Goal: Obtain resource: Download file/media

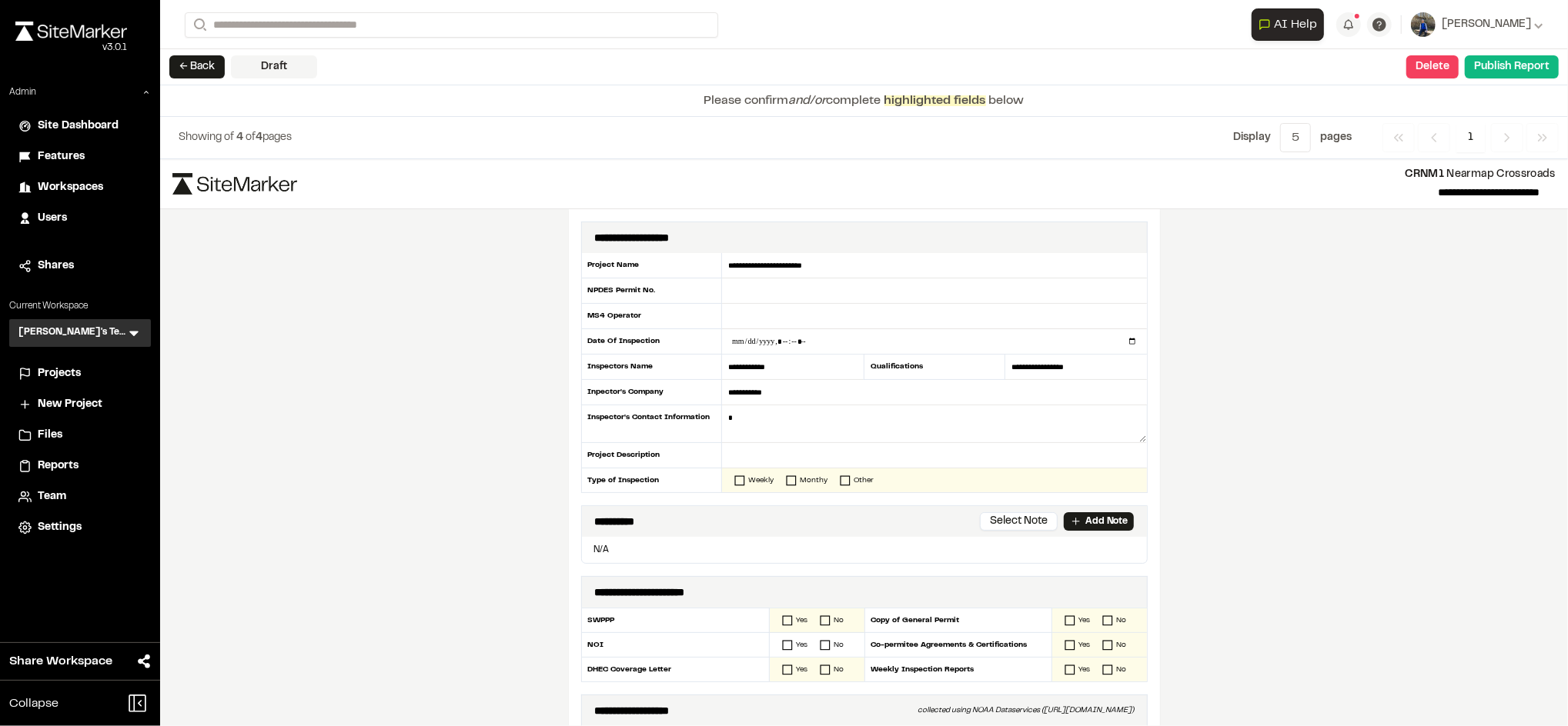
scroll to position [57, 0]
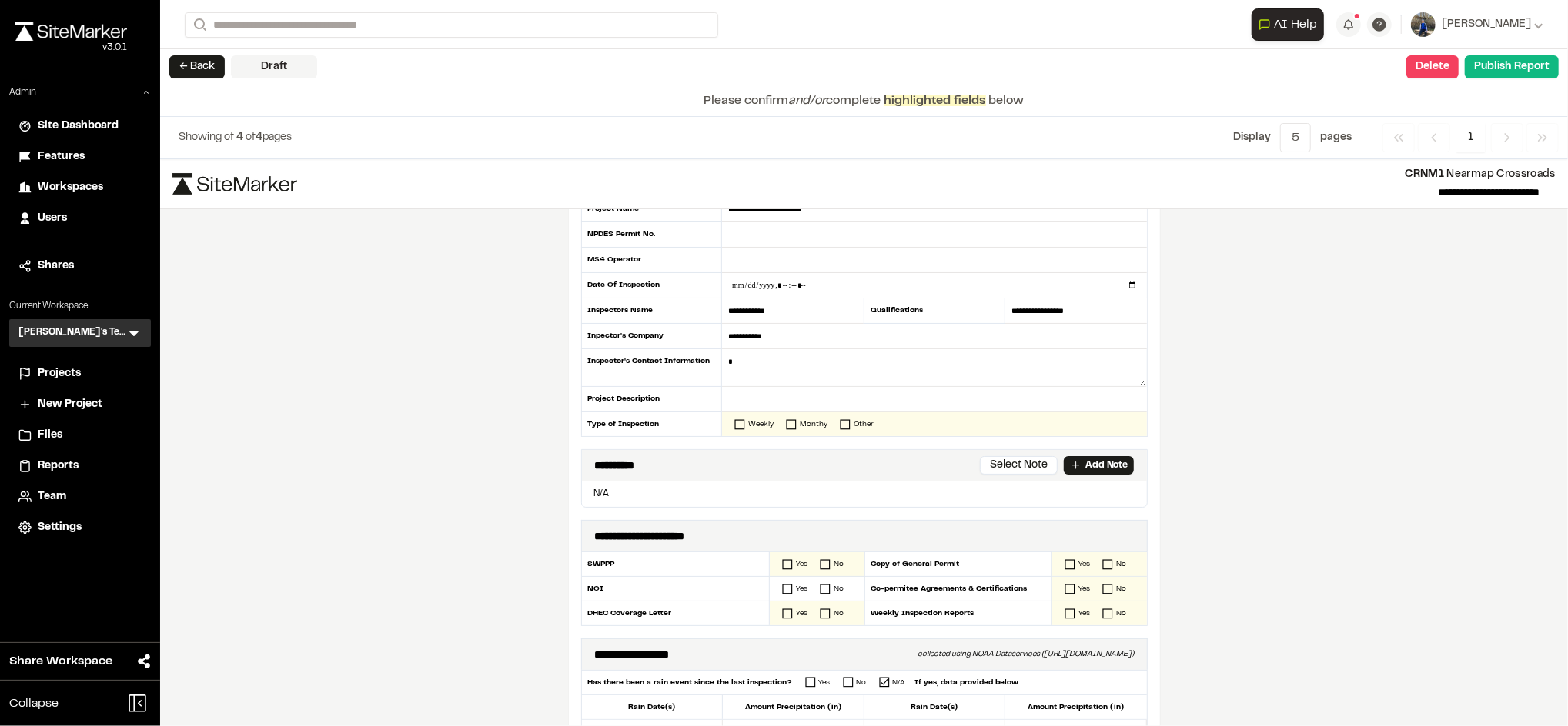
click at [76, 369] on span "Projects" at bounding box center [59, 374] width 43 height 17
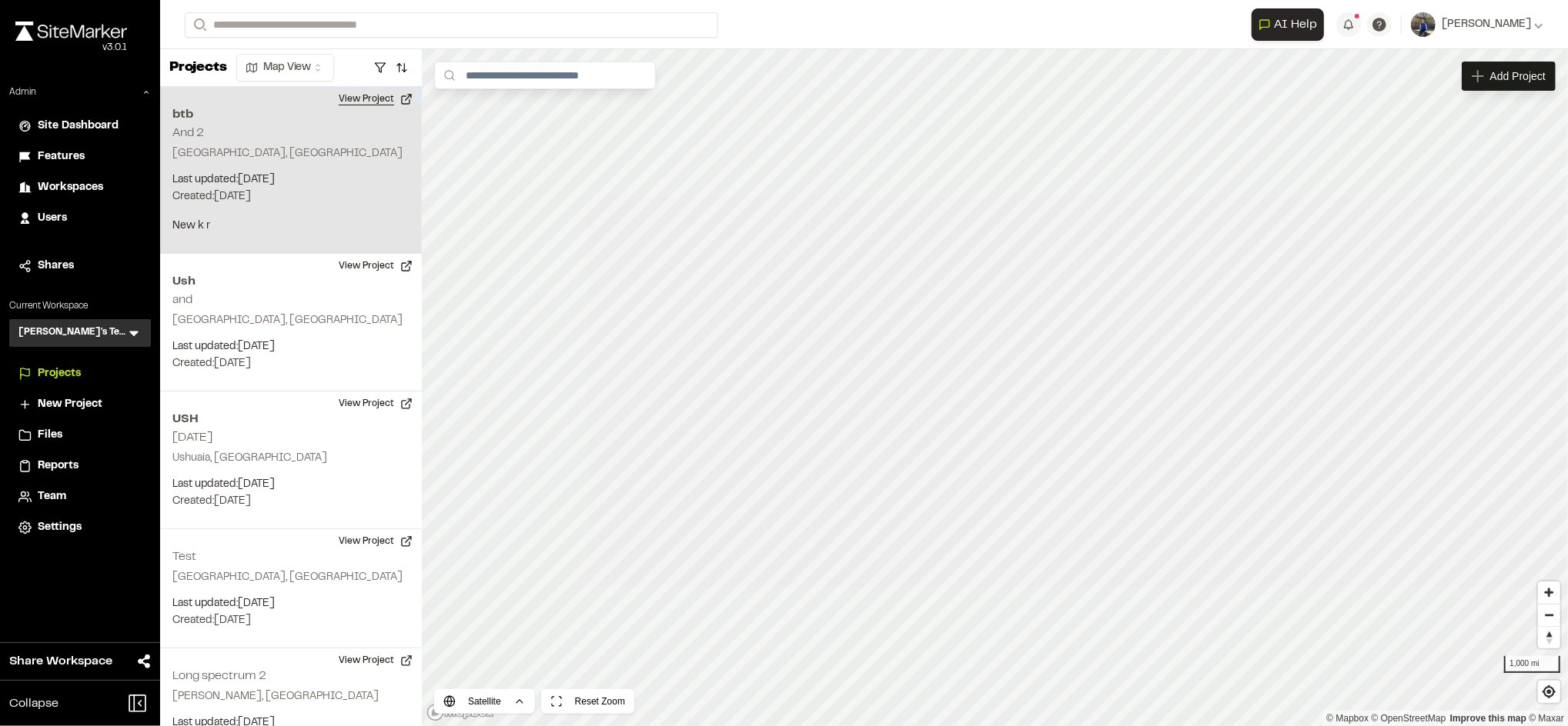
click at [376, 93] on button "View Project" at bounding box center [375, 99] width 93 height 25
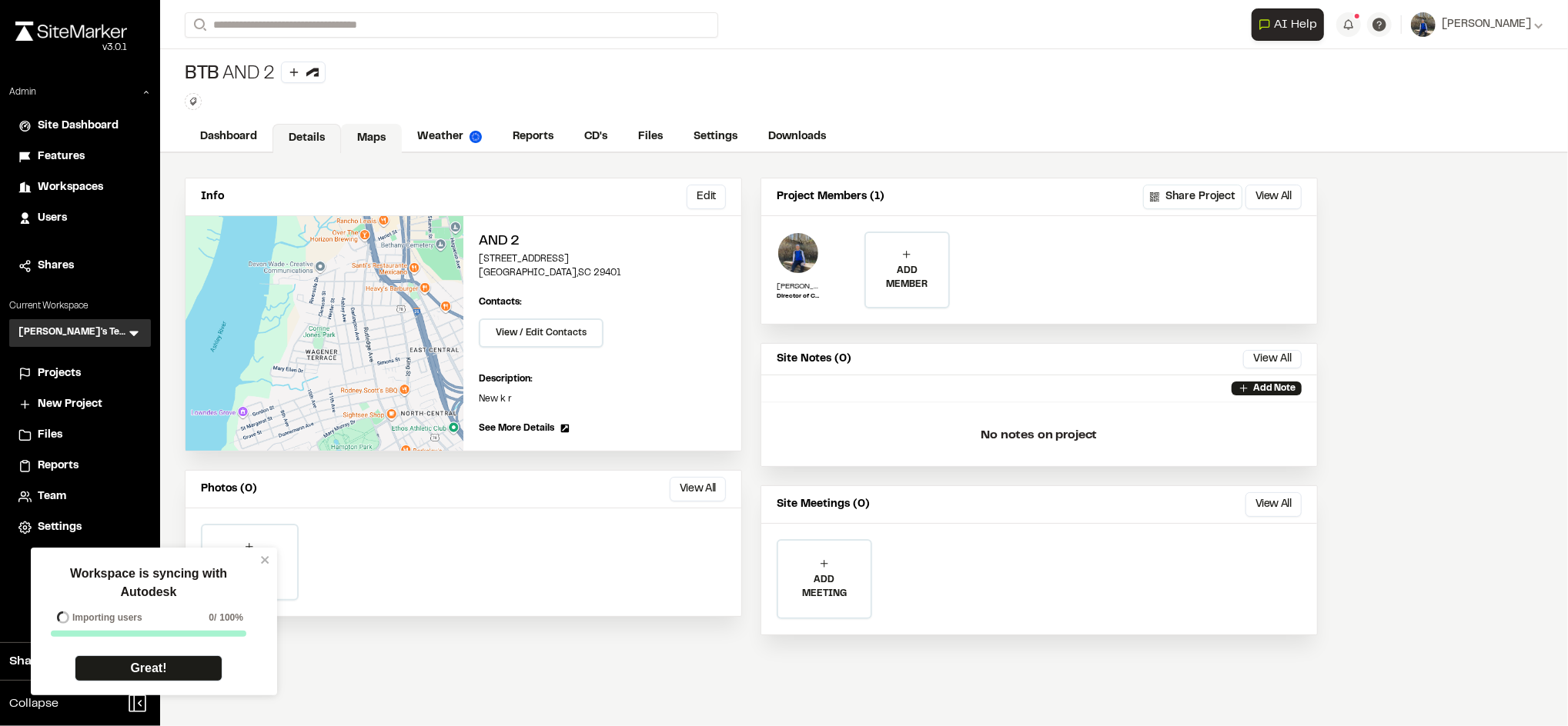
click at [388, 139] on link "Maps" at bounding box center [371, 138] width 61 height 29
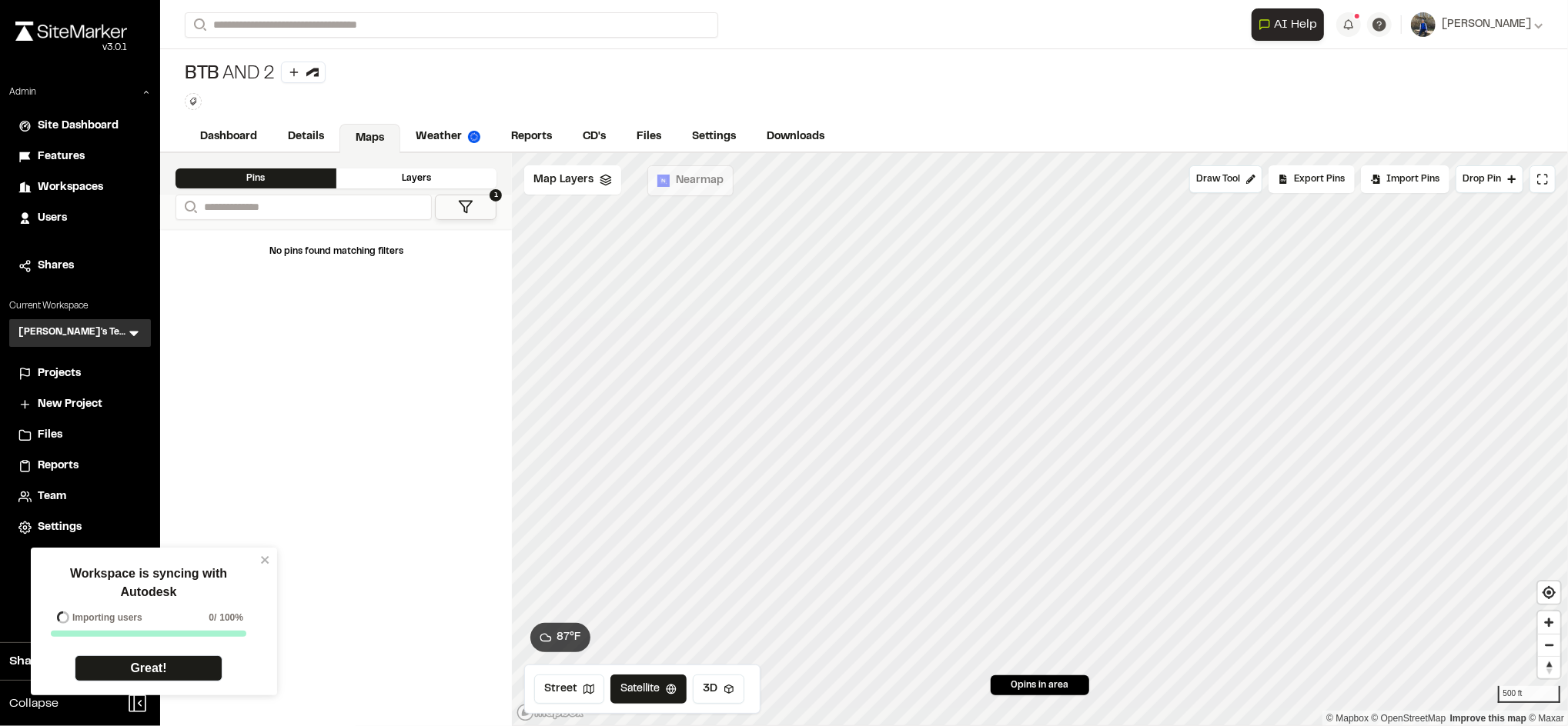
click at [436, 119] on div "btb And 2 Type Enter or comma to add tag." at bounding box center [864, 86] width 1408 height 73
click at [439, 142] on link "Weather" at bounding box center [449, 138] width 97 height 29
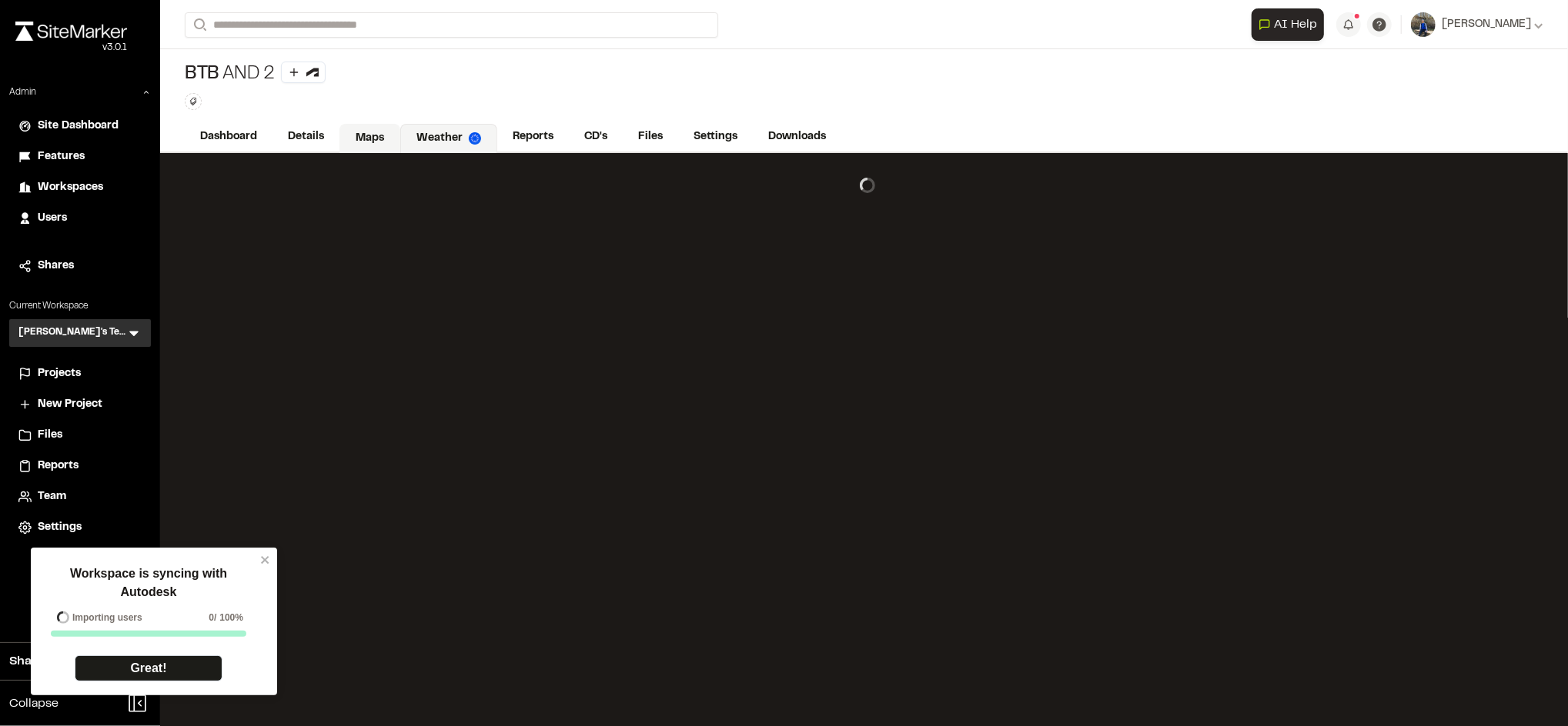
click at [376, 138] on link "Maps" at bounding box center [369, 138] width 61 height 29
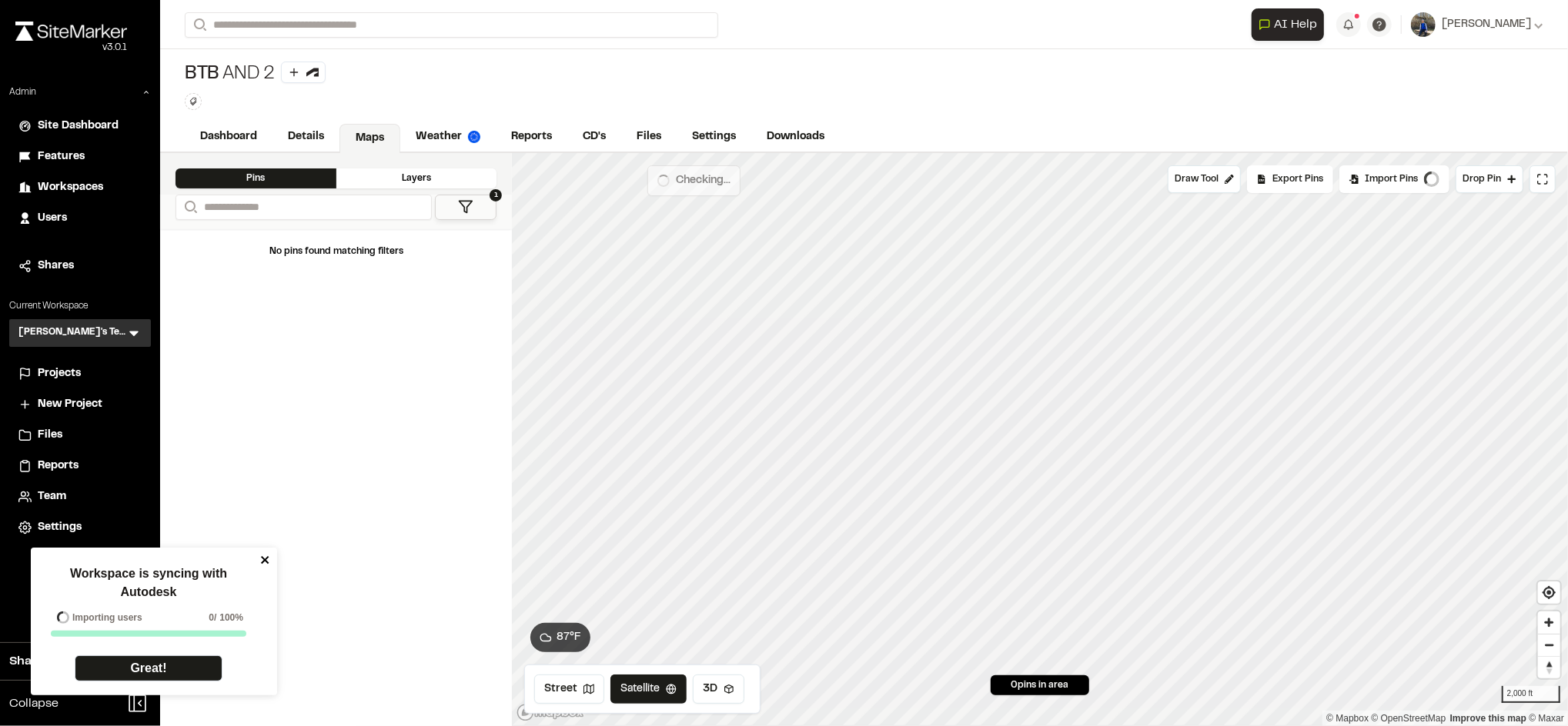
click at [267, 560] on icon "close" at bounding box center [265, 560] width 11 height 12
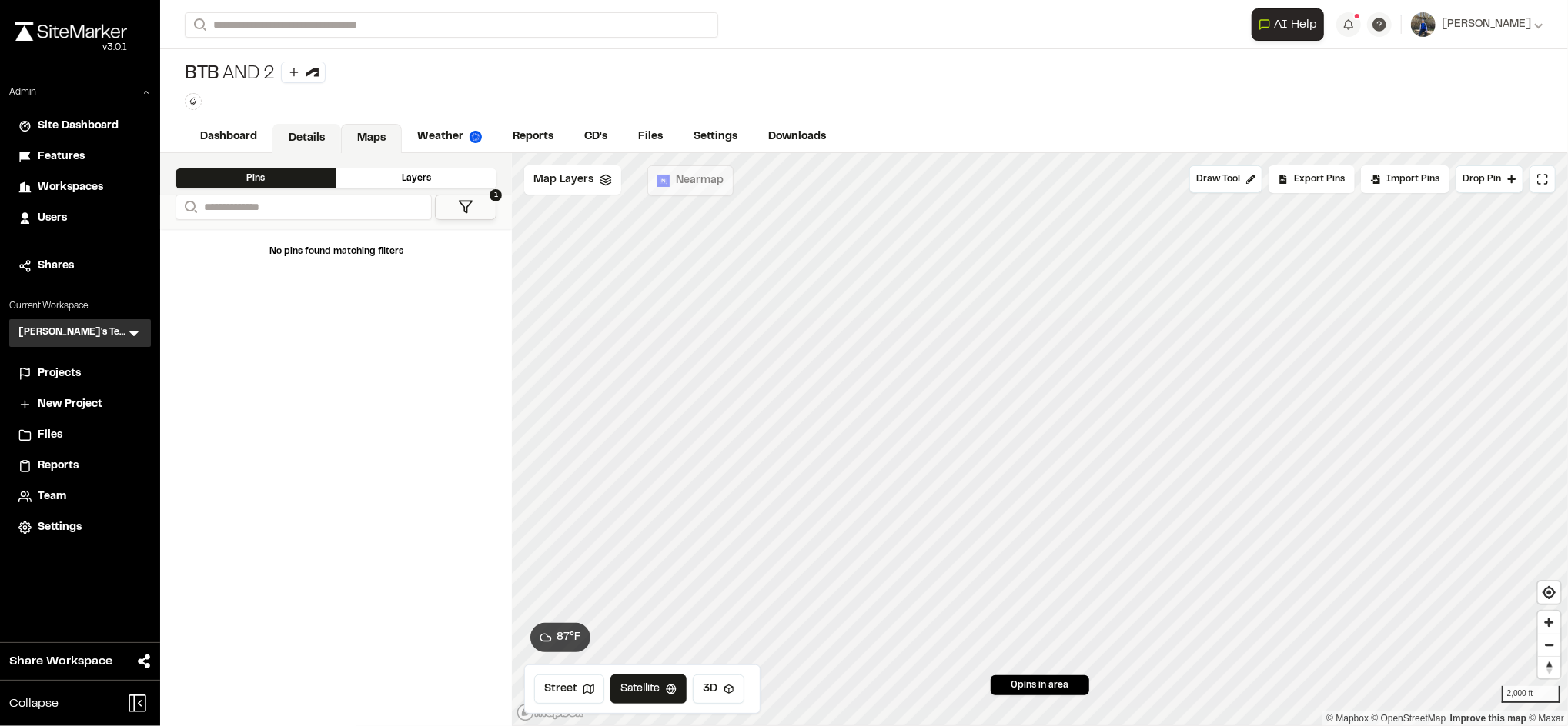
click at [289, 128] on link "Details" at bounding box center [307, 138] width 69 height 29
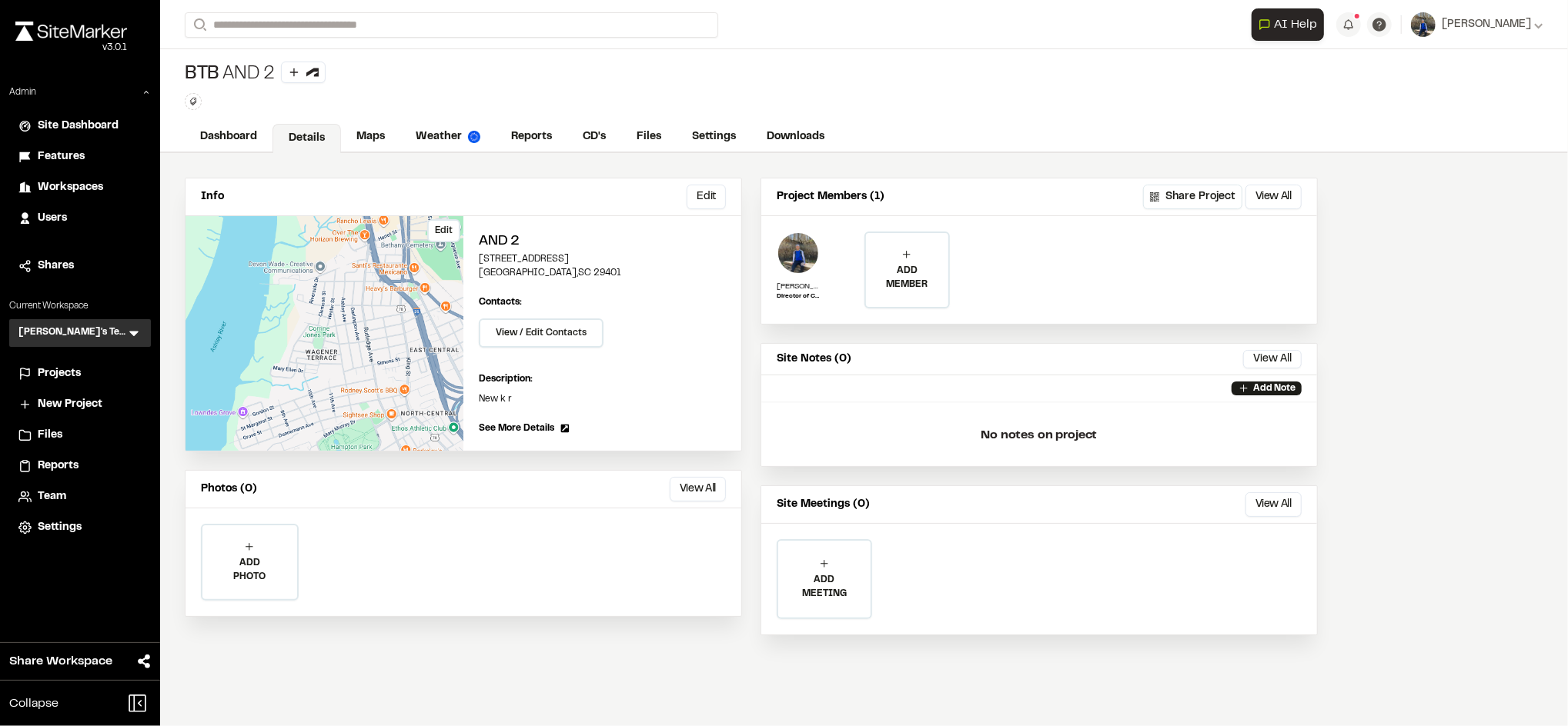
click at [452, 223] on button "Edit" at bounding box center [443, 231] width 33 height 23
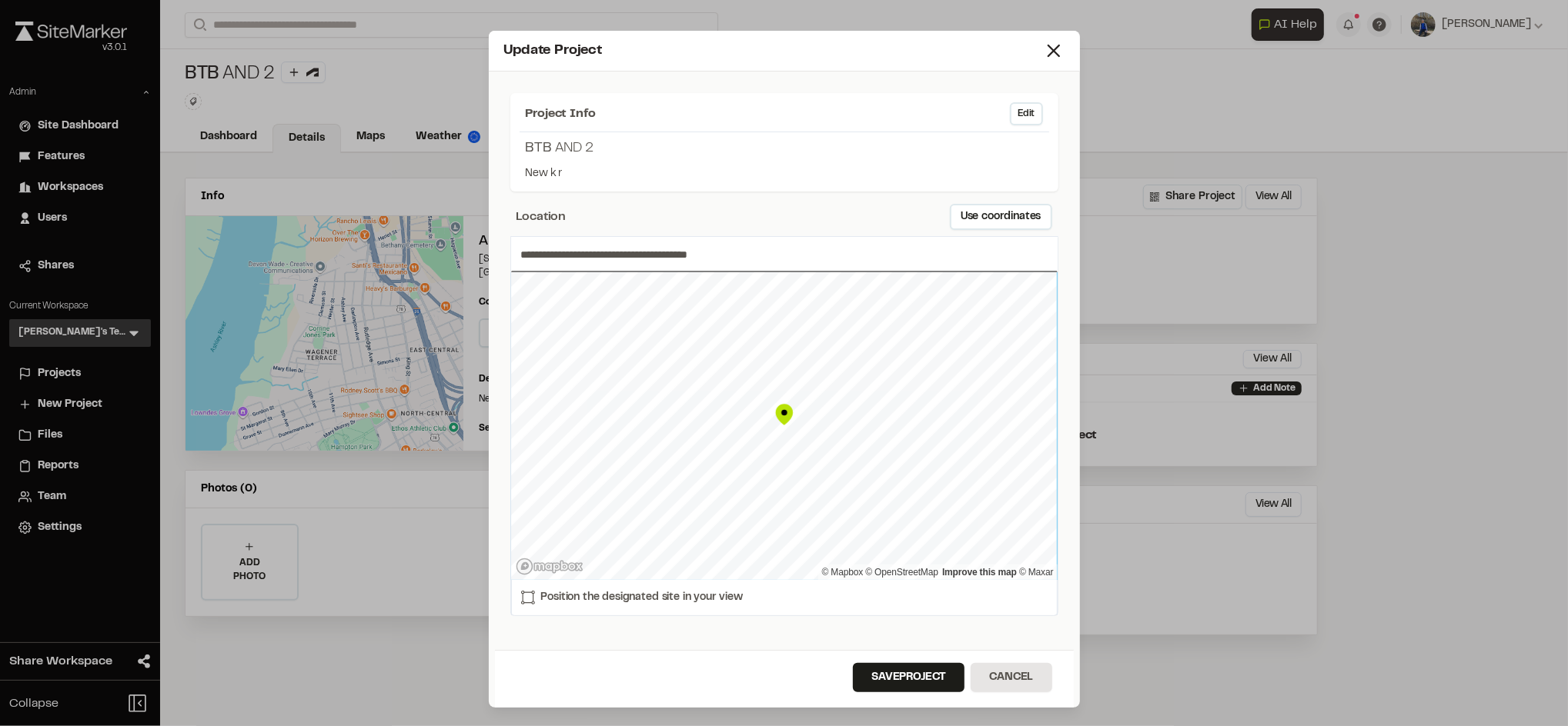
type input "**********"
click at [893, 666] on button "Save Project" at bounding box center [908, 677] width 111 height 29
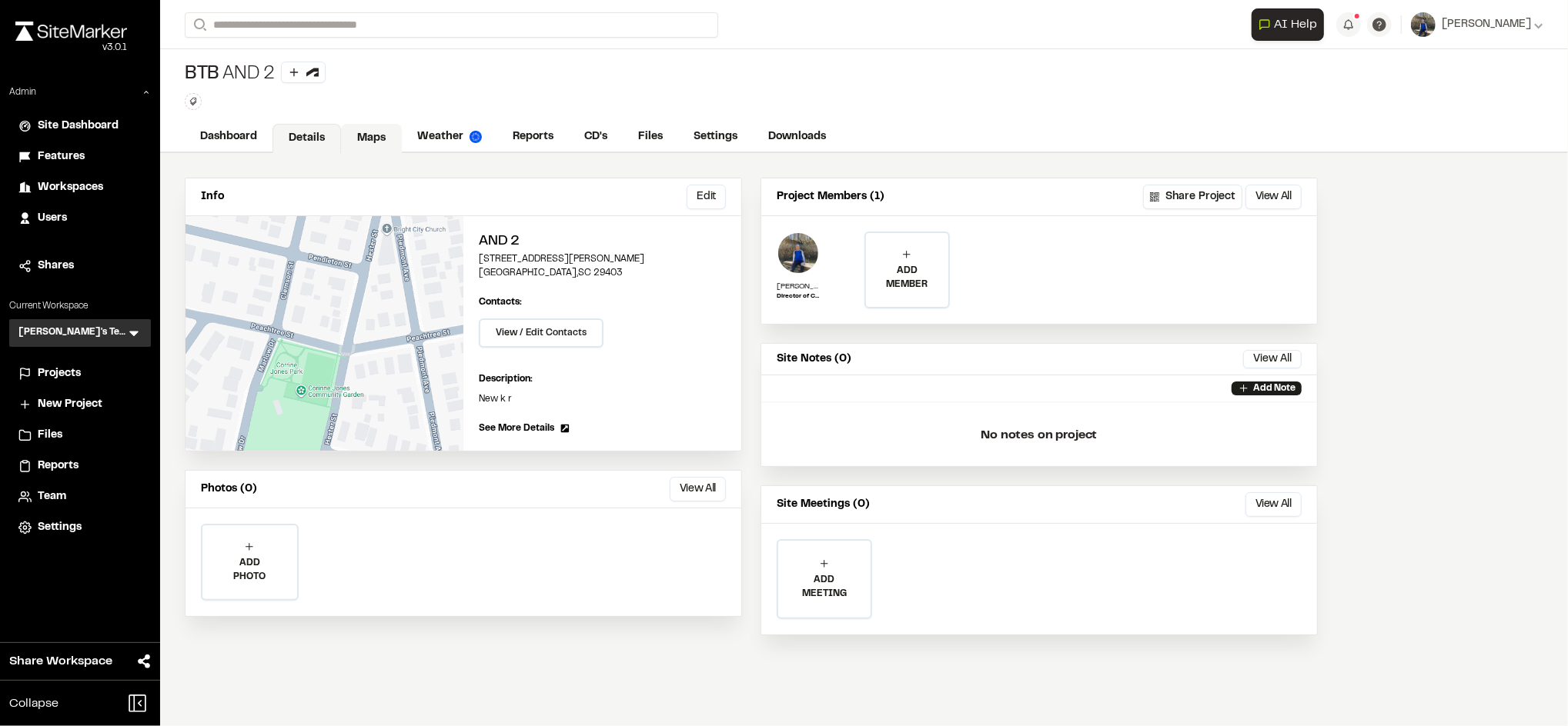
click at [386, 139] on link "Maps" at bounding box center [371, 138] width 61 height 29
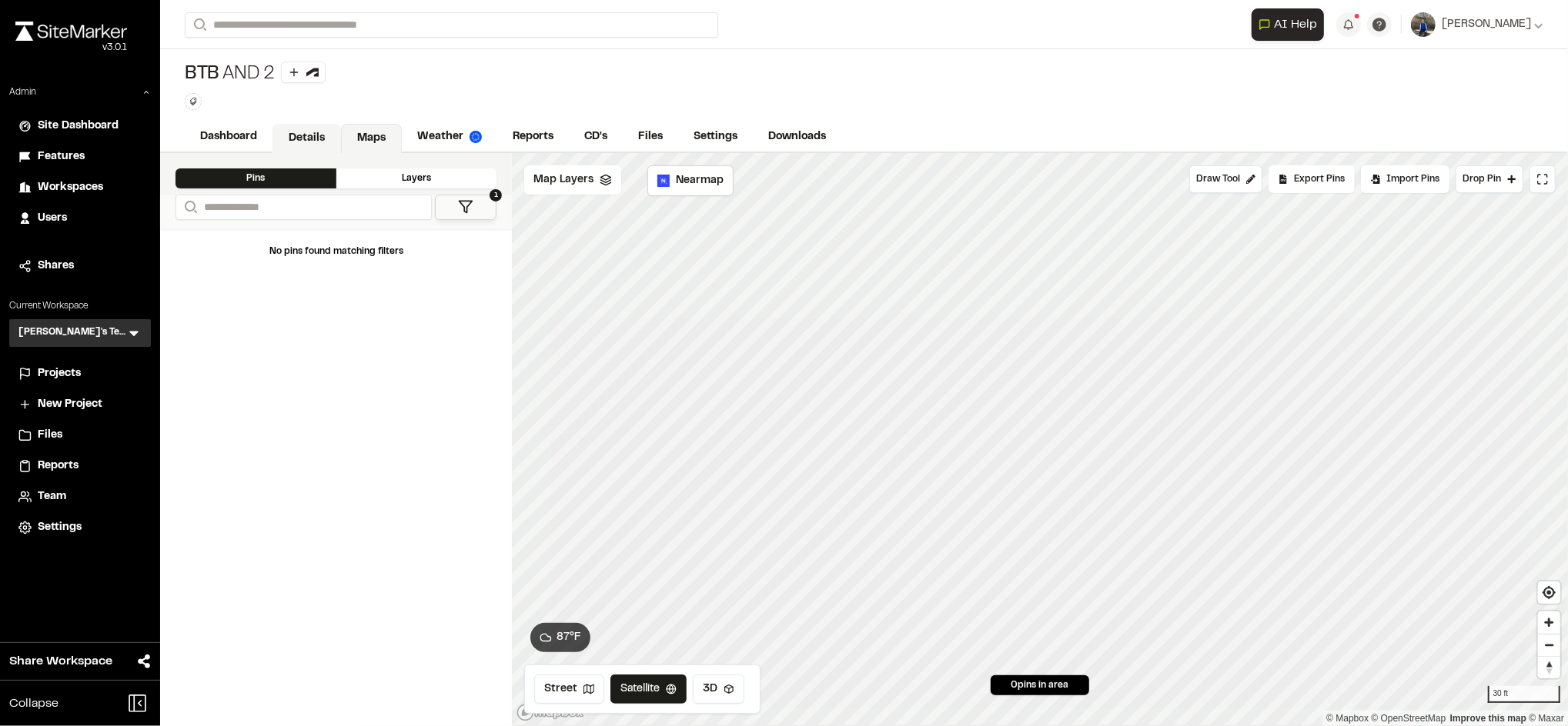
click at [294, 141] on link "Details" at bounding box center [307, 138] width 69 height 29
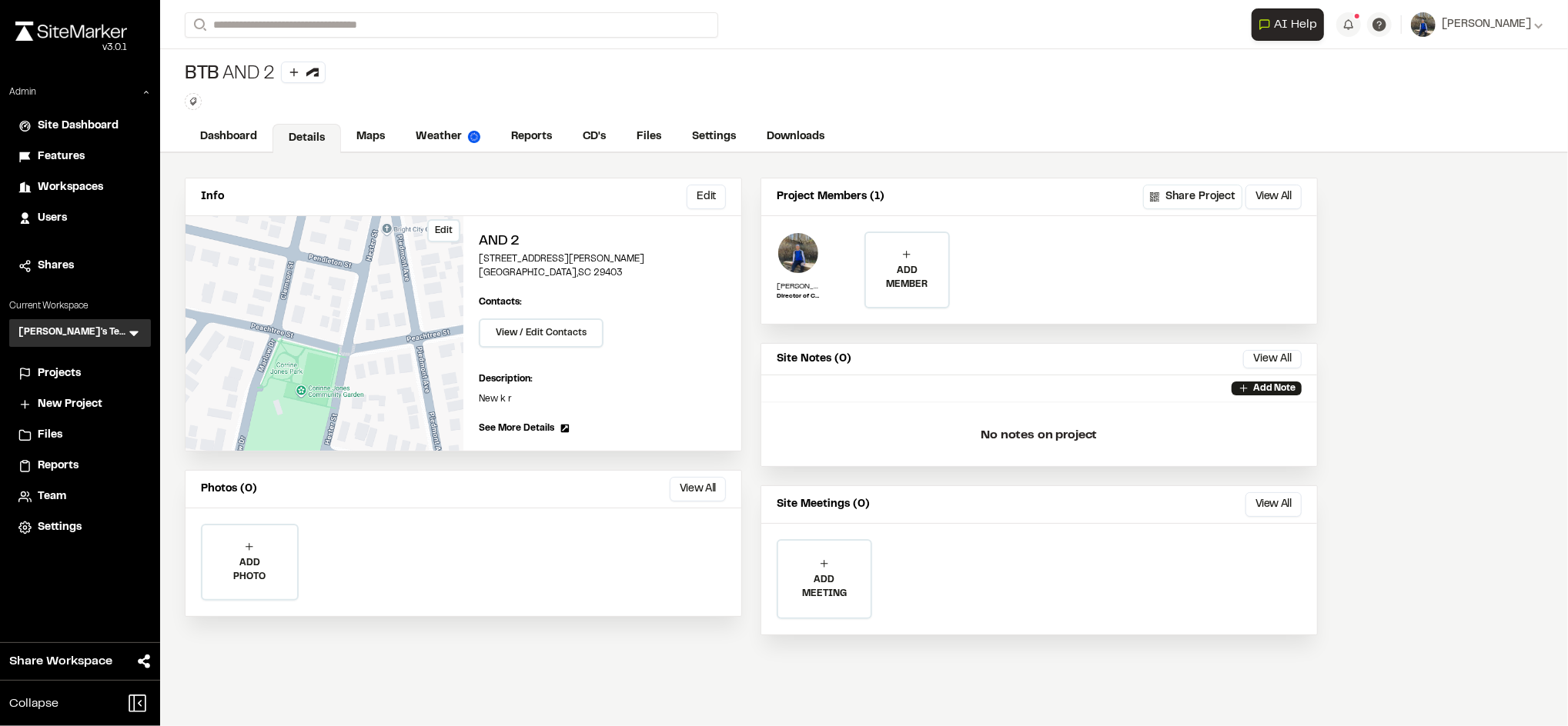
click at [448, 230] on button "Edit" at bounding box center [443, 231] width 33 height 23
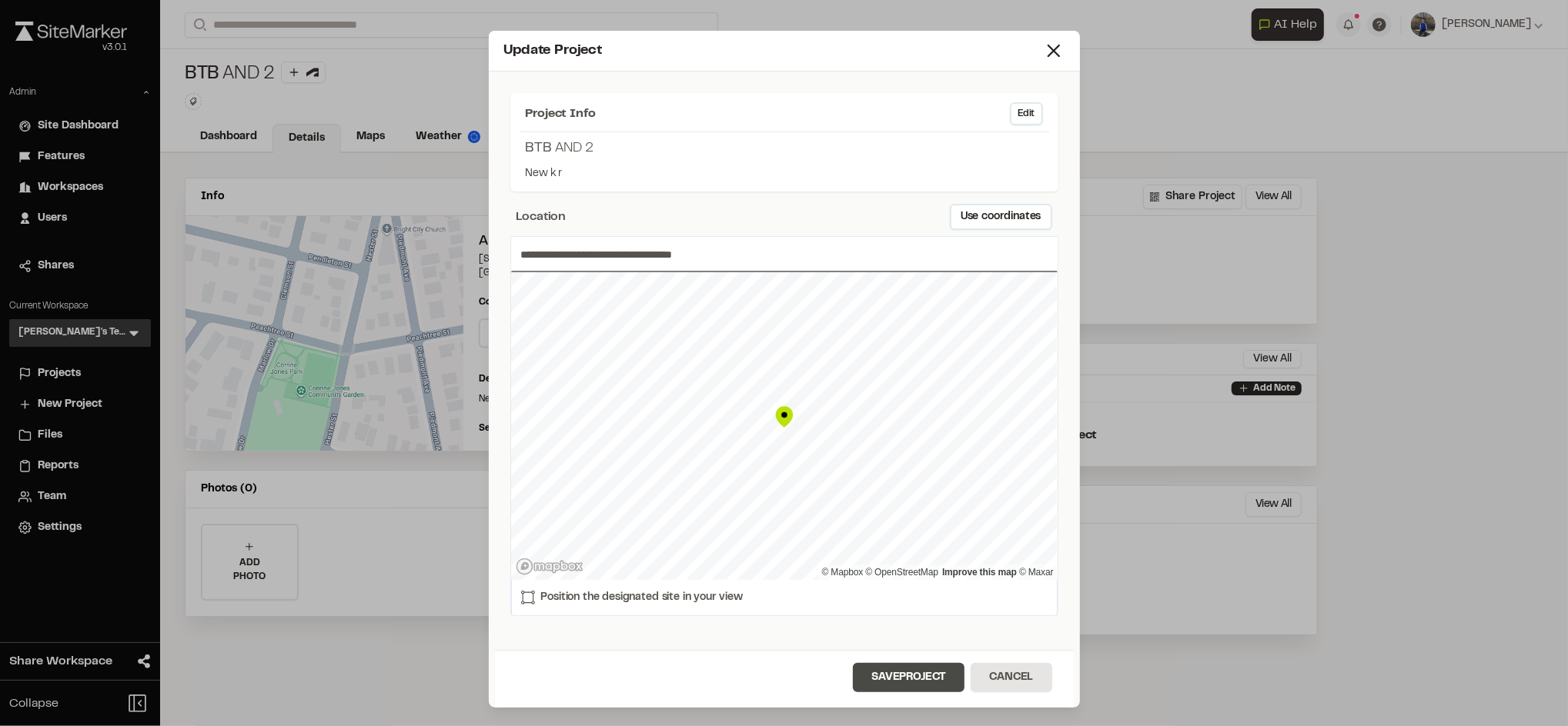
click at [894, 668] on button "Save Project" at bounding box center [908, 677] width 111 height 29
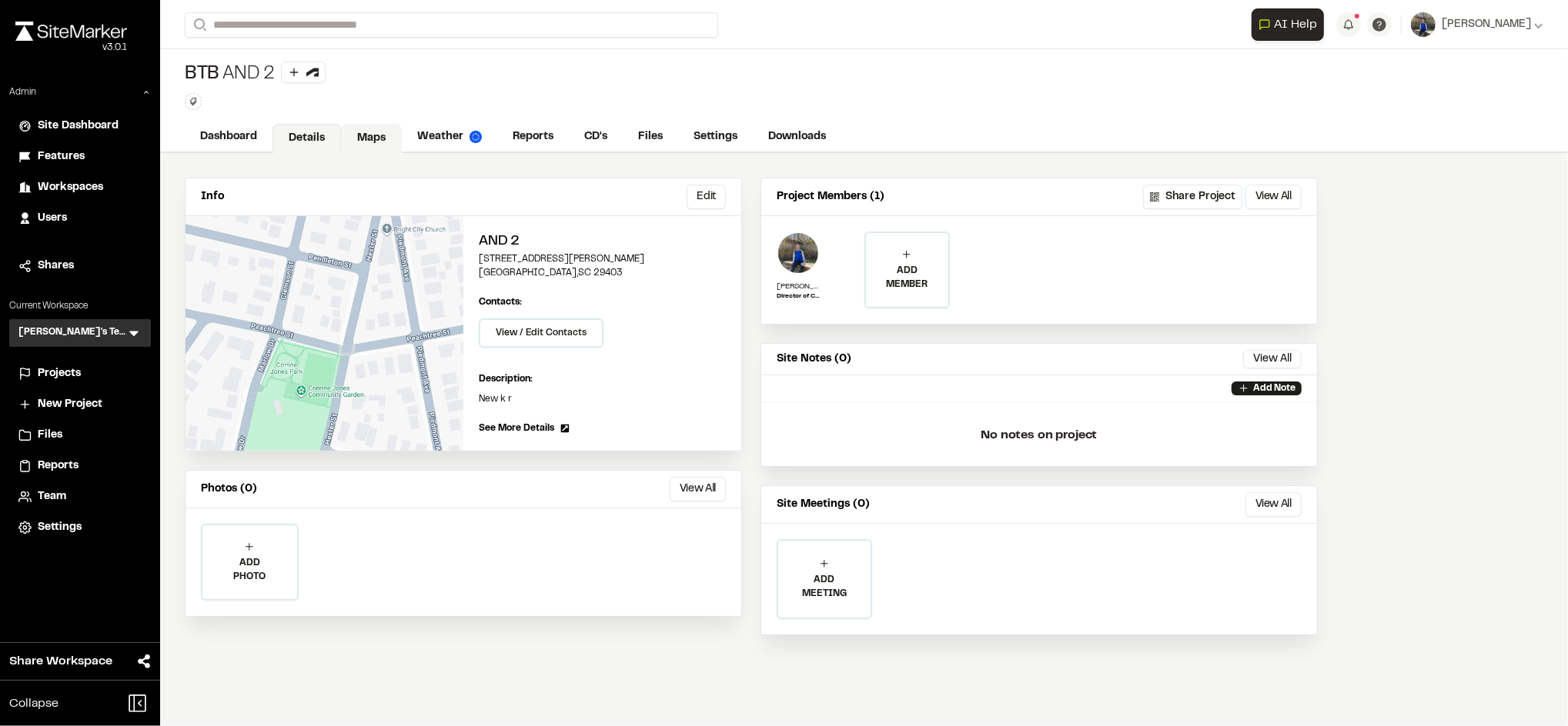
click at [367, 136] on link "Maps" at bounding box center [371, 138] width 61 height 29
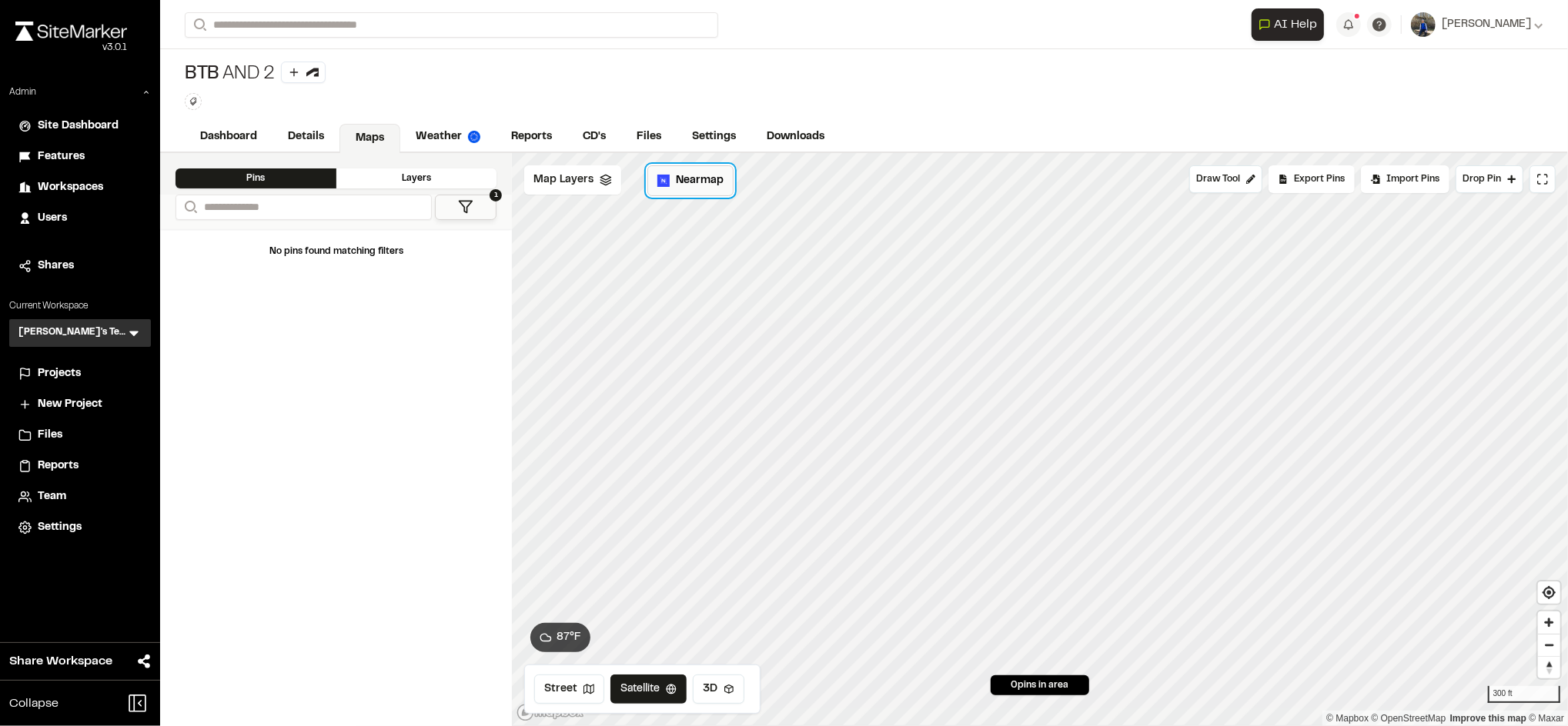
click at [681, 185] on span "Nearmap" at bounding box center [700, 180] width 48 height 17
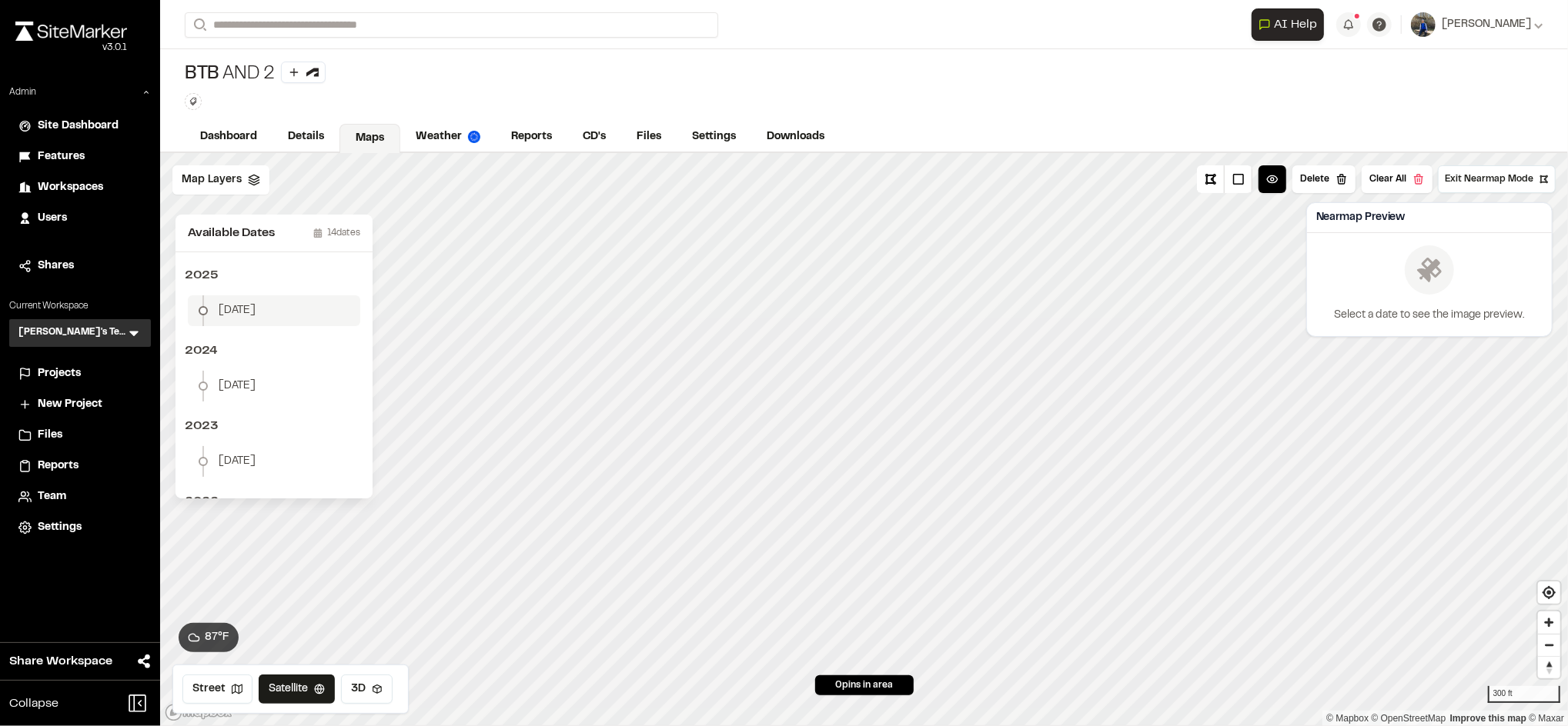
click at [245, 321] on li "[DATE]" at bounding box center [274, 311] width 172 height 31
click at [1463, 304] on button "Download Map Layer" at bounding box center [1479, 296] width 127 height 27
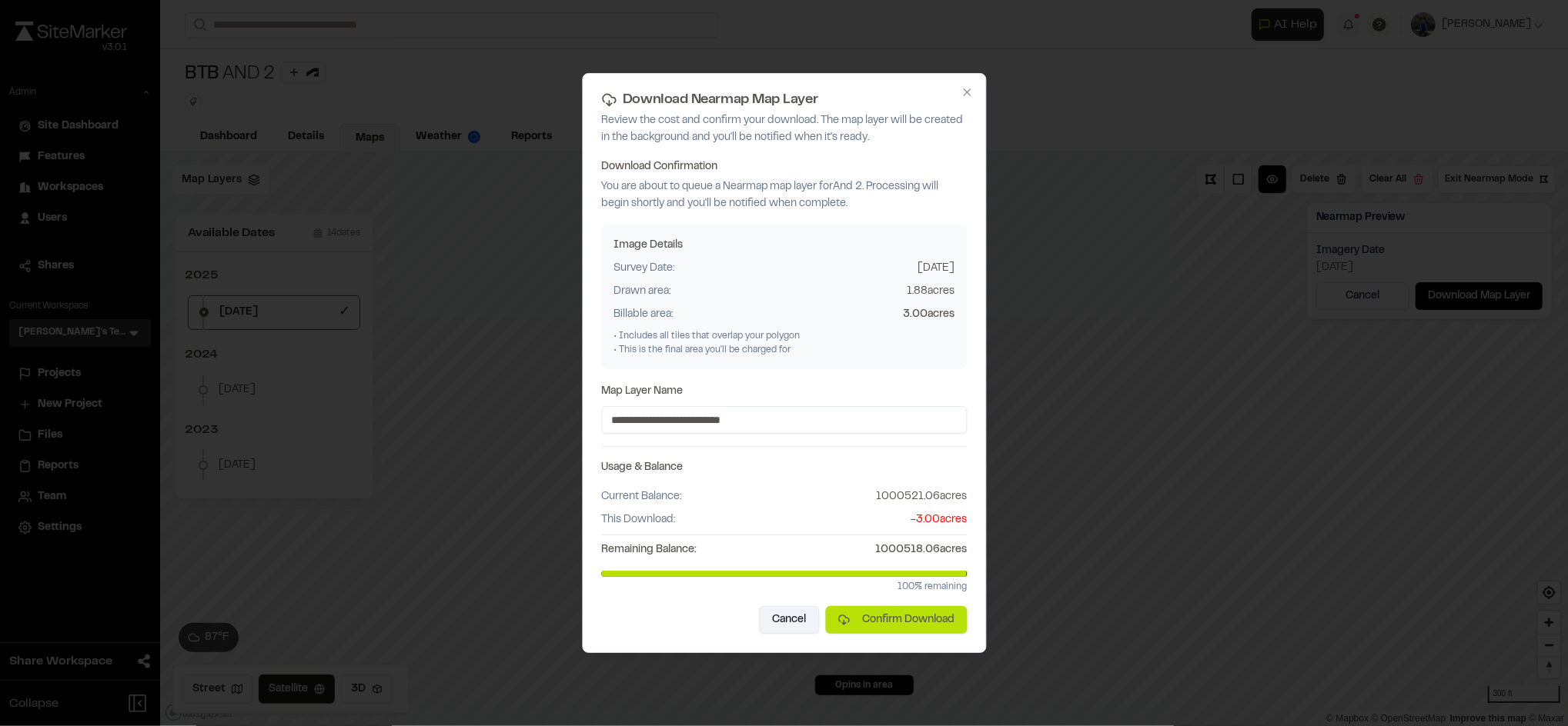
click at [789, 624] on button "Cancel" at bounding box center [789, 620] width 60 height 27
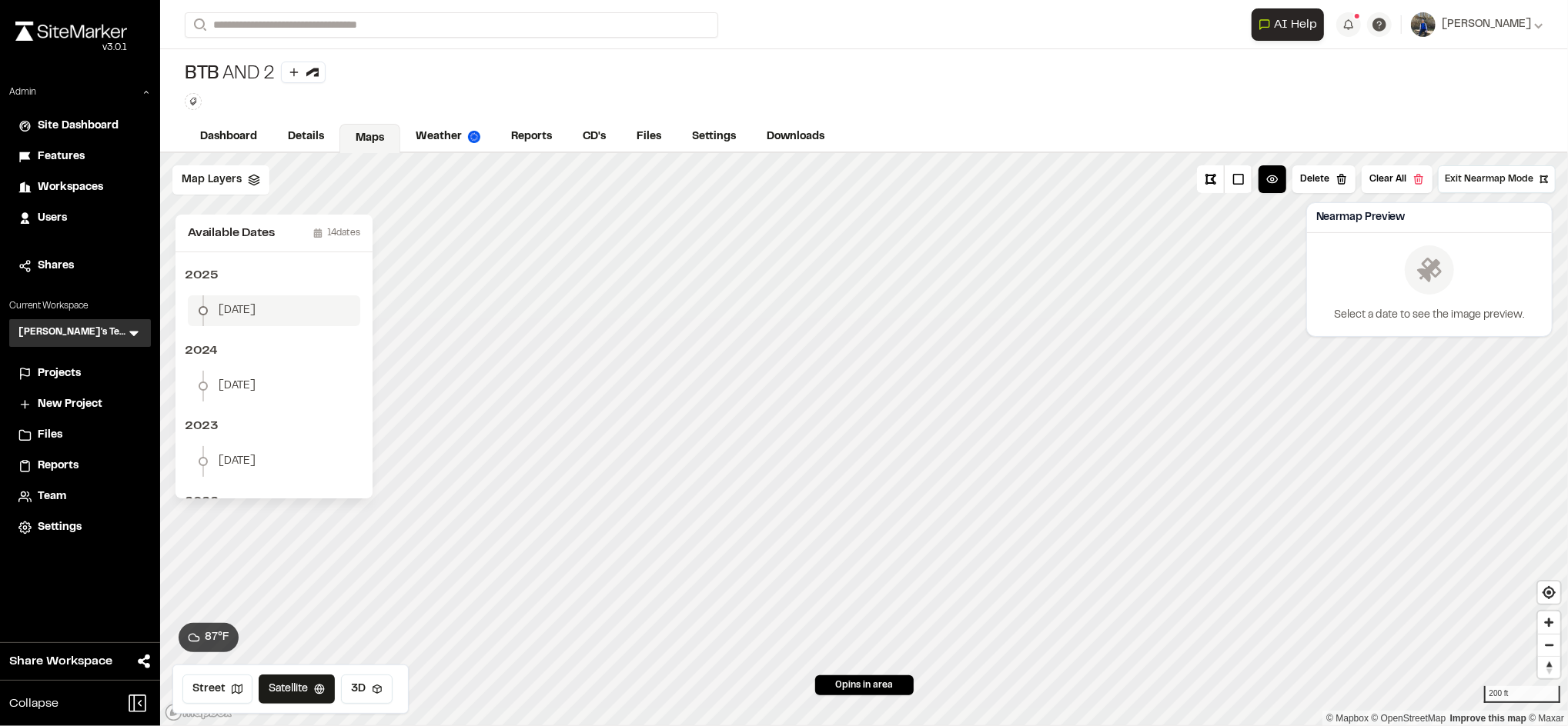
click at [248, 323] on li "[DATE]" at bounding box center [274, 311] width 172 height 31
click at [1436, 293] on button "Download Map Layer" at bounding box center [1479, 296] width 127 height 27
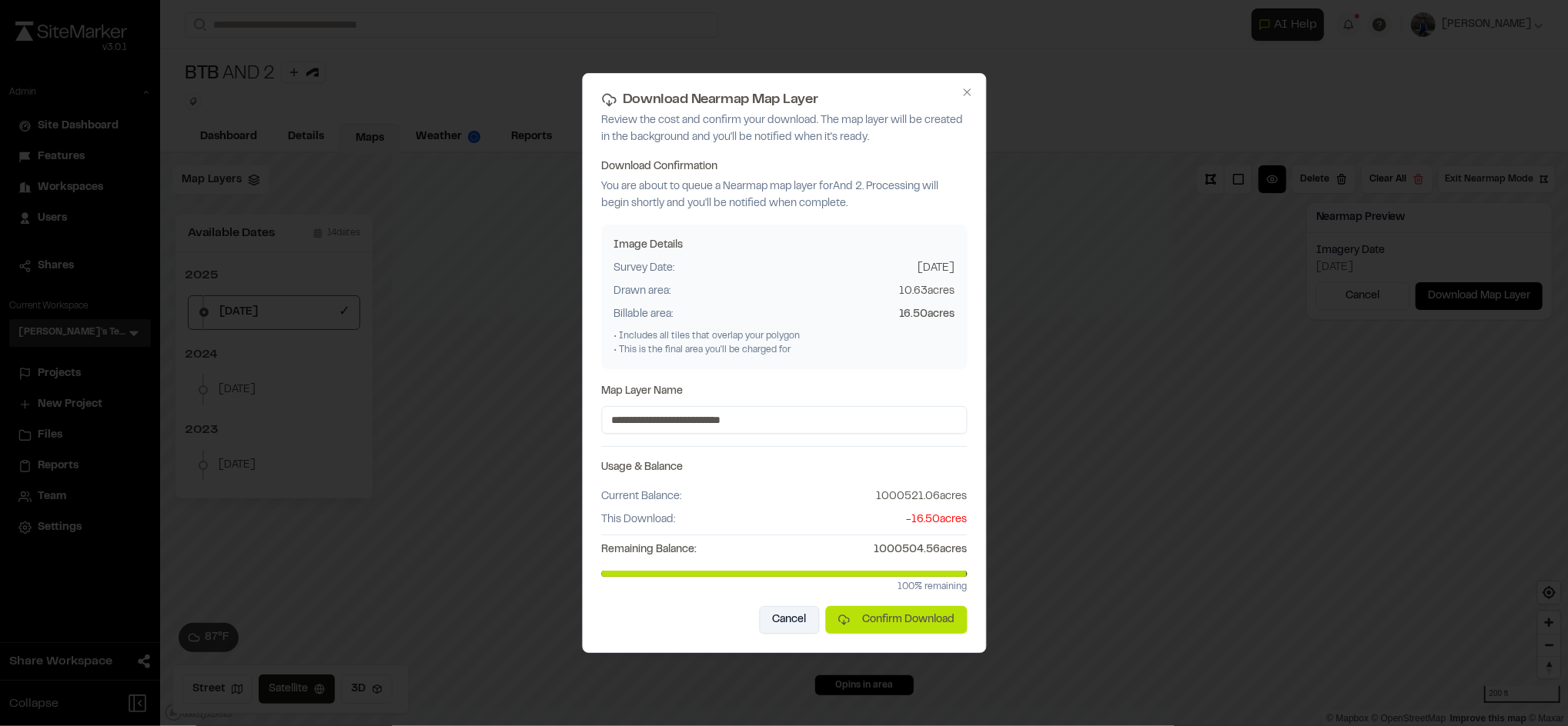
click at [773, 619] on button "Cancel" at bounding box center [789, 620] width 60 height 27
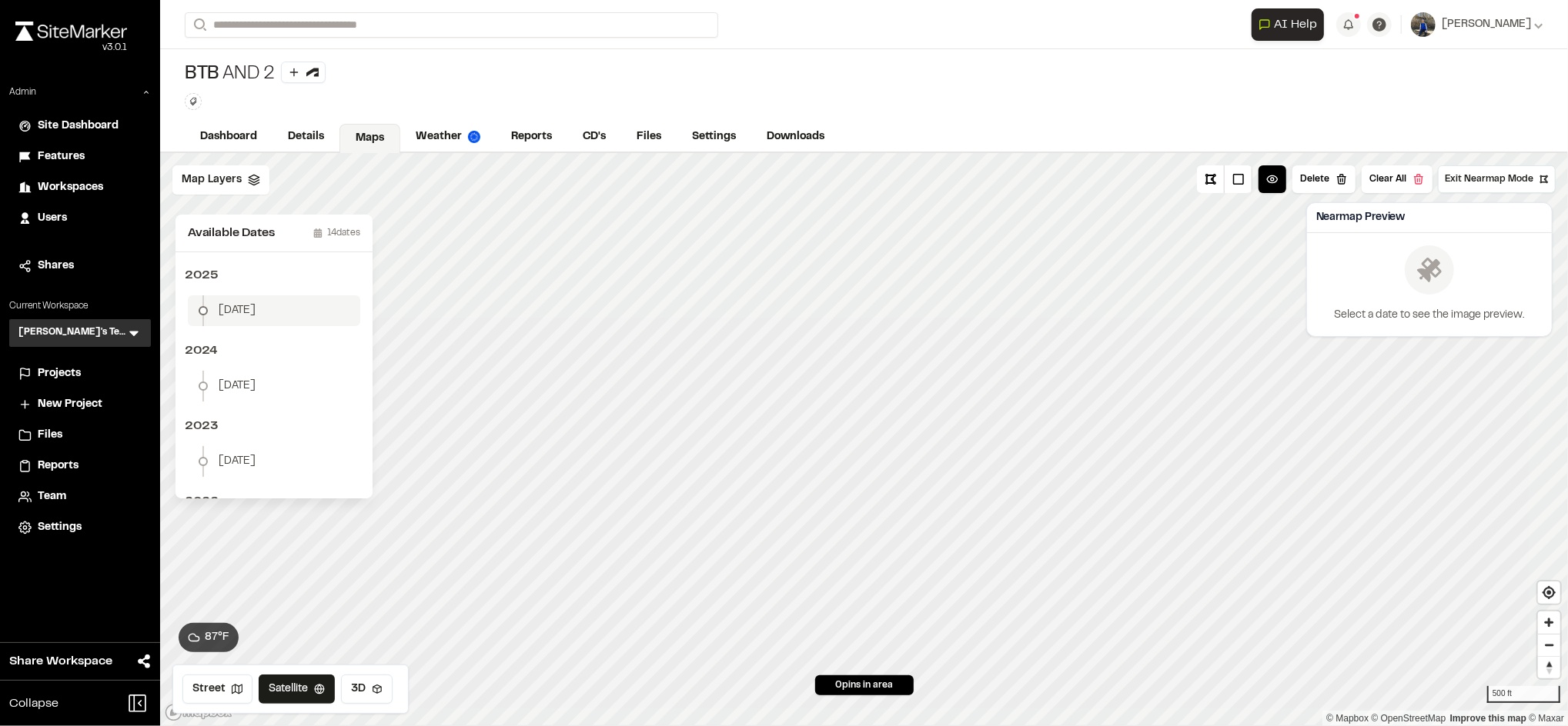
click at [208, 318] on div "Select date January 2, 2025" at bounding box center [203, 311] width 19 height 19
click at [1479, 290] on button "Download Map Layer" at bounding box center [1479, 296] width 127 height 27
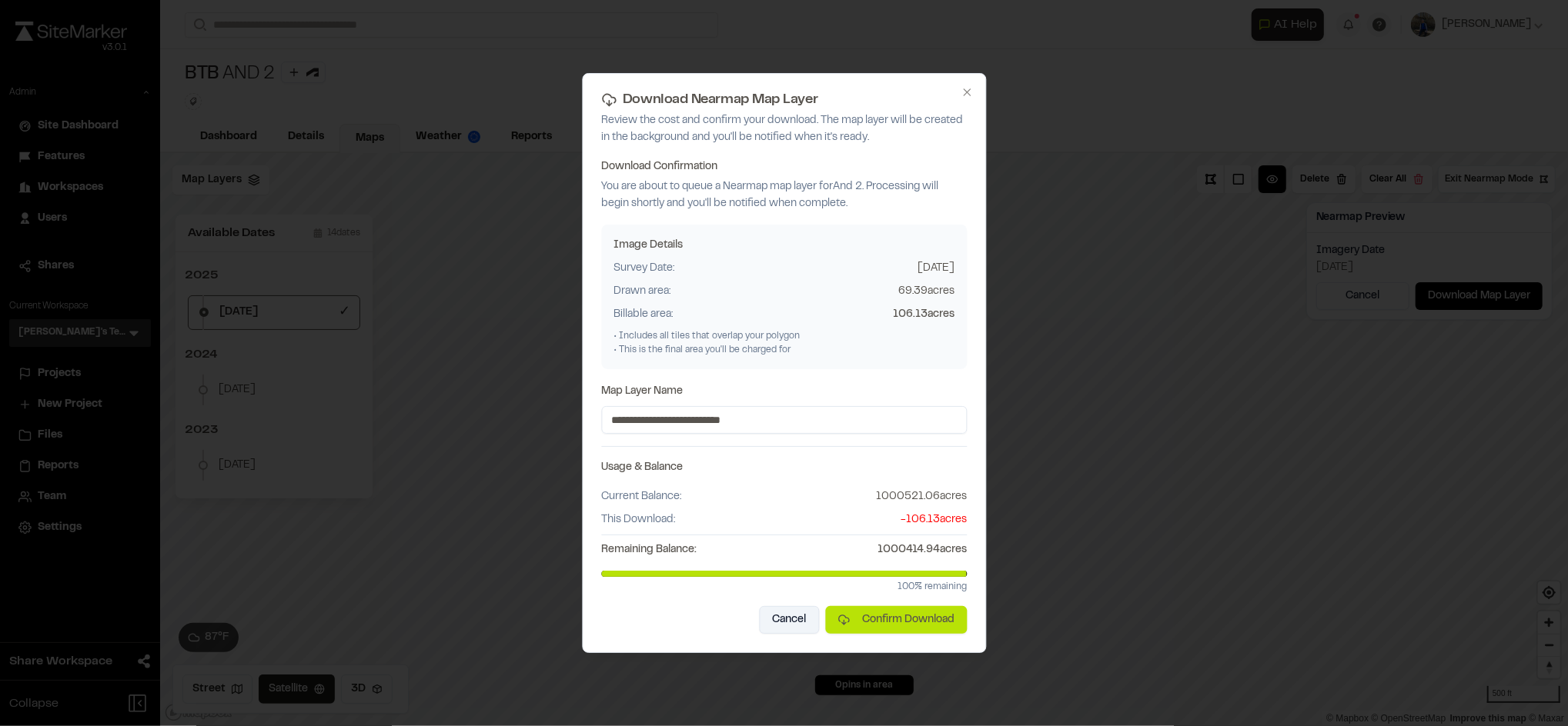
click at [780, 619] on button "Cancel" at bounding box center [789, 620] width 60 height 27
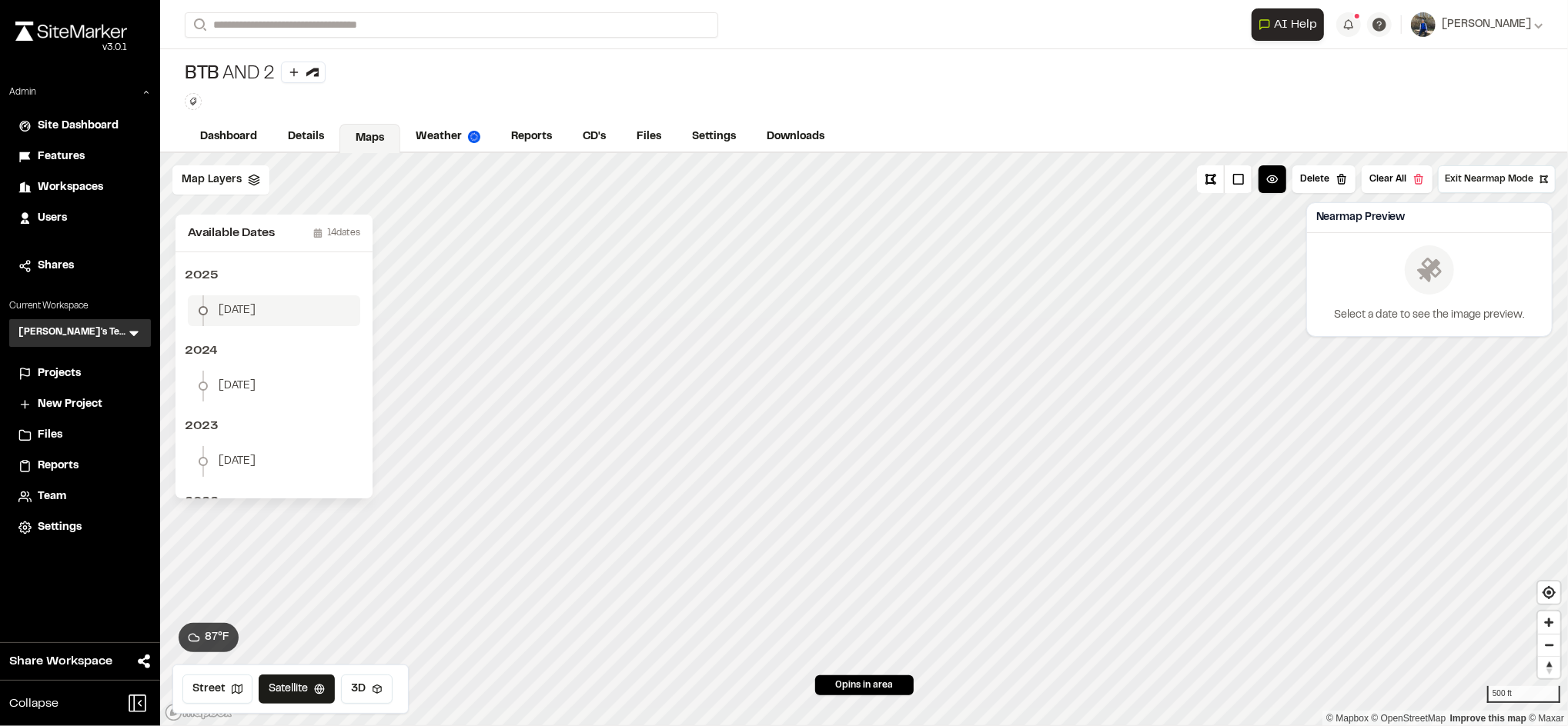
click at [232, 298] on li "[DATE]" at bounding box center [274, 311] width 172 height 31
click at [1450, 288] on button "Download Map Layer" at bounding box center [1479, 296] width 127 height 27
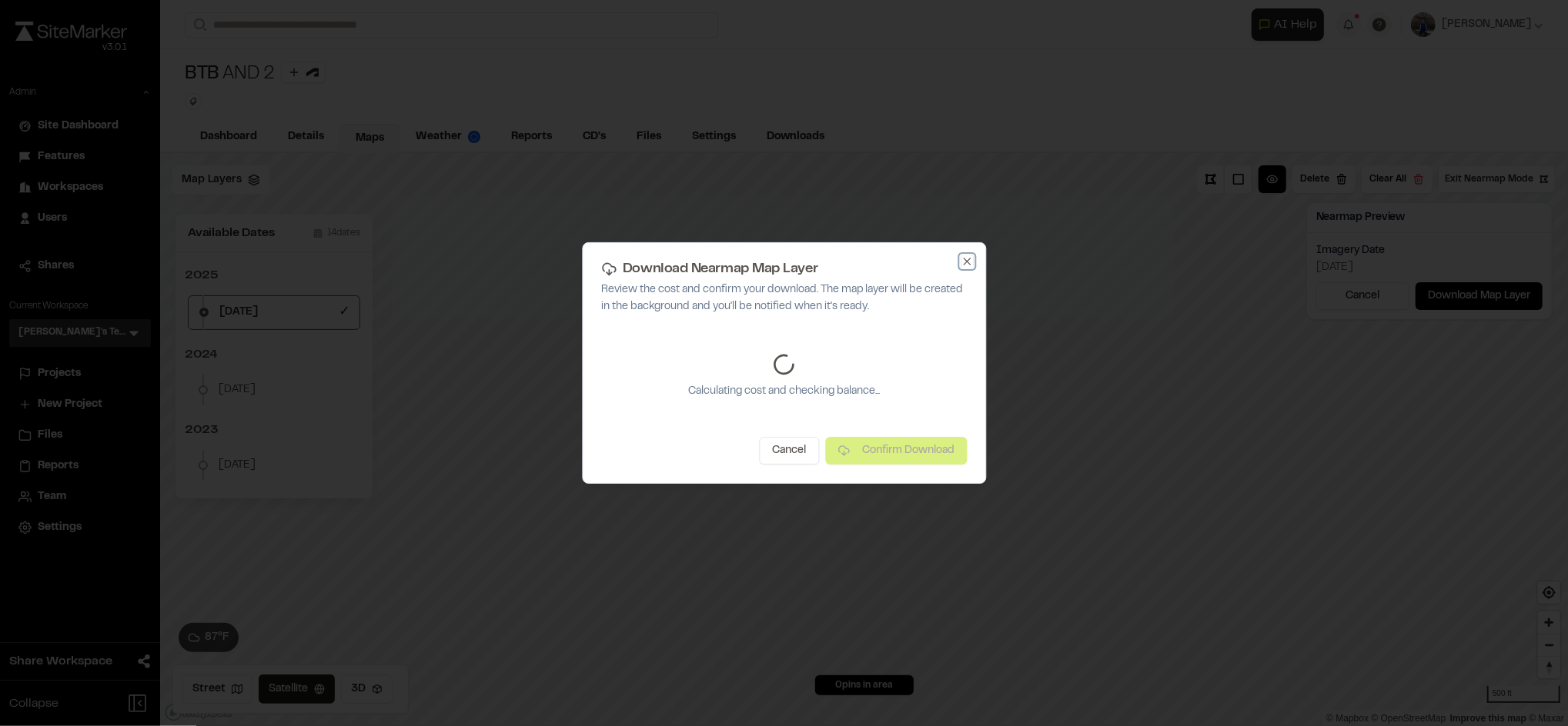
click at [967, 261] on icon "button" at bounding box center [966, 261] width 12 height 12
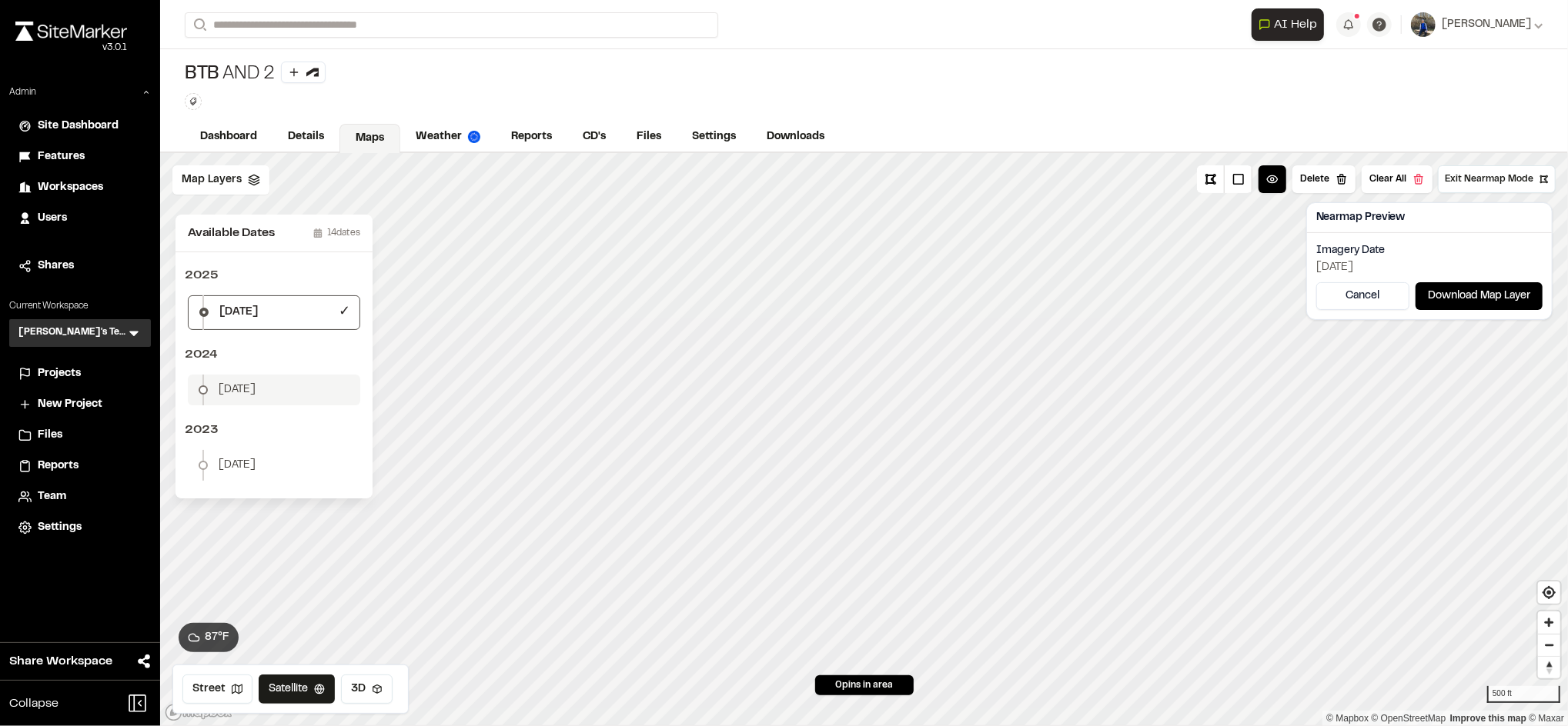
click at [242, 377] on li "[DATE]" at bounding box center [274, 389] width 172 height 31
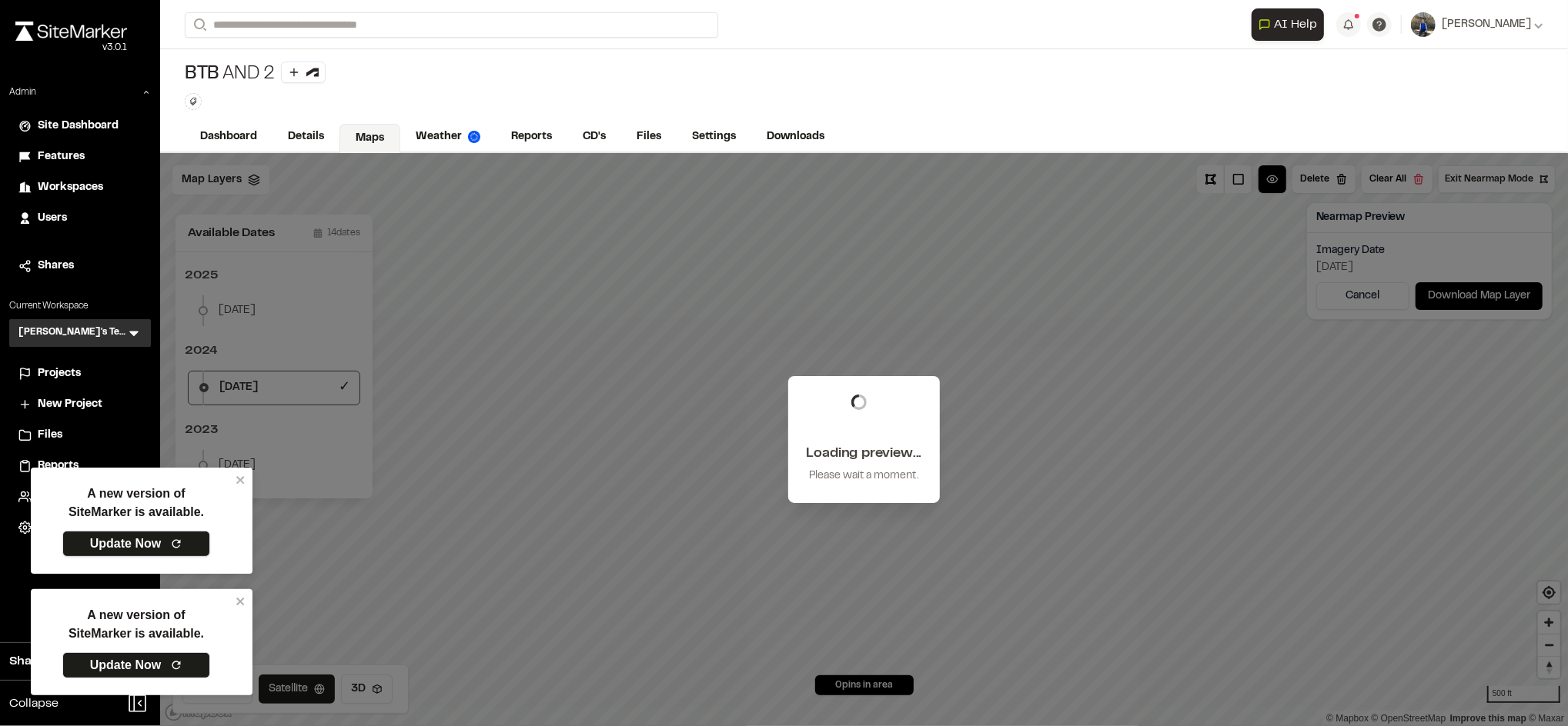
click at [166, 542] on link "Update Now" at bounding box center [136, 544] width 148 height 26
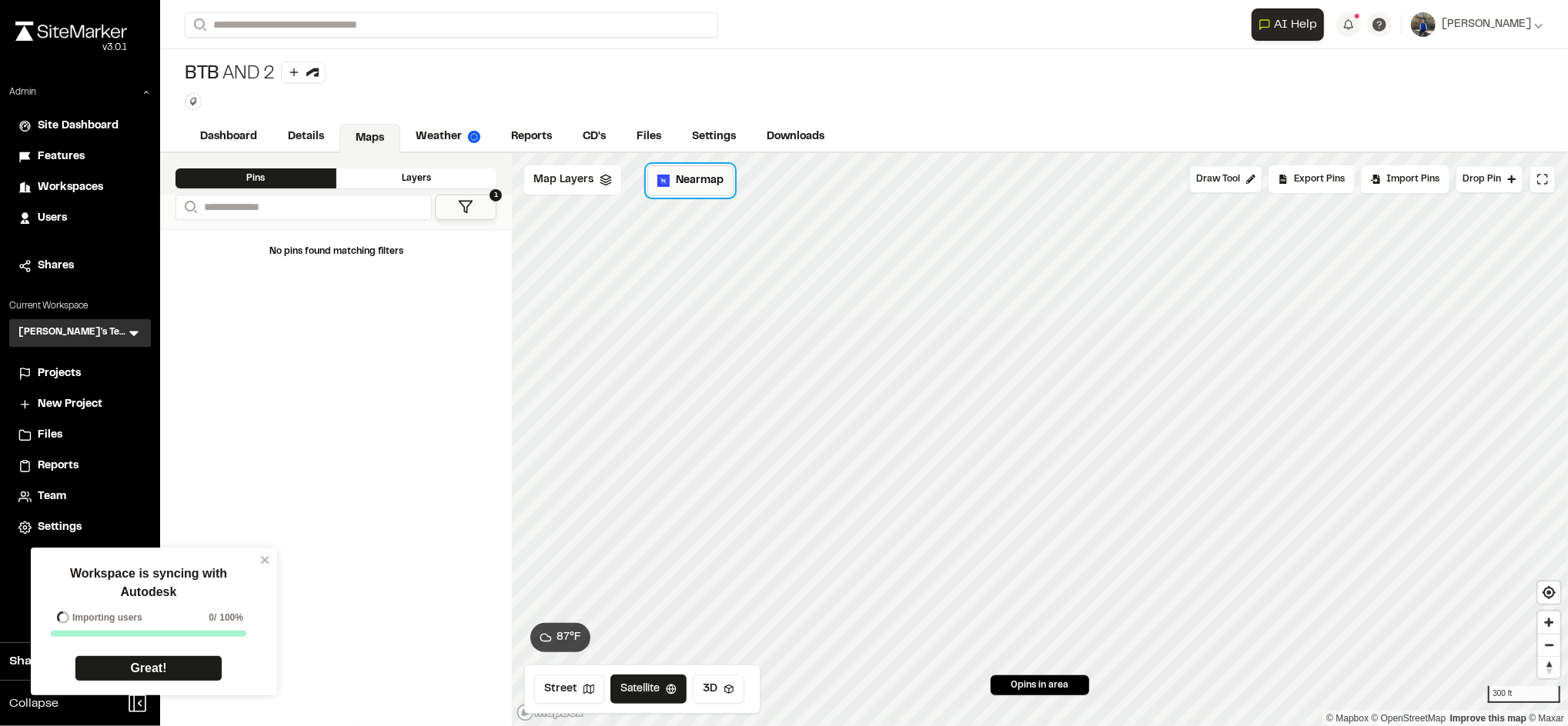
click at [686, 194] on button "Nearmap" at bounding box center [691, 180] width 87 height 31
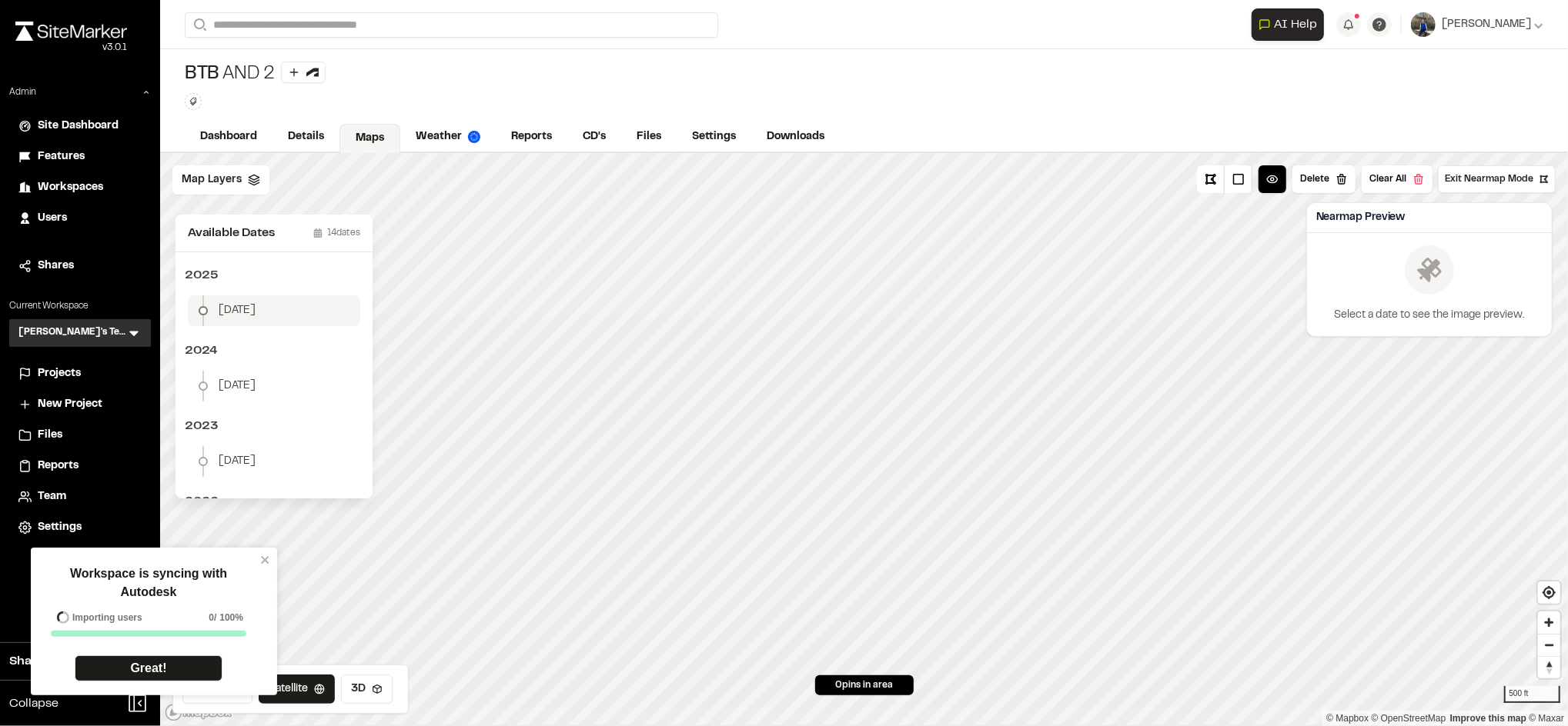
click at [277, 314] on li "[DATE]" at bounding box center [274, 311] width 172 height 31
click at [266, 555] on icon "close" at bounding box center [265, 560] width 11 height 12
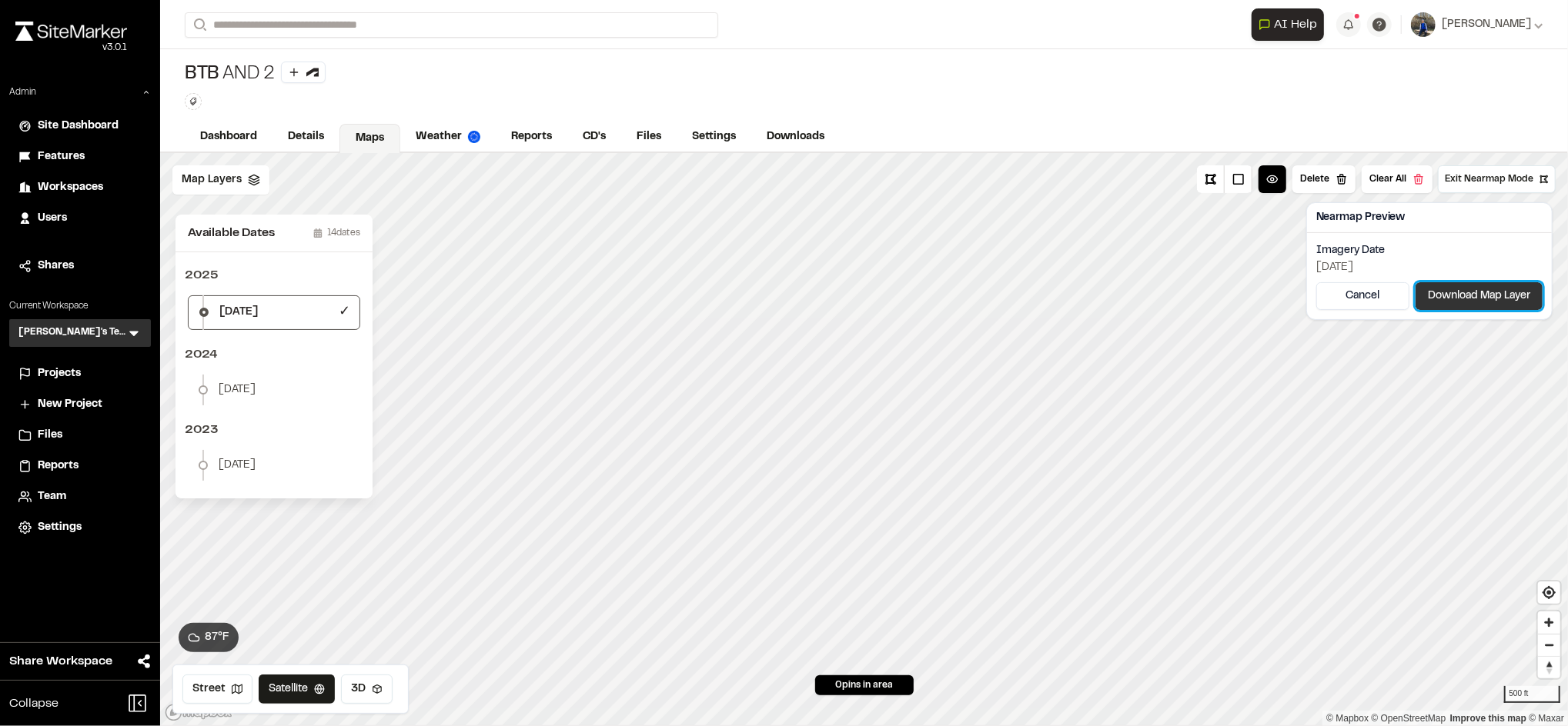
click at [1498, 286] on button "Download Map Layer" at bounding box center [1479, 296] width 127 height 27
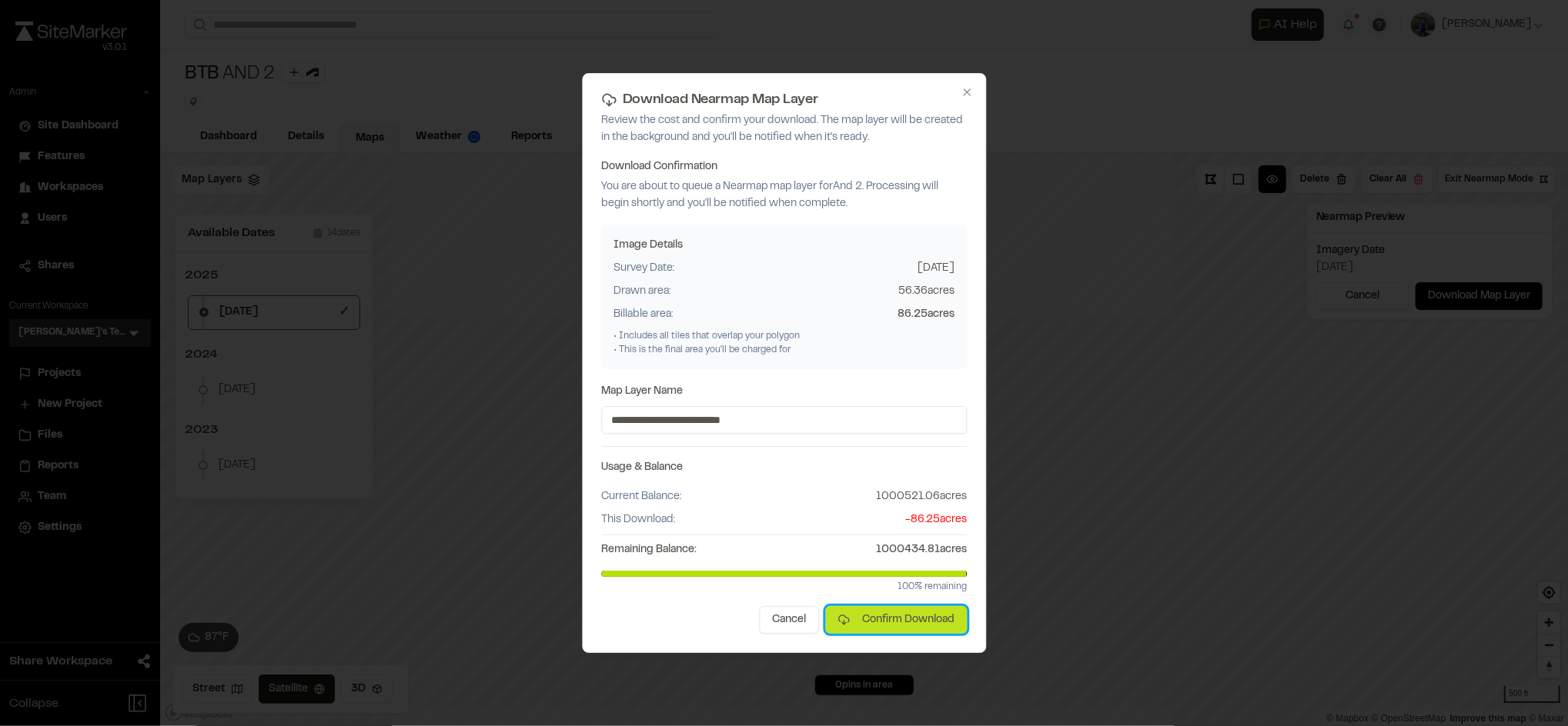
click at [850, 621] on button "Confirm Download" at bounding box center [896, 620] width 141 height 27
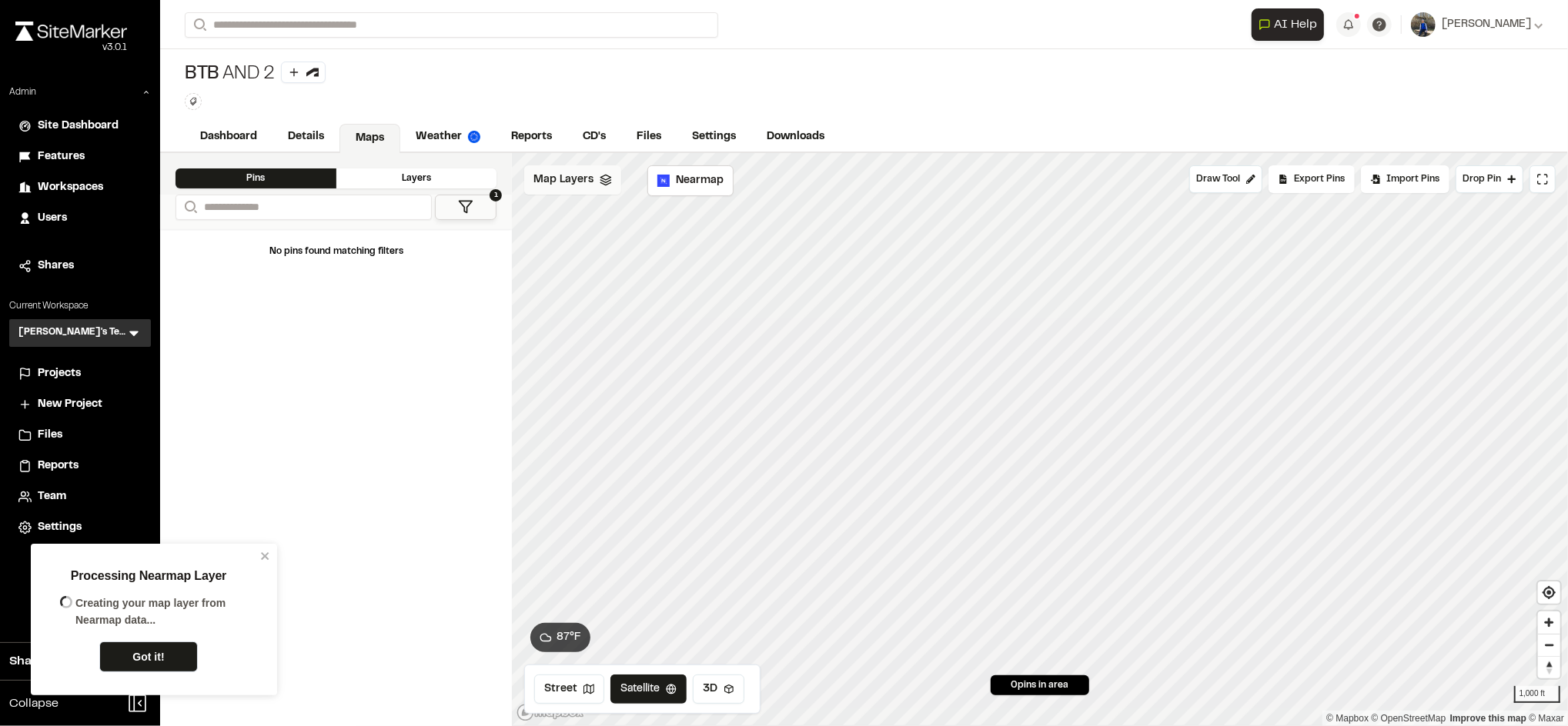
click at [574, 192] on div "Map Layers" at bounding box center [572, 179] width 97 height 29
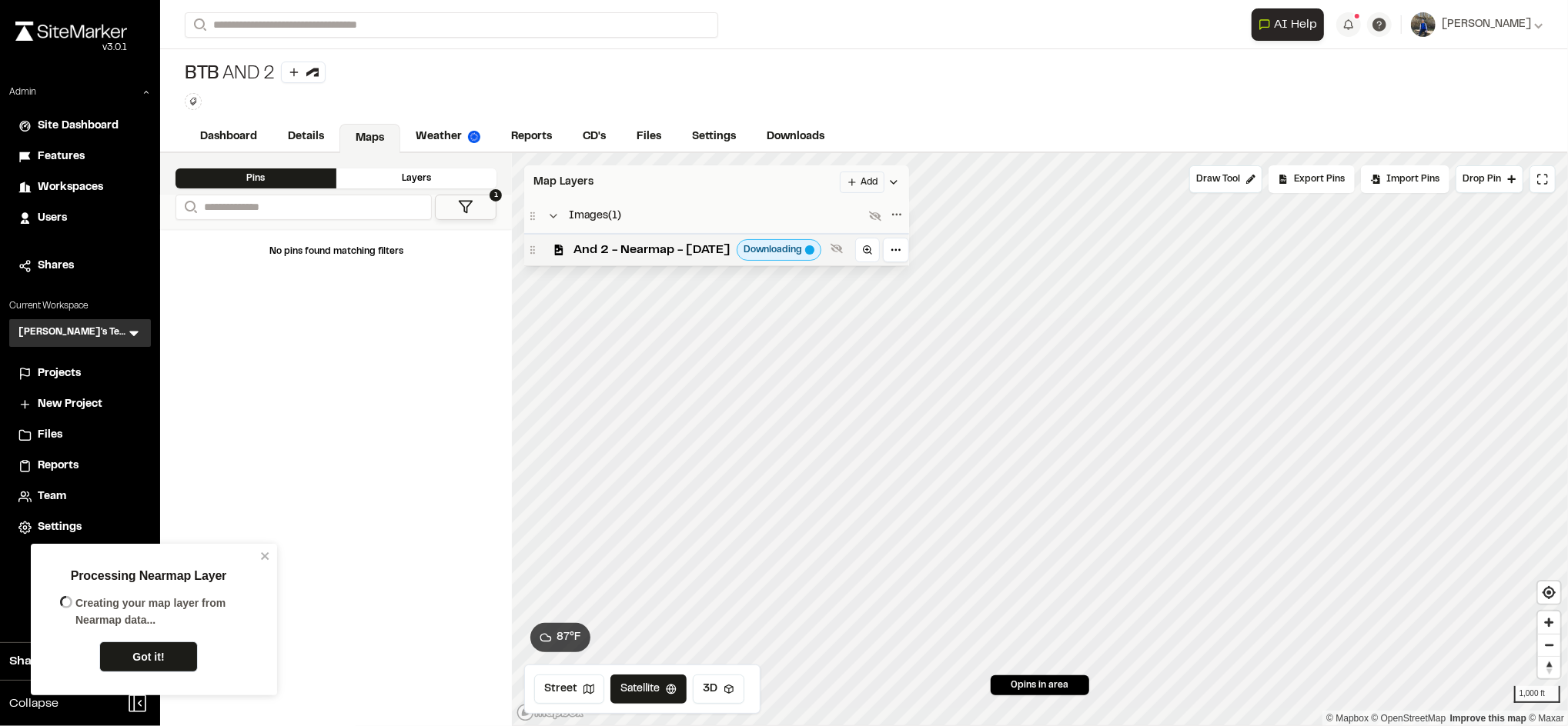
click at [601, 182] on div "Map Layers Add" at bounding box center [716, 182] width 385 height 34
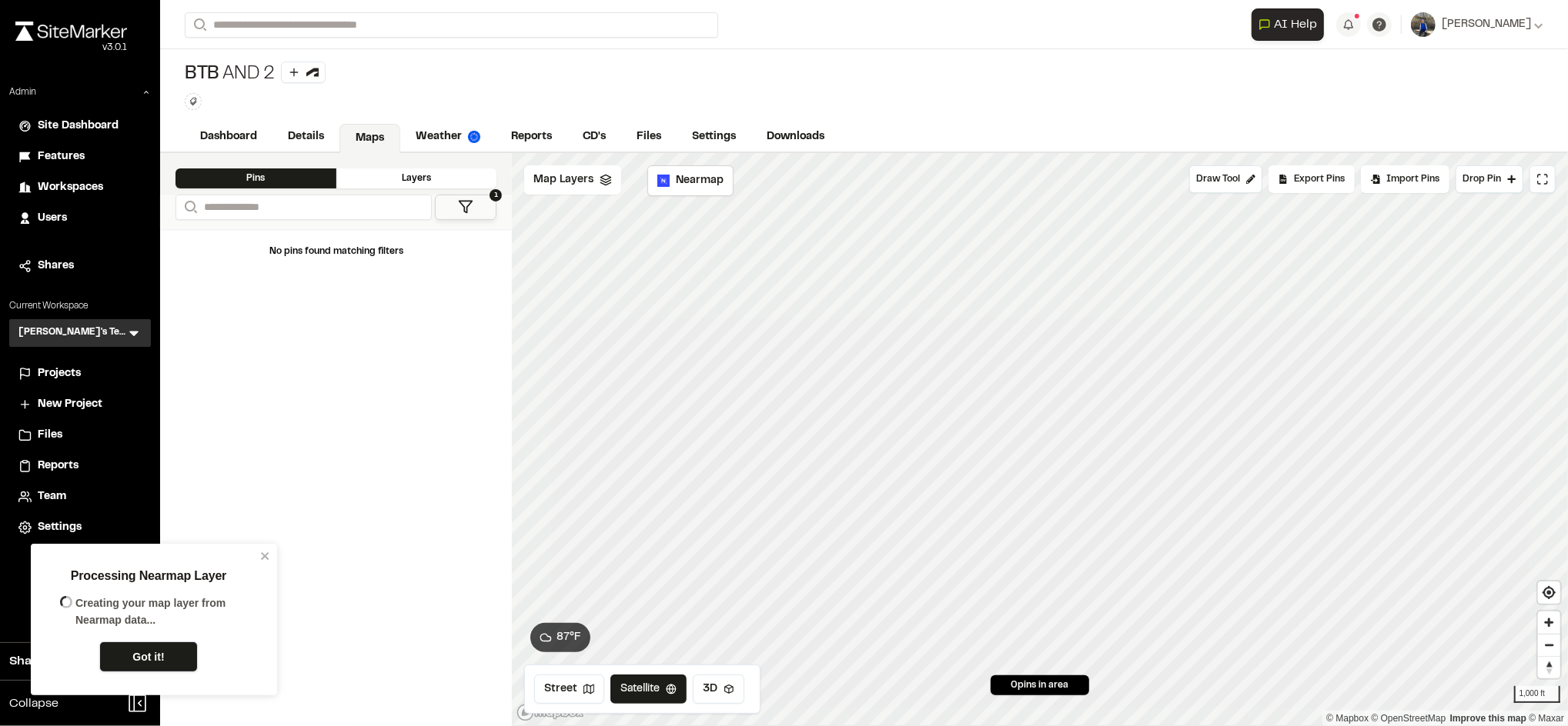
click at [160, 656] on link "Got it!" at bounding box center [148, 657] width 99 height 31
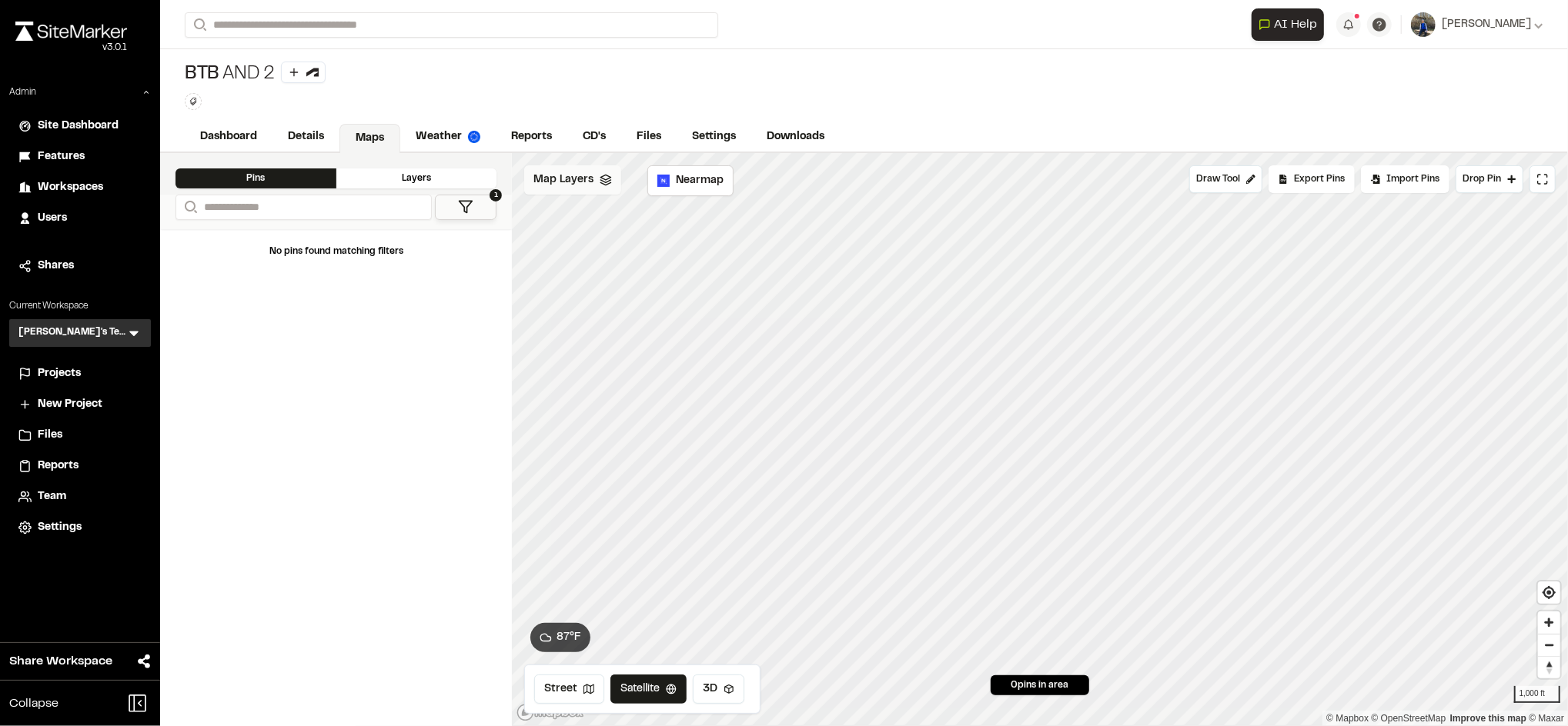
click at [583, 180] on span "Map Layers" at bounding box center [564, 179] width 60 height 17
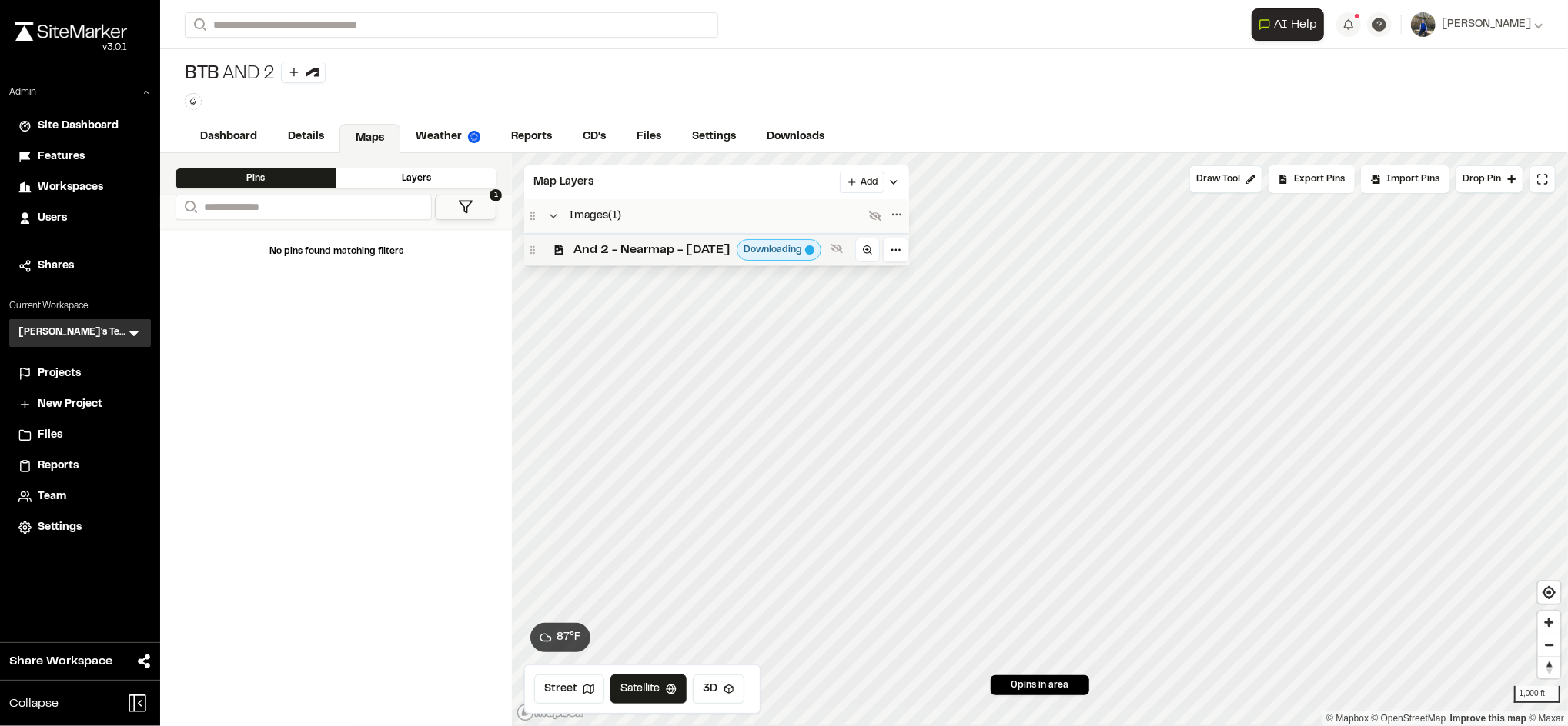
click at [620, 245] on span "And 2 - Nearmap - [DATE]" at bounding box center [652, 250] width 157 height 19
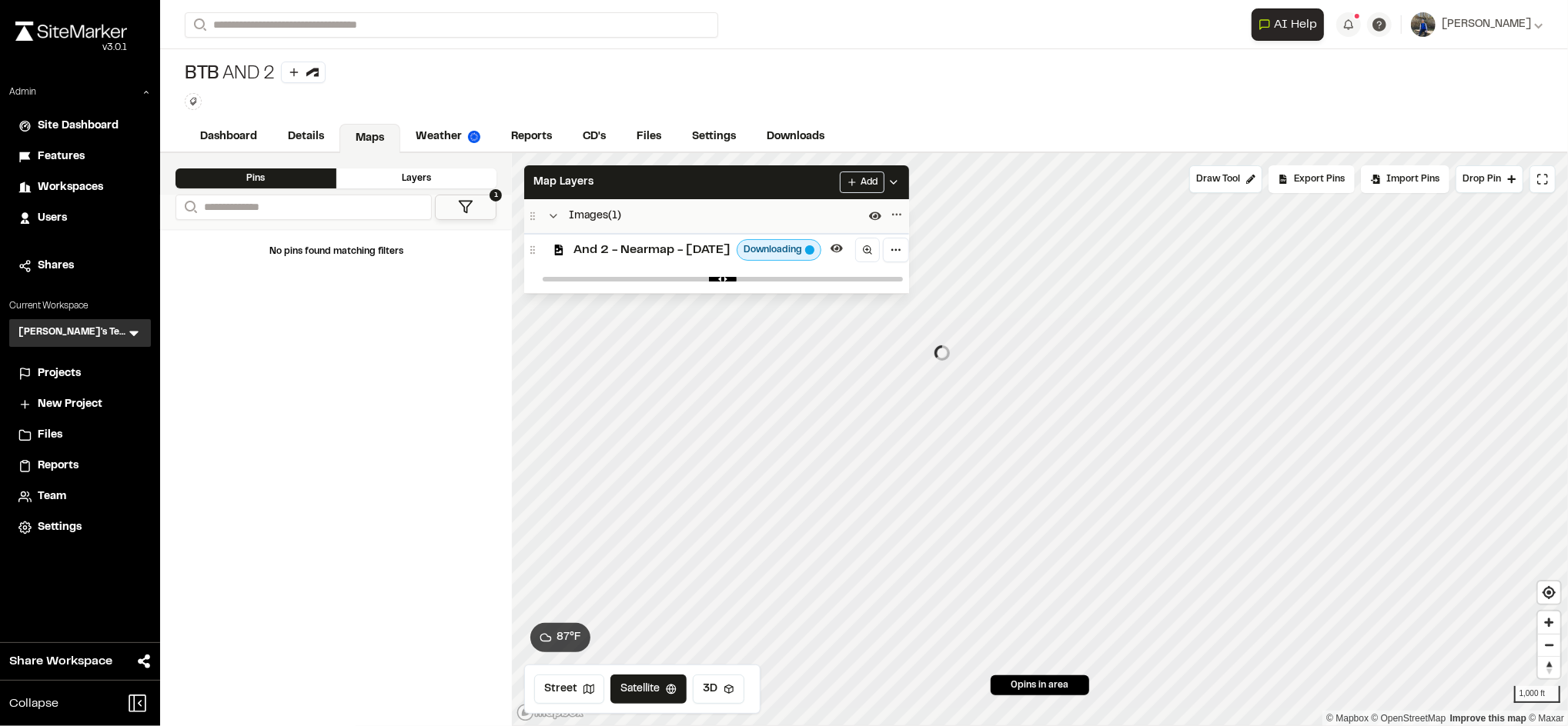
click at [620, 245] on span "And 2 - Nearmap - [DATE]" at bounding box center [652, 250] width 157 height 19
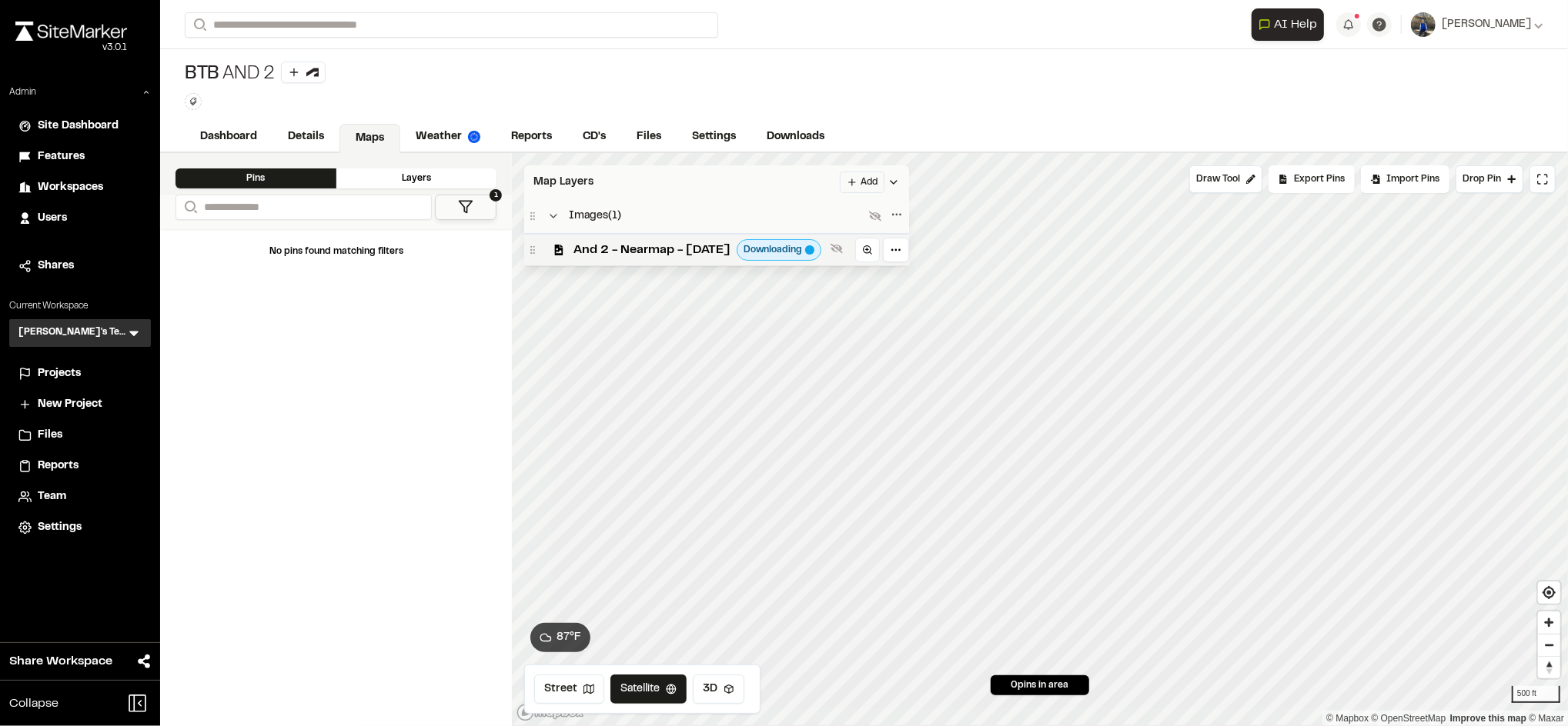
click at [758, 180] on div "Map Layers Add" at bounding box center [716, 182] width 385 height 34
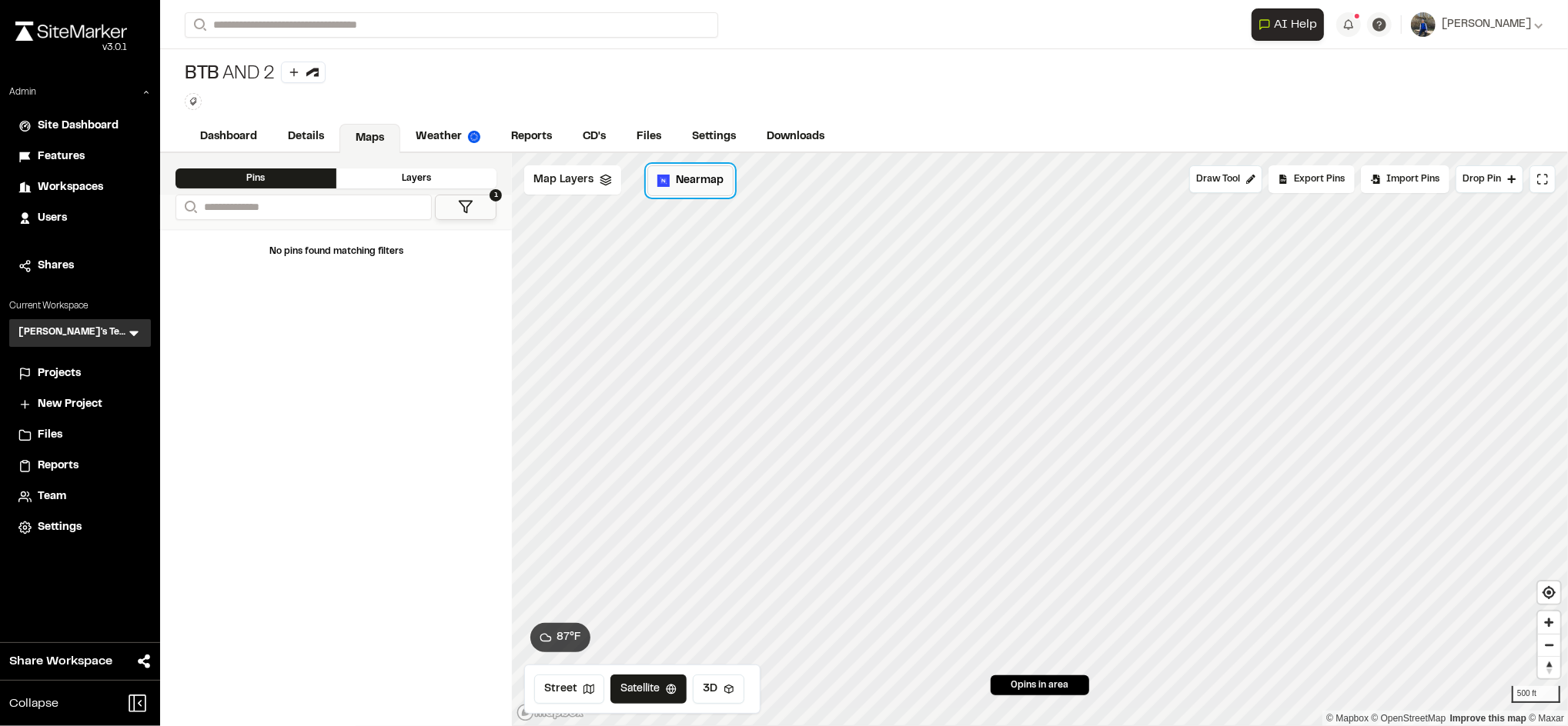
click at [661, 174] on button "Nearmap" at bounding box center [691, 180] width 87 height 31
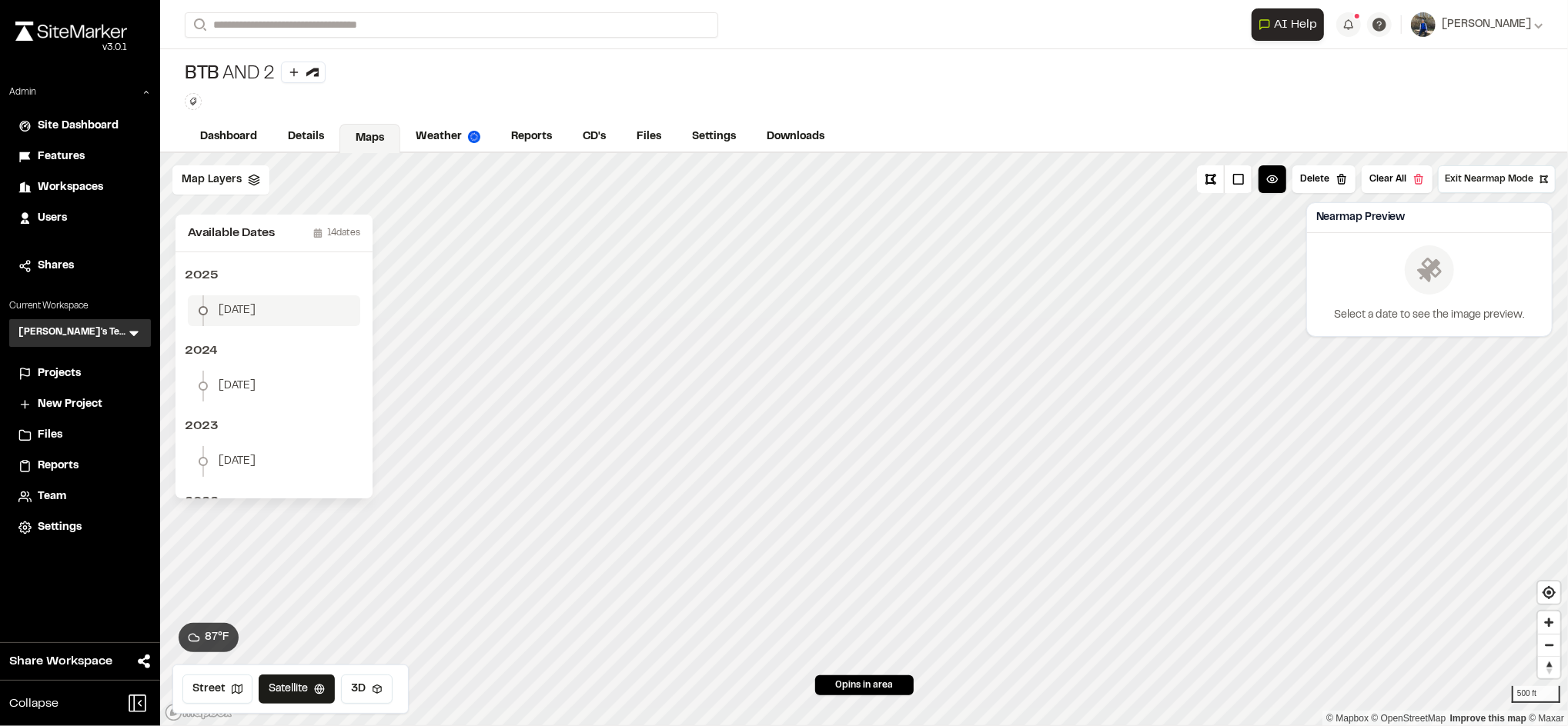
click at [268, 296] on li "[DATE]" at bounding box center [274, 311] width 172 height 31
click at [1468, 298] on button "Download Map Layer" at bounding box center [1479, 296] width 127 height 27
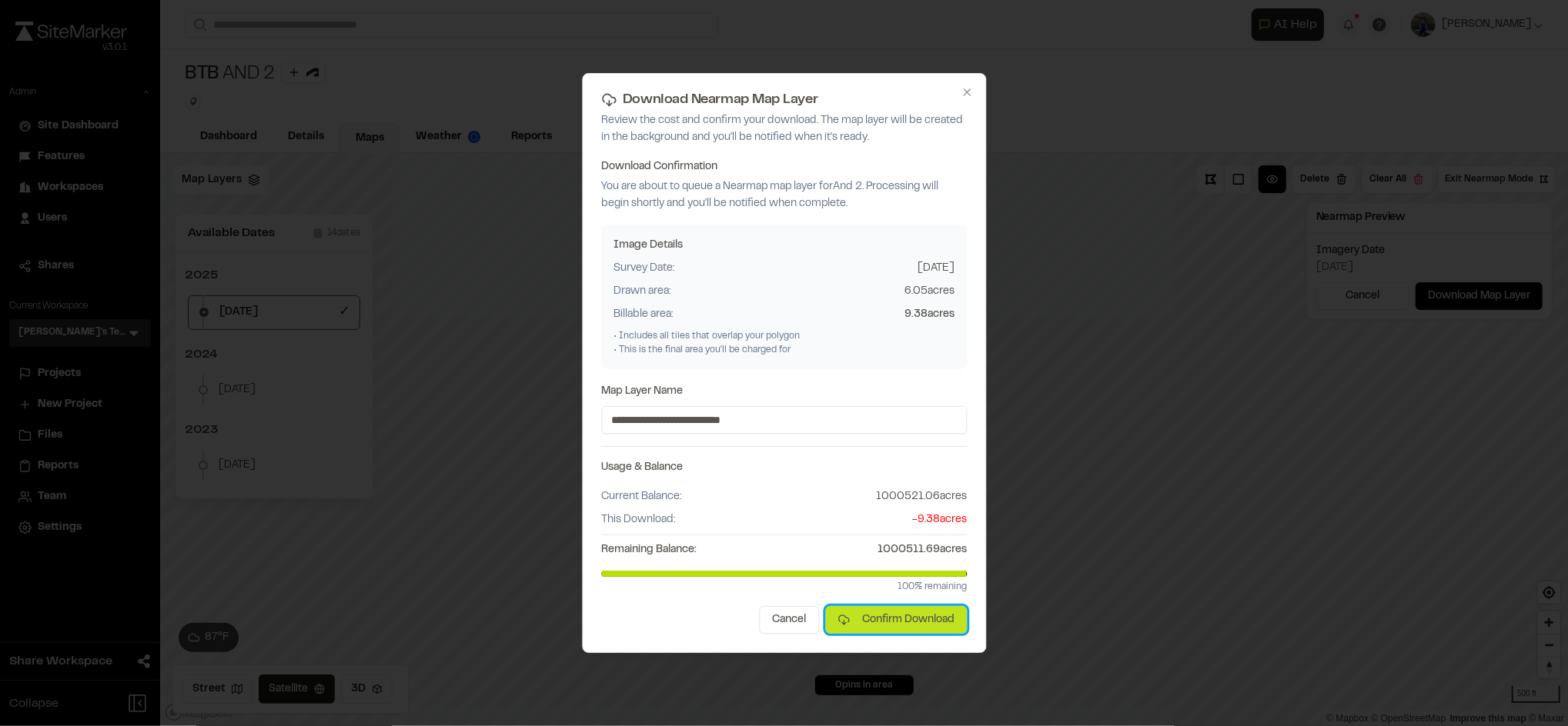
click at [876, 620] on button "Confirm Download" at bounding box center [896, 620] width 141 height 27
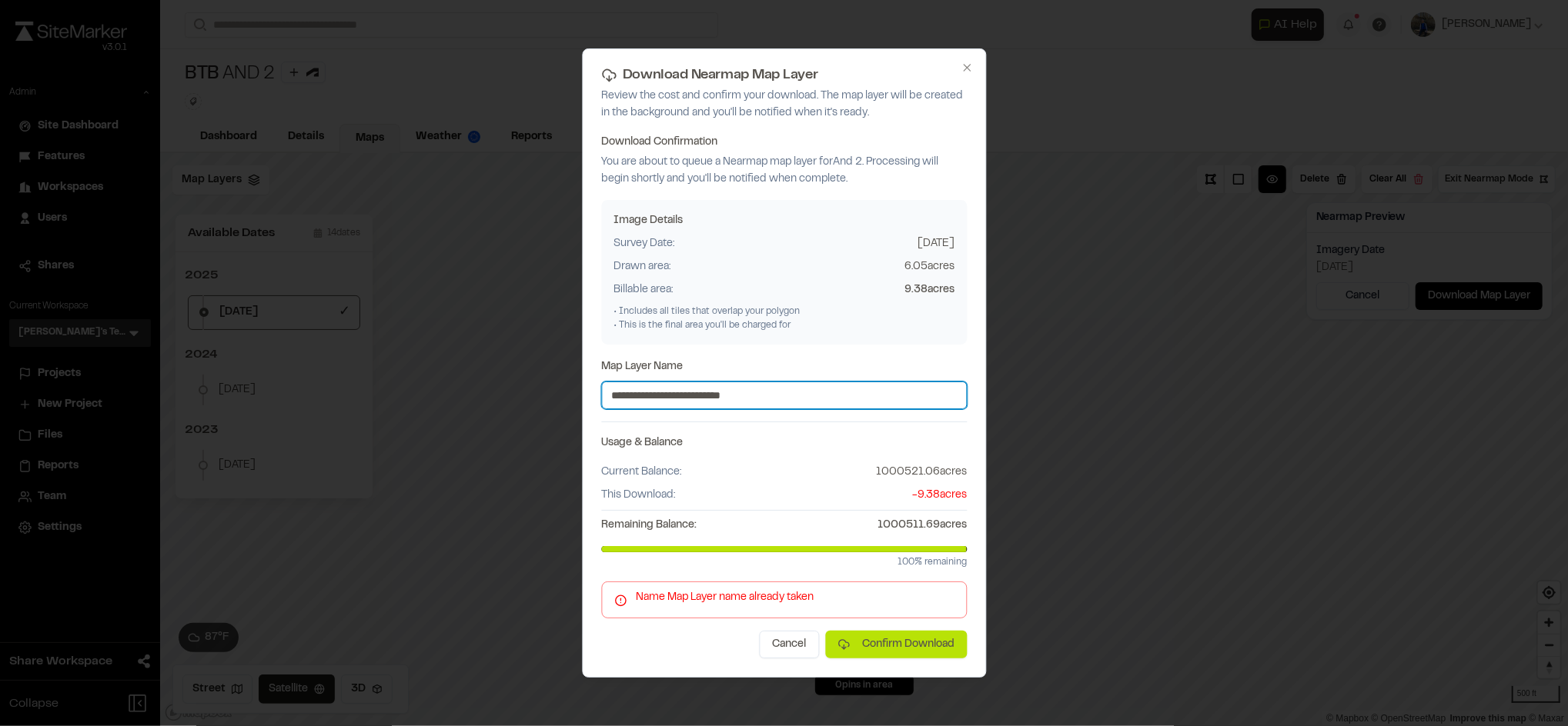
click at [821, 405] on input "**********" at bounding box center [784, 395] width 366 height 27
type input "**********"
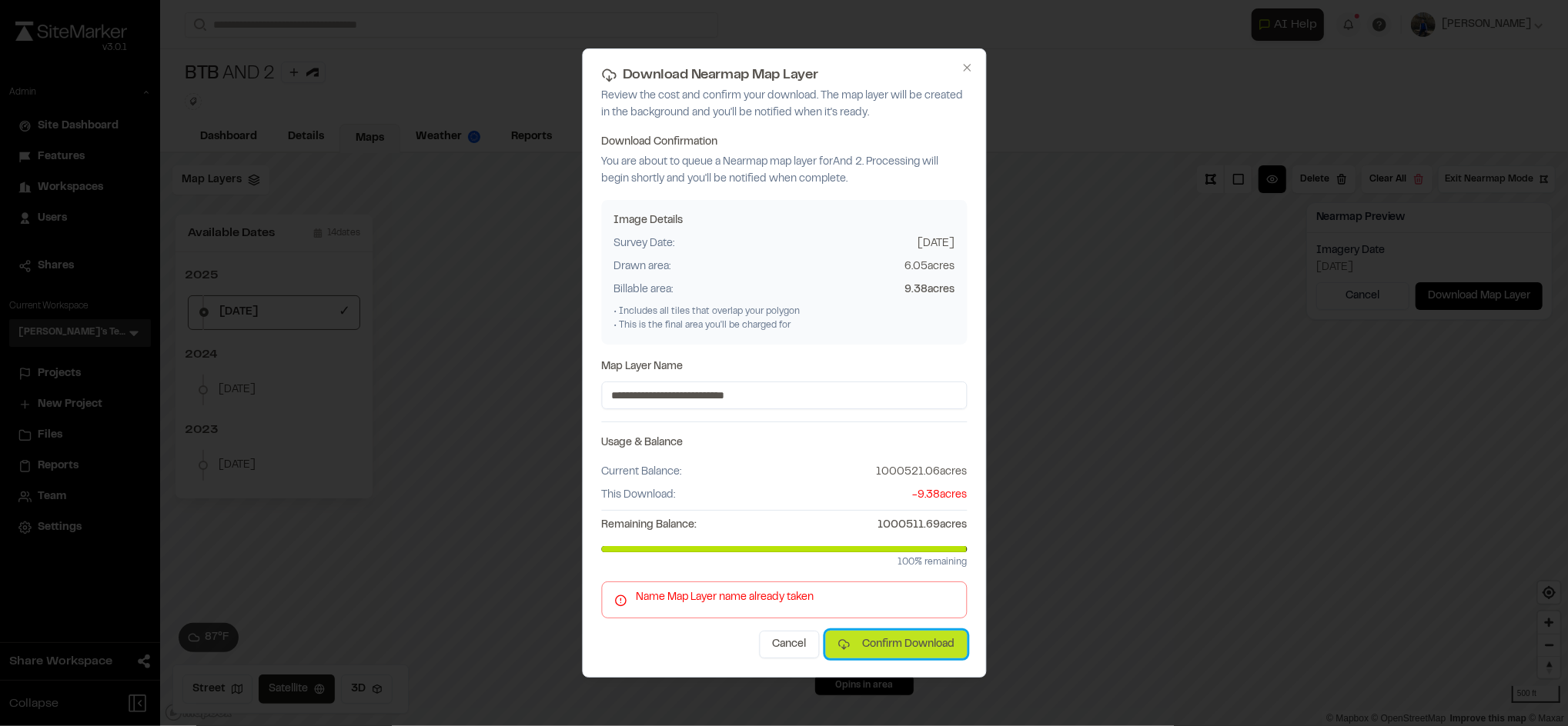
click at [851, 636] on button "Confirm Download" at bounding box center [896, 644] width 141 height 27
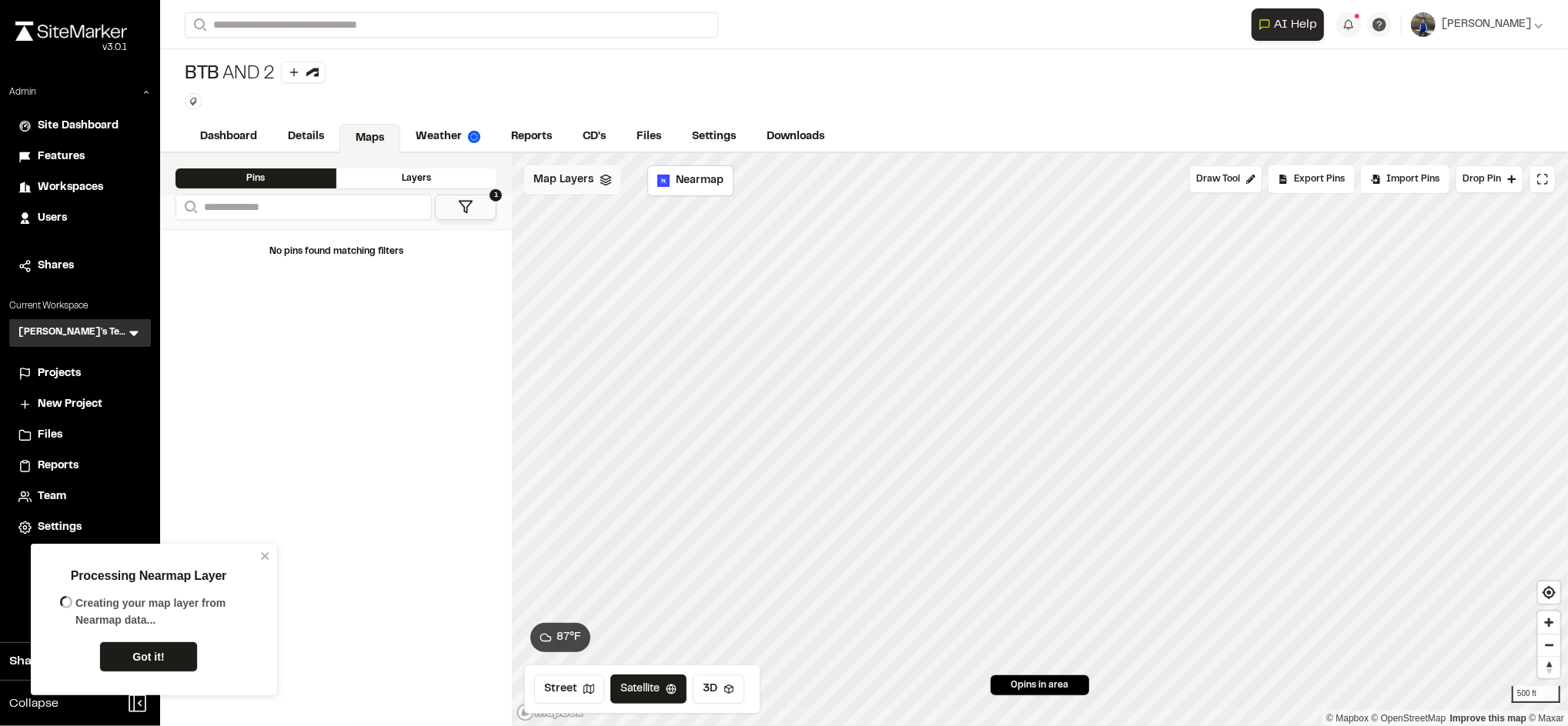
click at [591, 182] on span "Map Layers" at bounding box center [564, 179] width 60 height 17
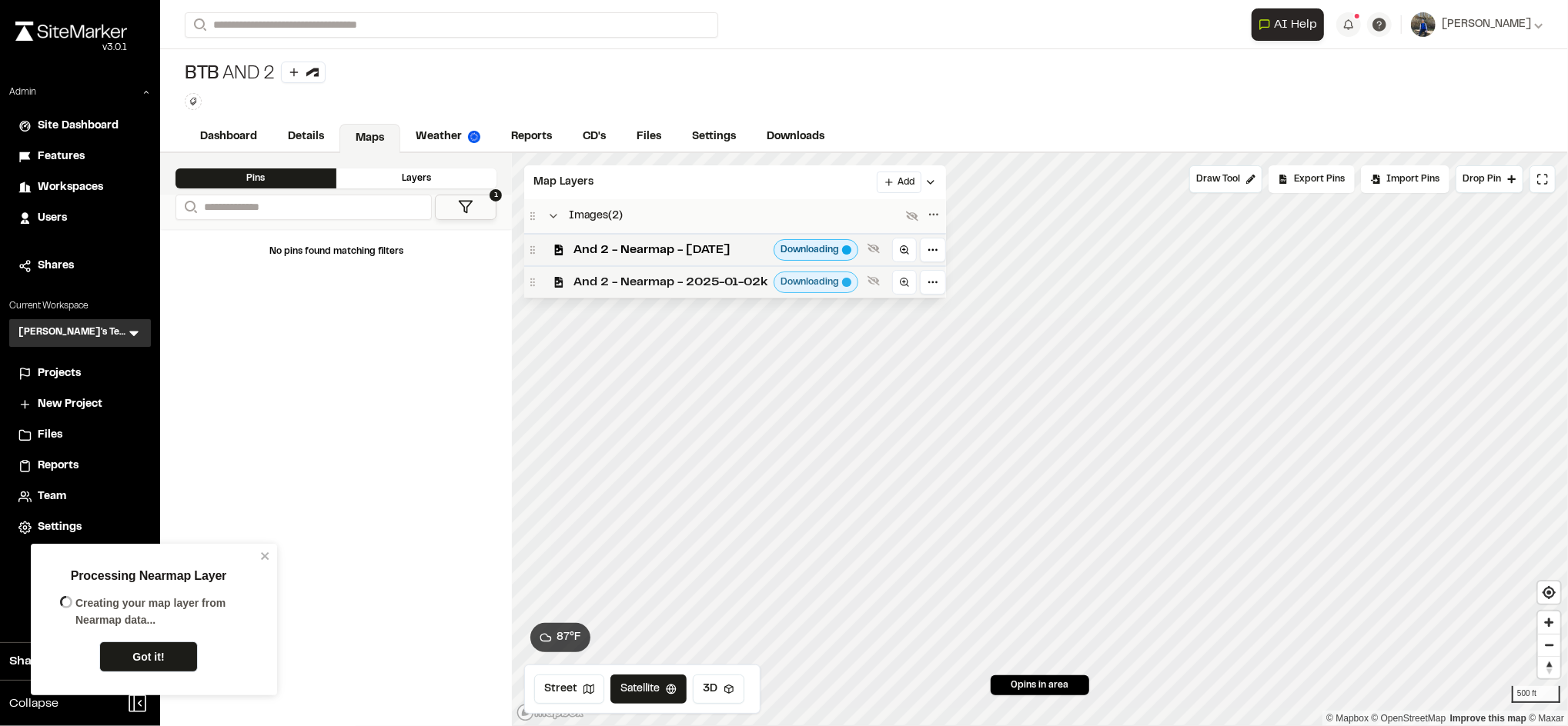
click at [655, 284] on span "And 2 - Nearmap - 2025-01-02k" at bounding box center [670, 282] width 194 height 19
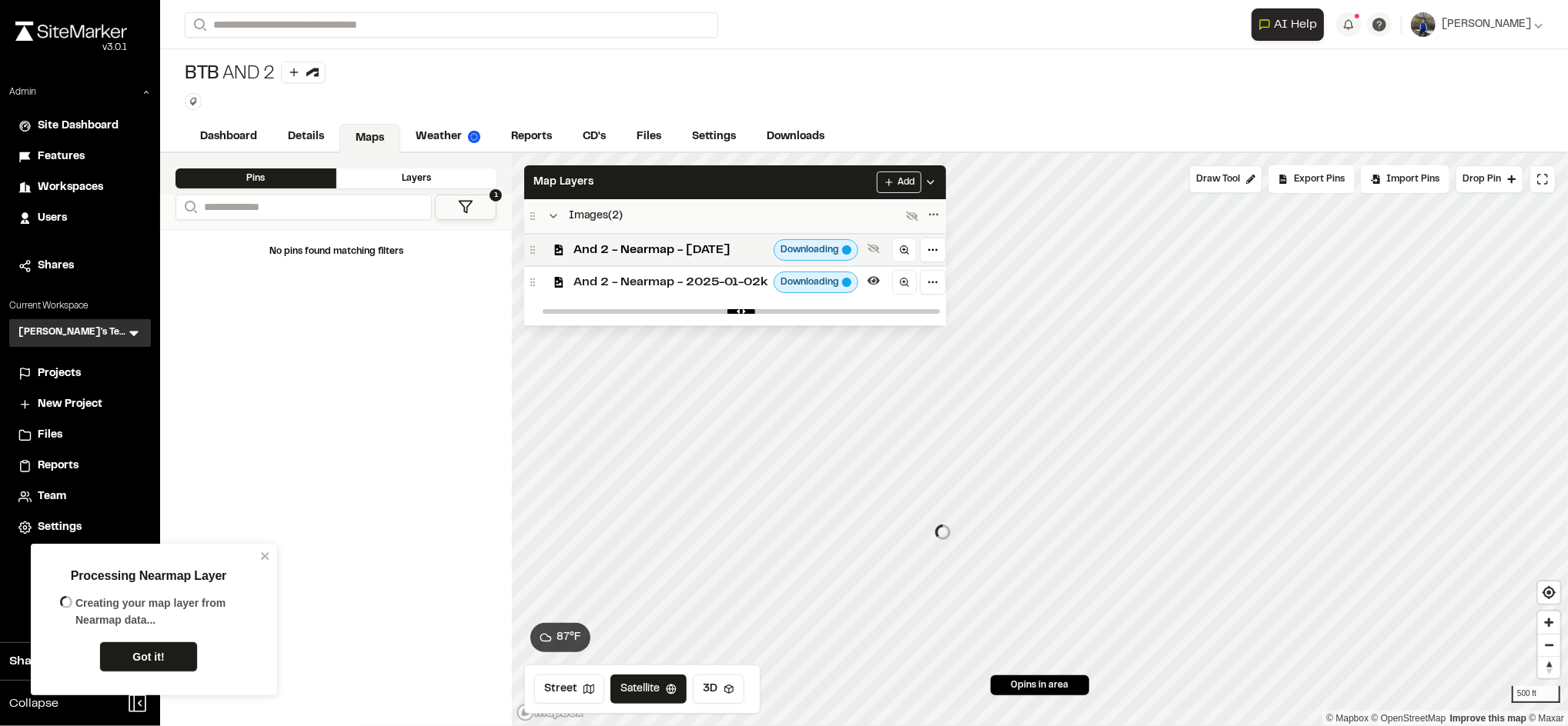
click at [655, 284] on span "And 2 - Nearmap - 2025-01-02k" at bounding box center [670, 282] width 194 height 19
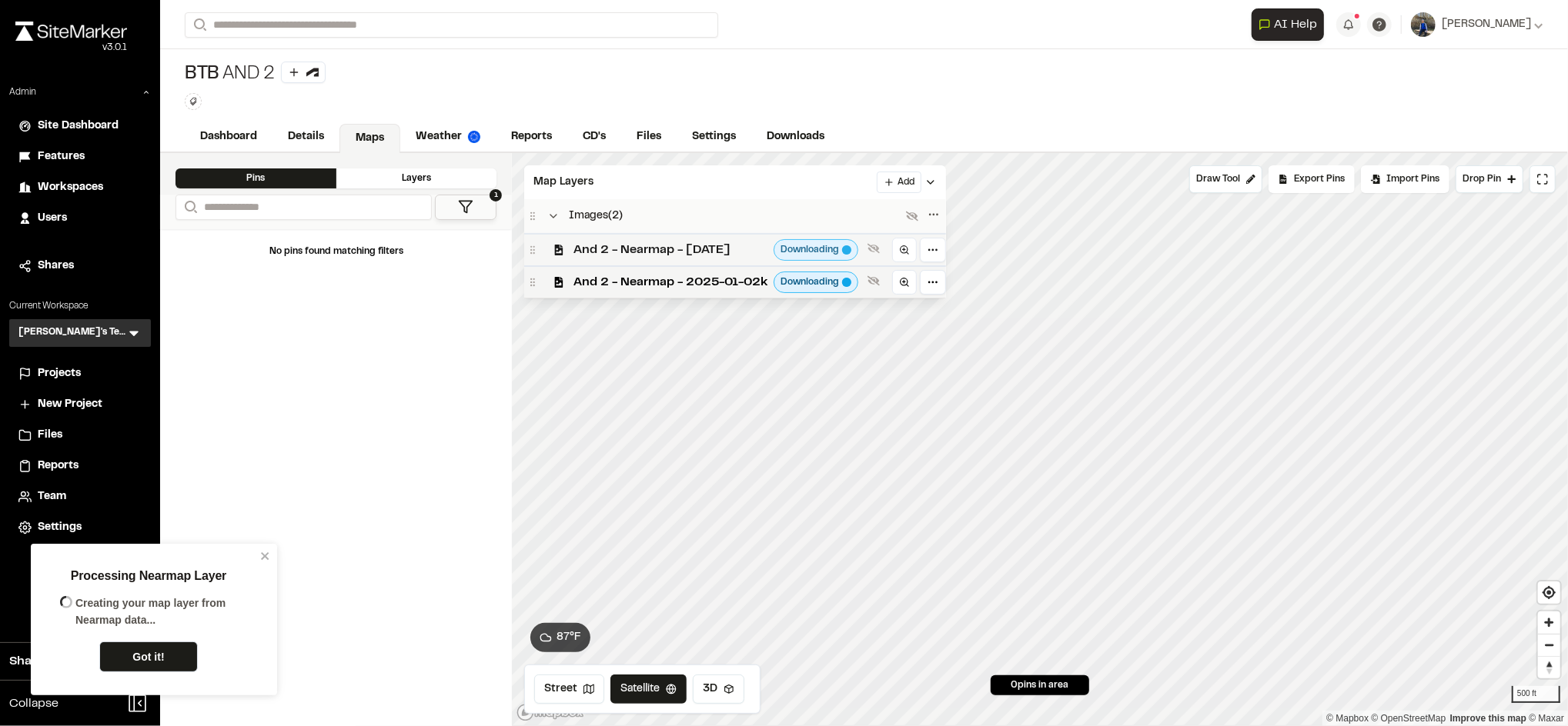
click at [663, 247] on span "And 2 - Nearmap - [DATE]" at bounding box center [670, 250] width 194 height 19
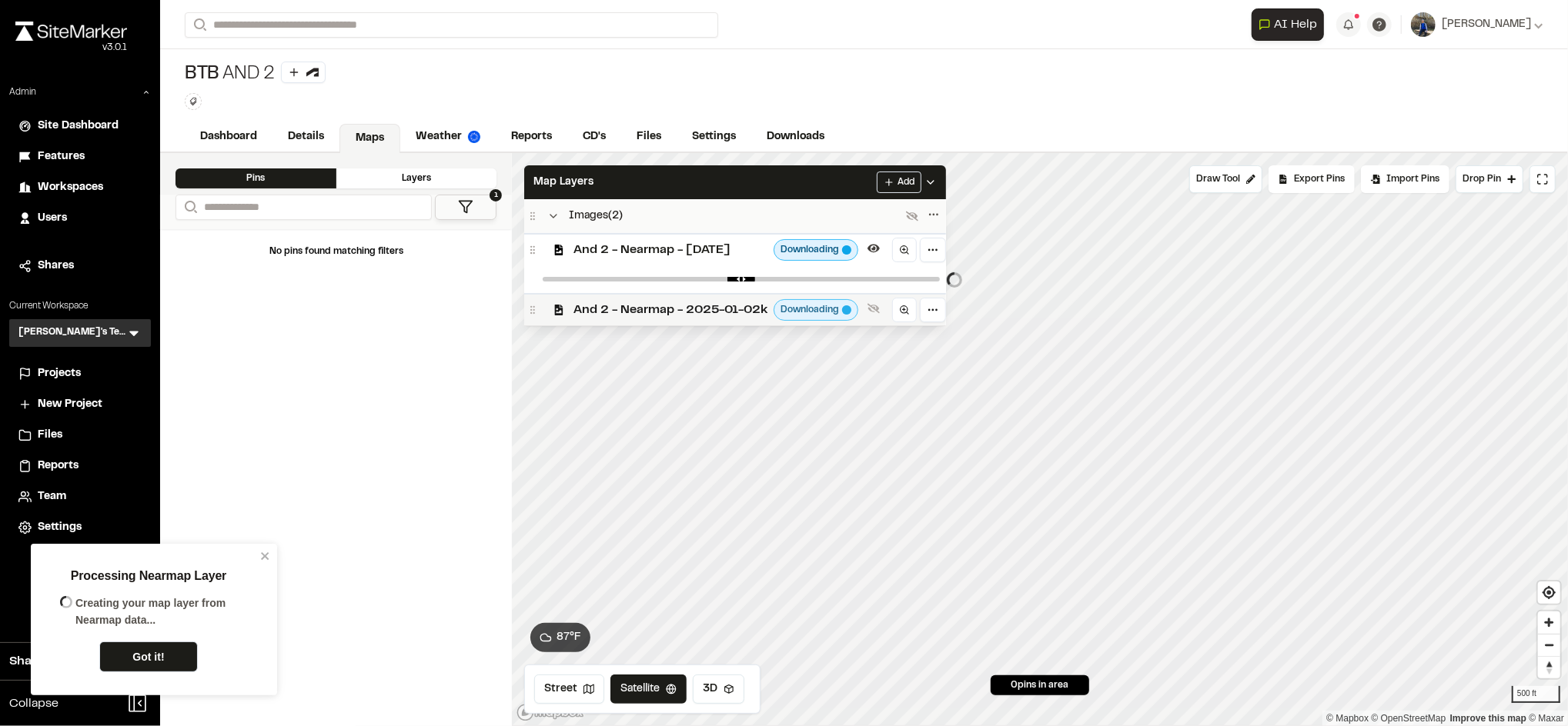
click at [663, 306] on span "And 2 - Nearmap - 2025-01-02k" at bounding box center [670, 310] width 194 height 19
click at [145, 660] on link "View Layer" at bounding box center [148, 657] width 99 height 31
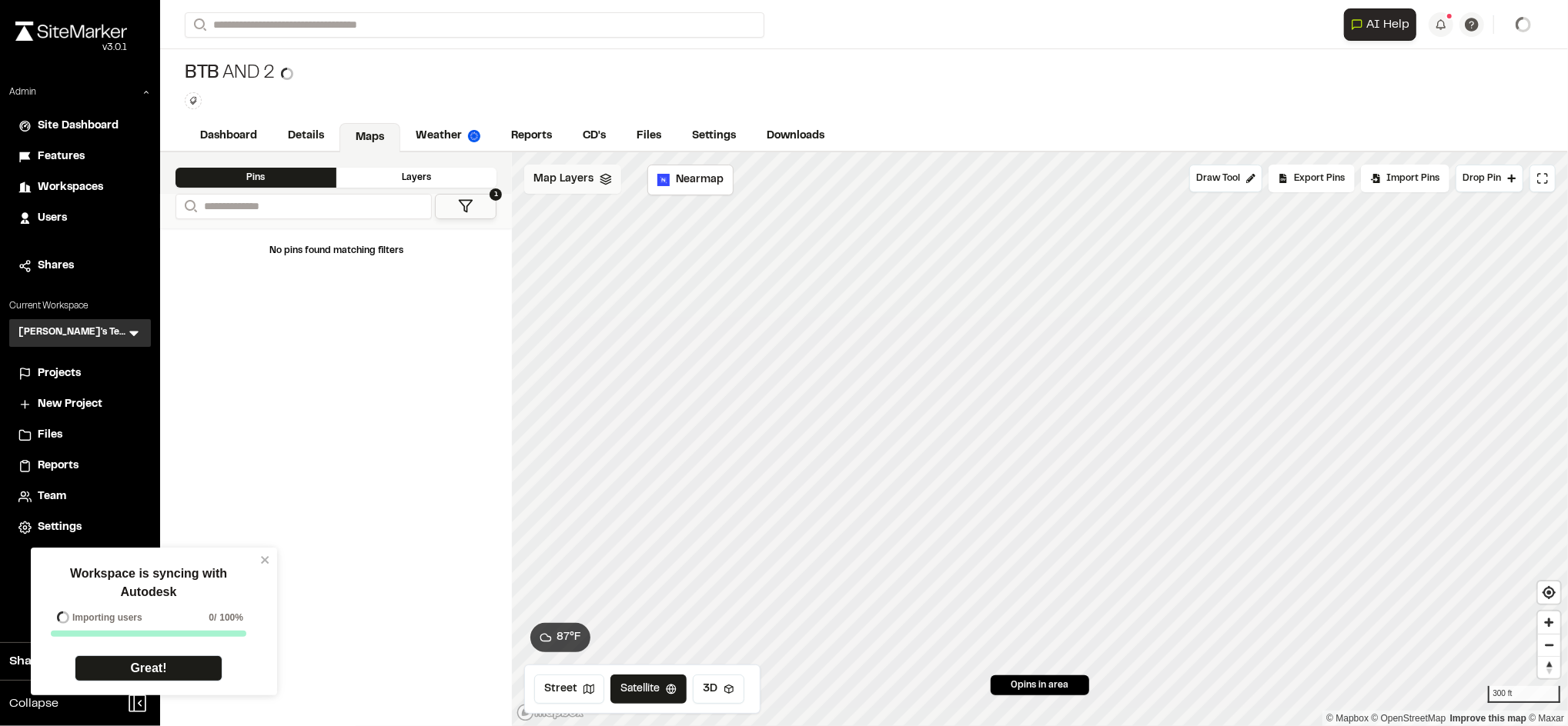
click at [579, 178] on span "Map Layers" at bounding box center [564, 178] width 60 height 17
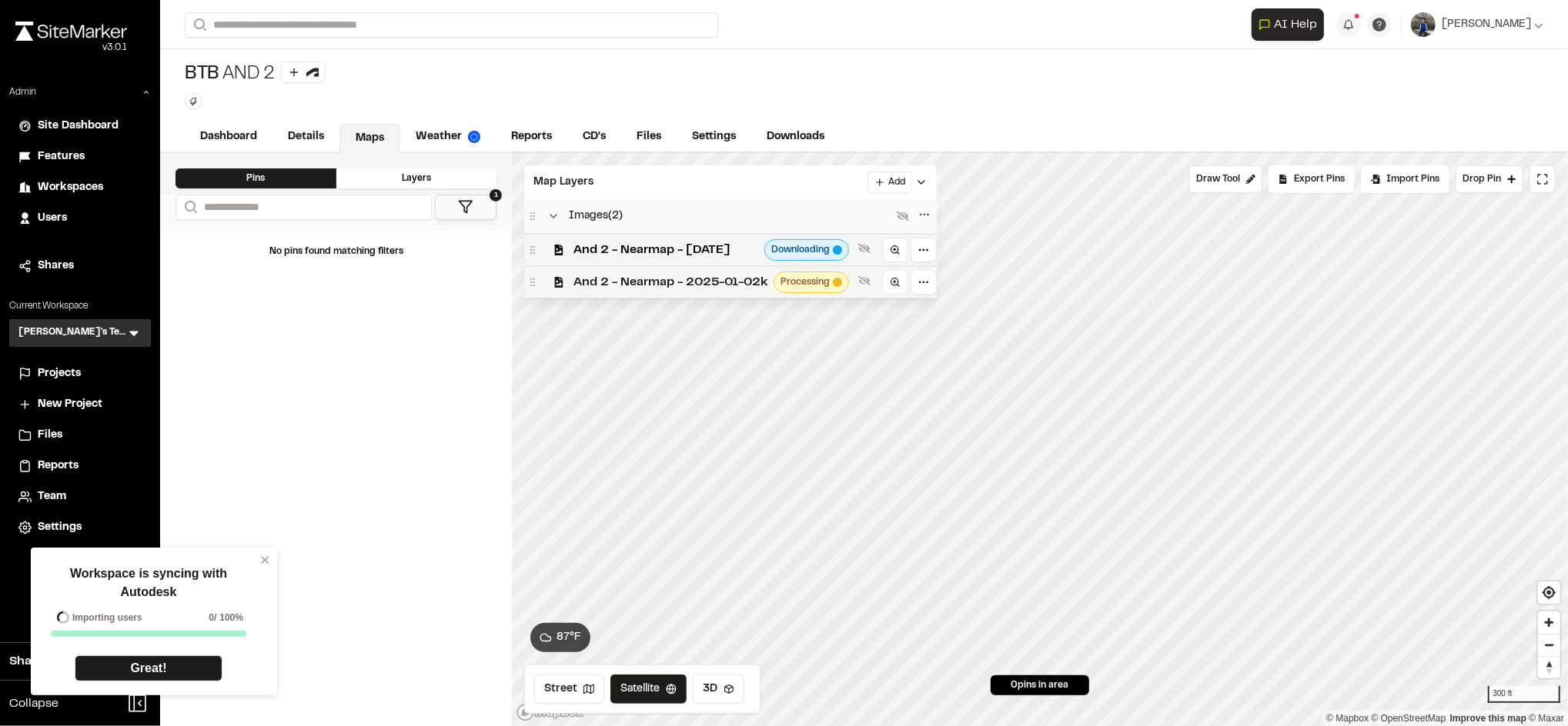
click at [646, 285] on span "And 2 - Nearmap - 2025-01-02k" at bounding box center [670, 282] width 194 height 19
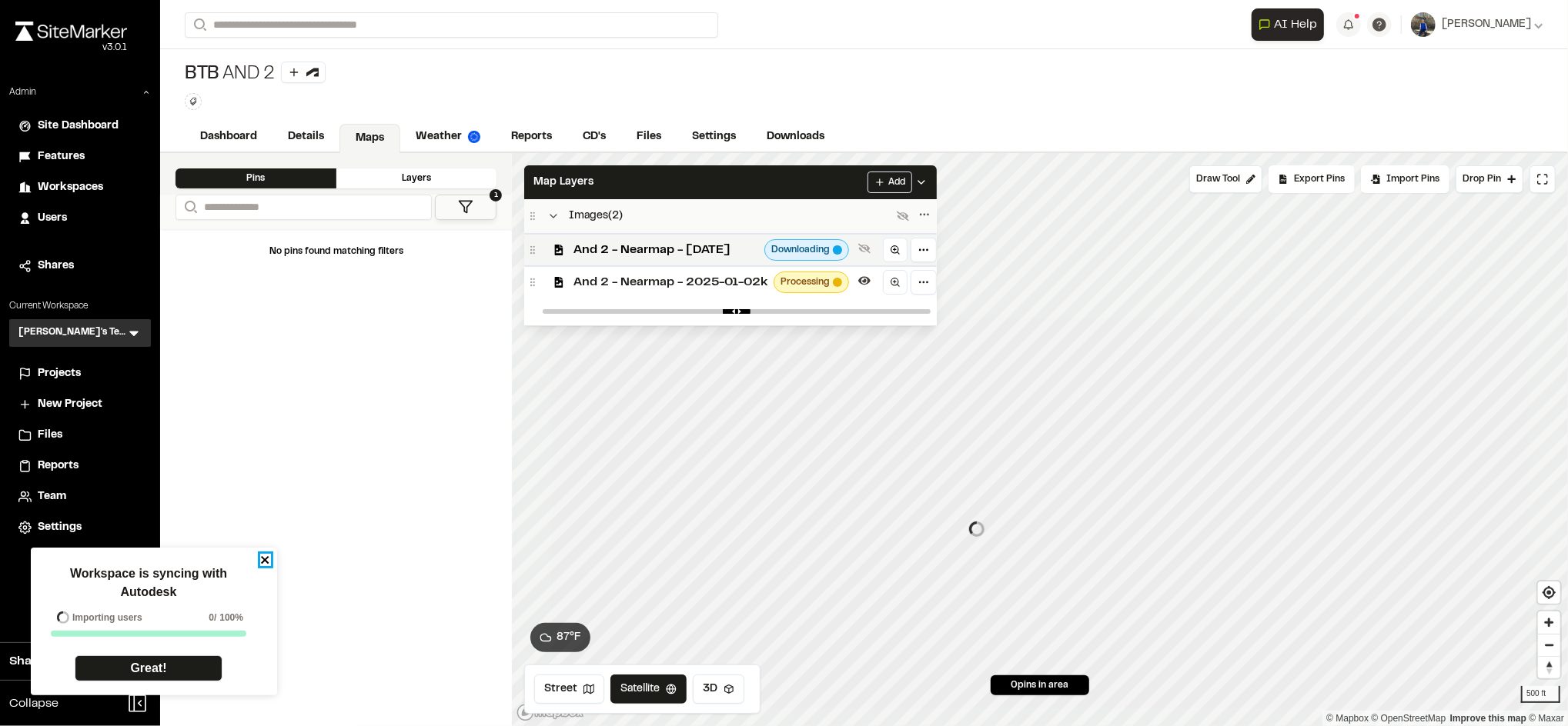
click at [266, 563] on icon "close" at bounding box center [264, 560] width 8 height 8
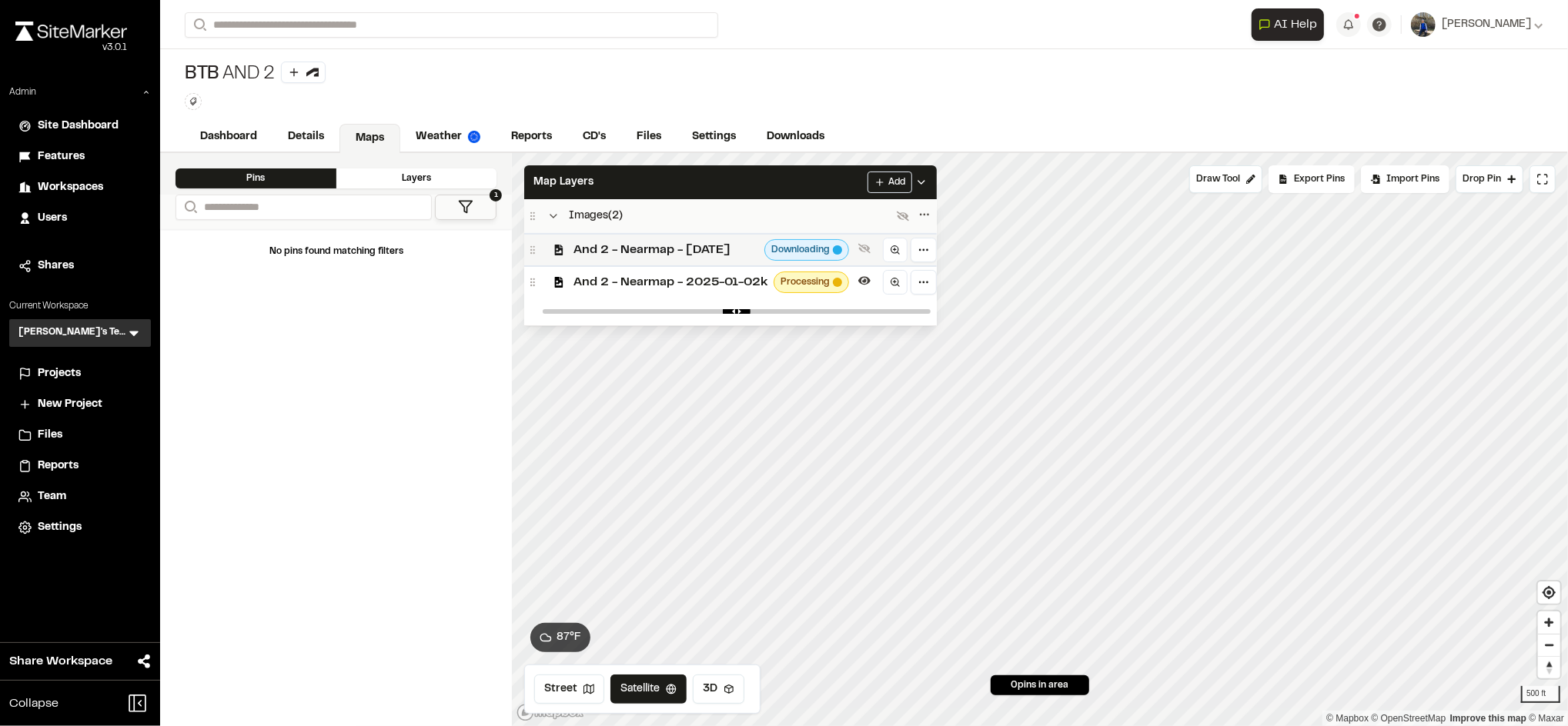
click at [691, 242] on span "And 2 - Nearmap - 2025-01-02" at bounding box center [665, 250] width 185 height 19
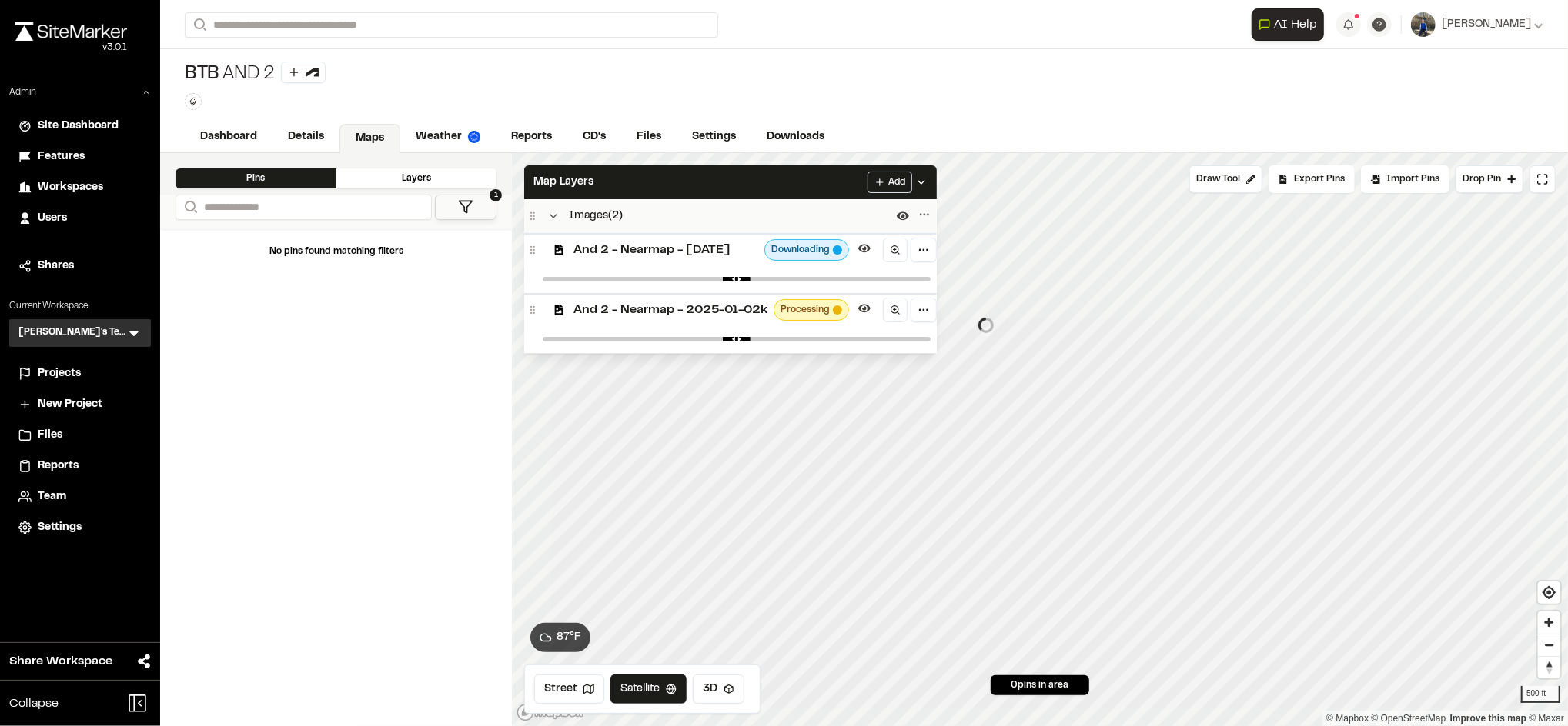
click at [709, 259] on span "And 2 - Nearmap - [DATE]" at bounding box center [665, 250] width 185 height 19
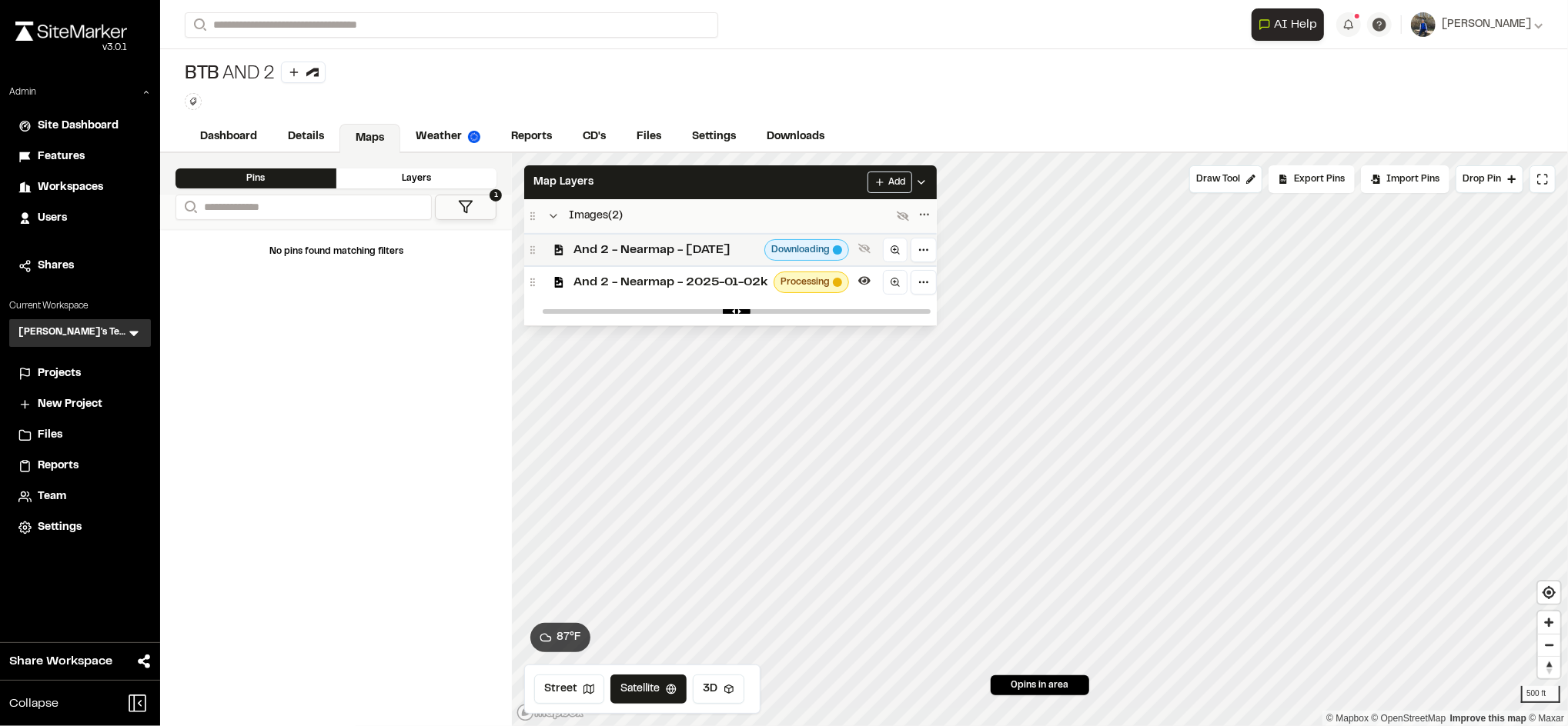
click at [715, 253] on span "And 2 - Nearmap - [DATE]" at bounding box center [665, 250] width 185 height 19
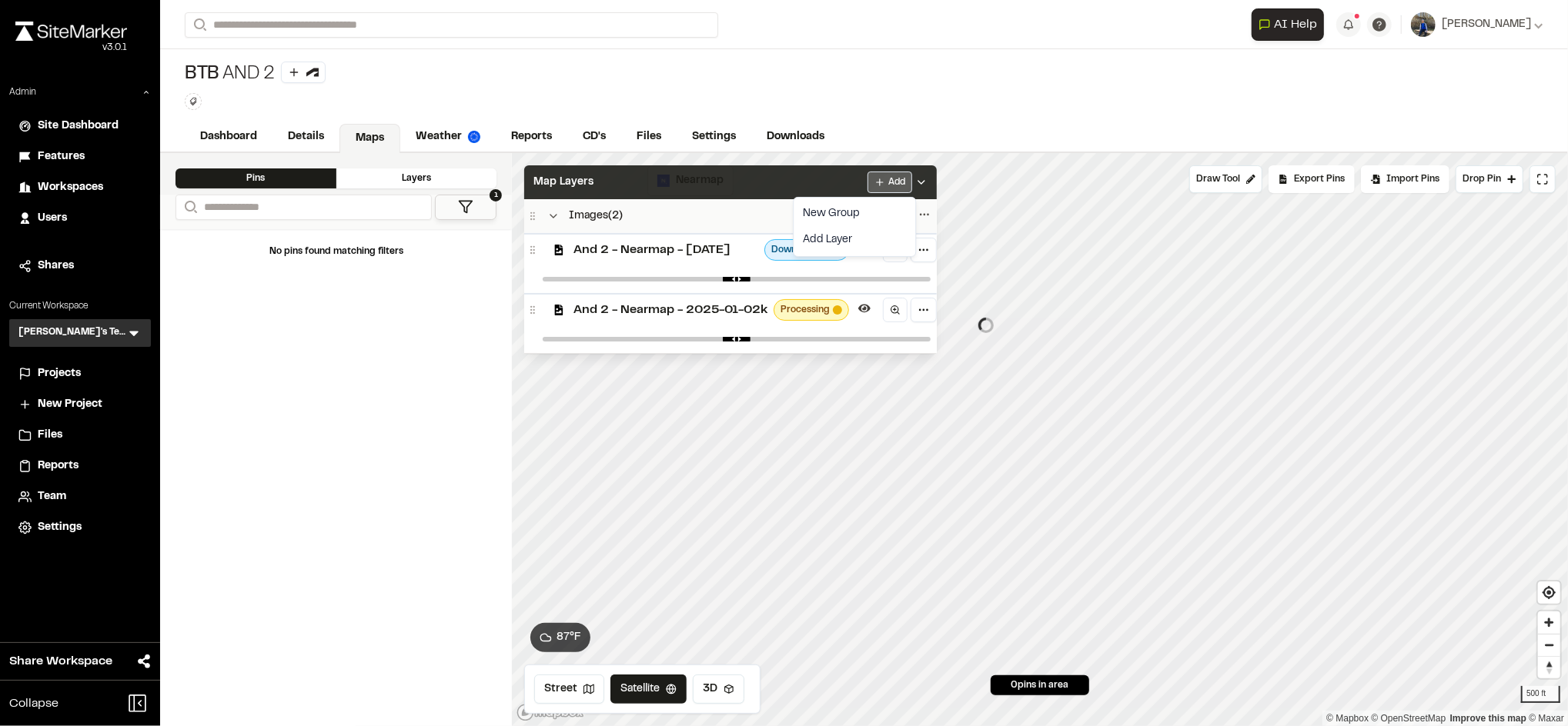
click at [885, 183] on html "Close sidebar v 3.0.1 Admin Site Dashboard Features Workspaces Users Shares Cur…" at bounding box center [784, 363] width 1568 height 726
click at [799, 185] on html "Close sidebar v 3.0.1 Admin Site Dashboard Features Workspaces Users Shares Cur…" at bounding box center [784, 363] width 1568 height 726
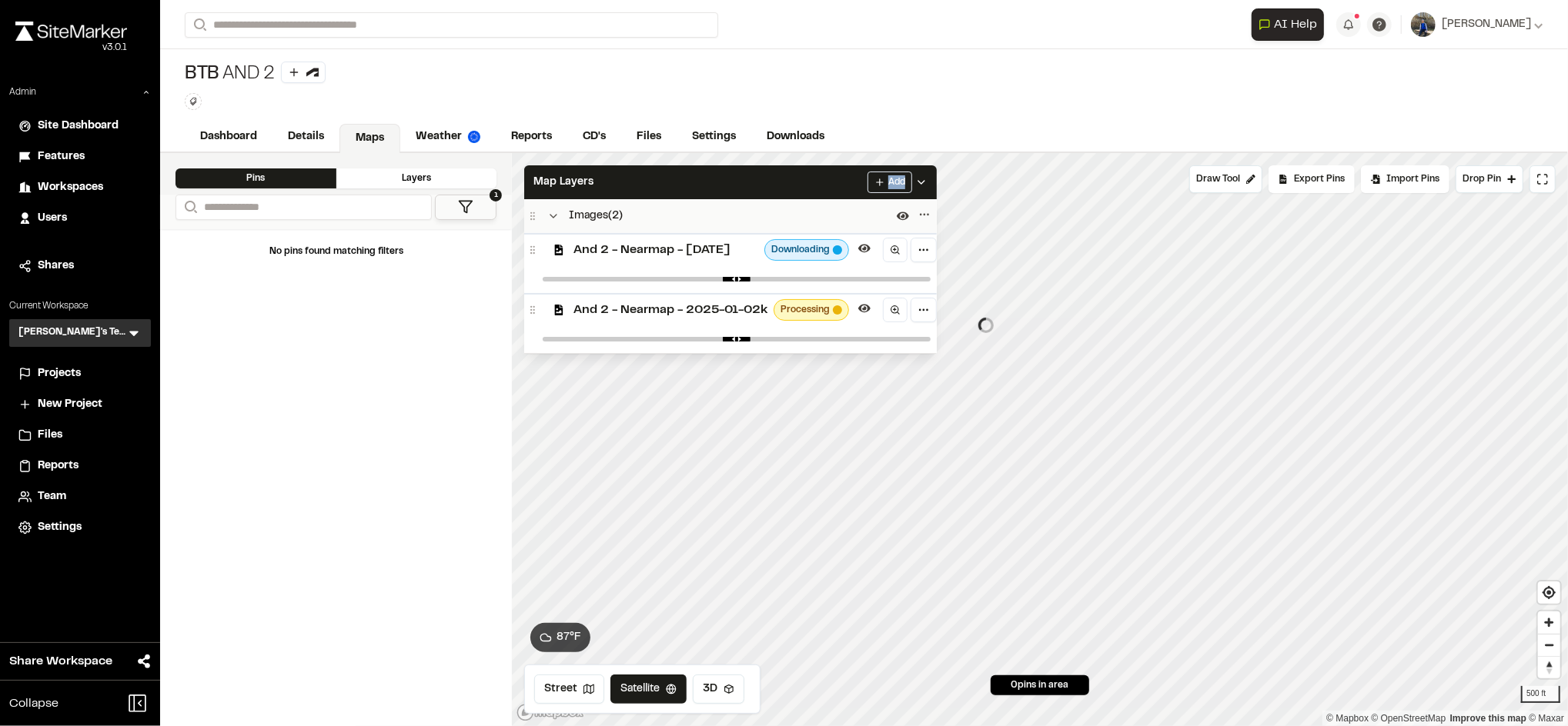
click at [799, 185] on div "Map Layers Add" at bounding box center [730, 182] width 413 height 34
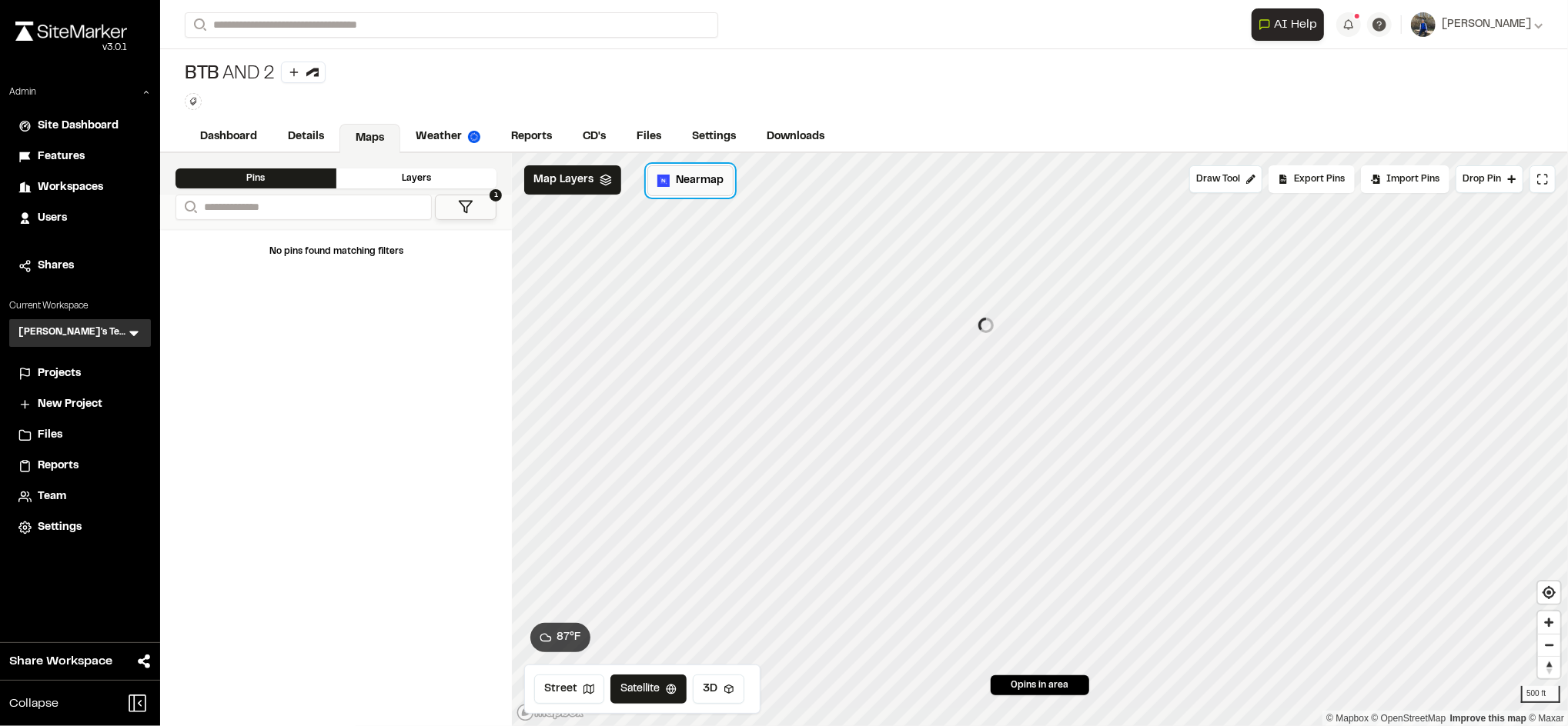
click at [708, 192] on button "Nearmap" at bounding box center [691, 180] width 87 height 31
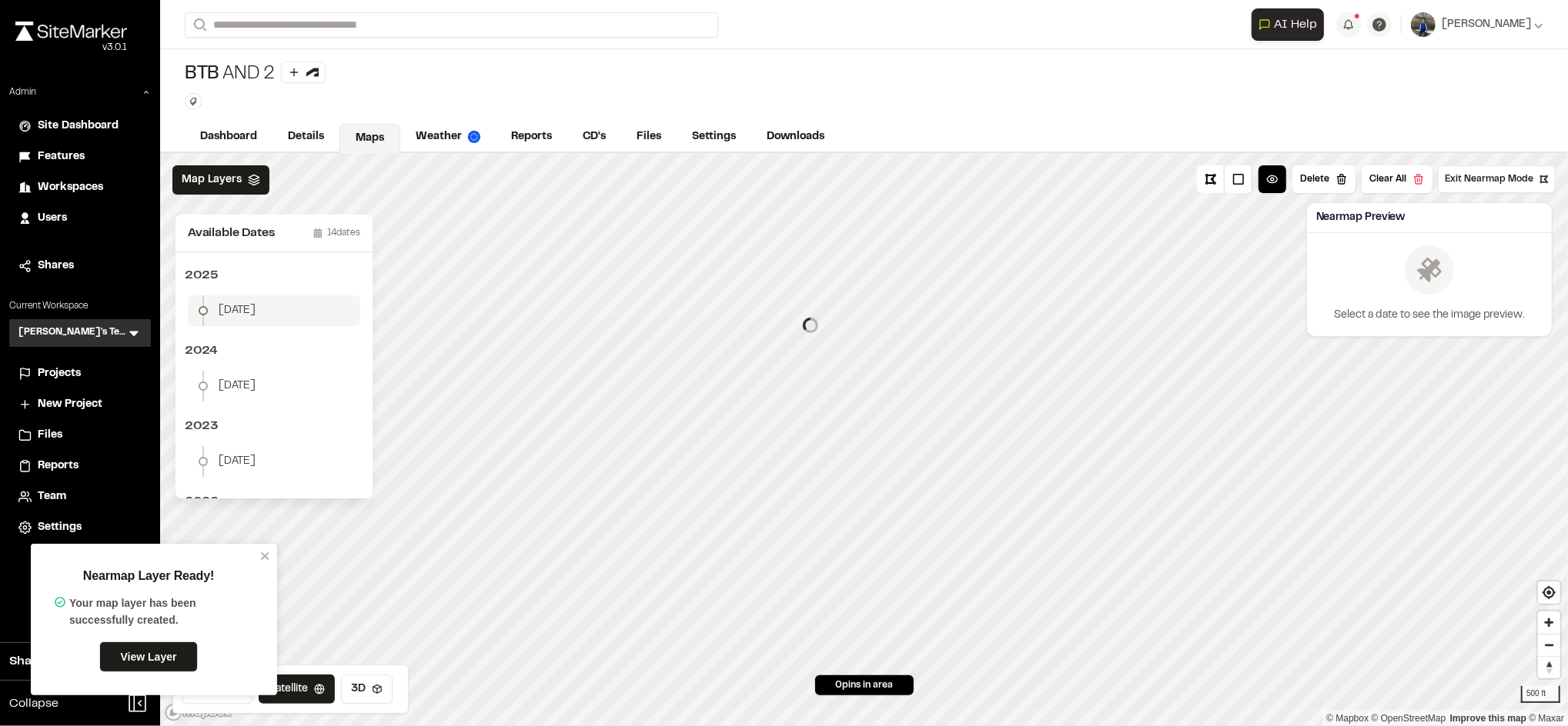
click at [274, 319] on li "[DATE]" at bounding box center [274, 311] width 172 height 31
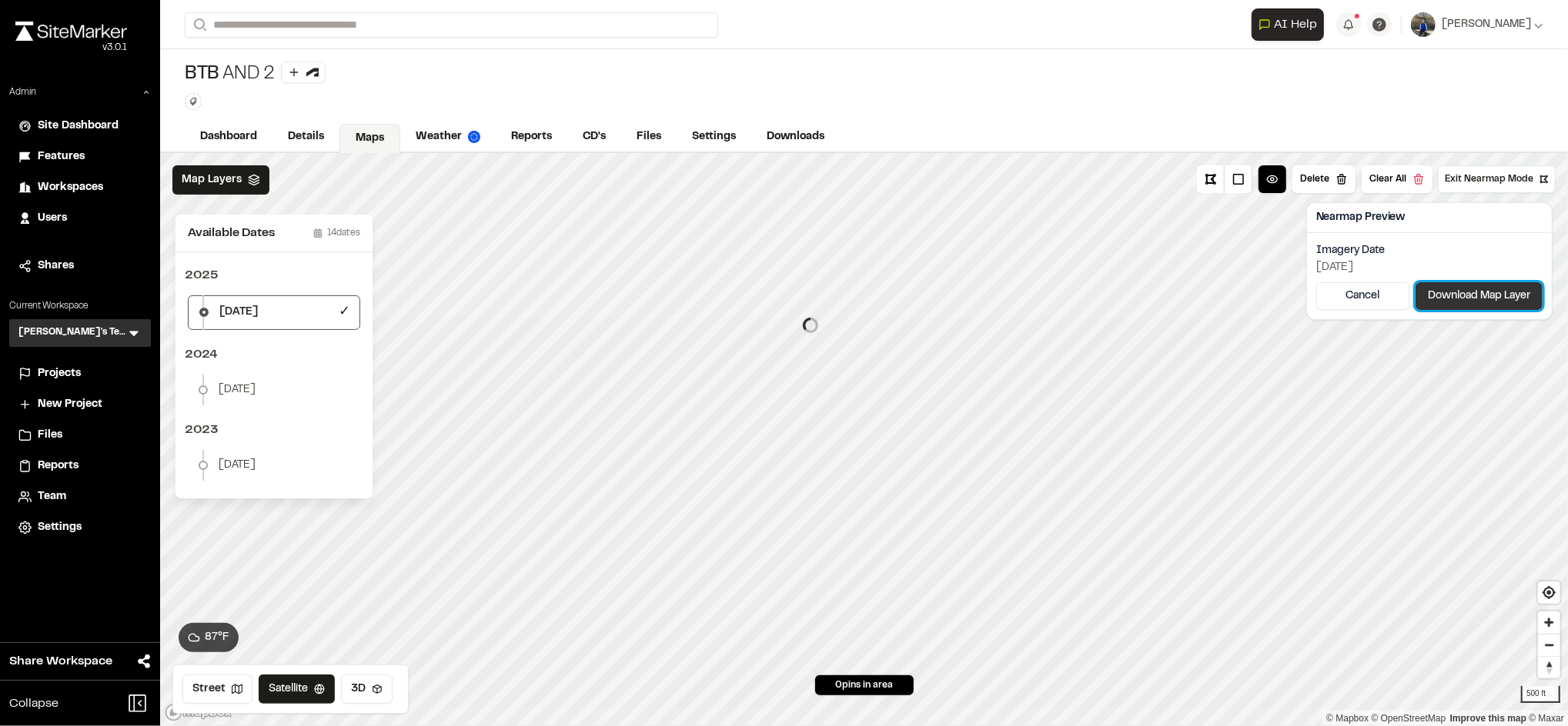
click at [1429, 296] on button "Download Map Layer" at bounding box center [1479, 296] width 127 height 27
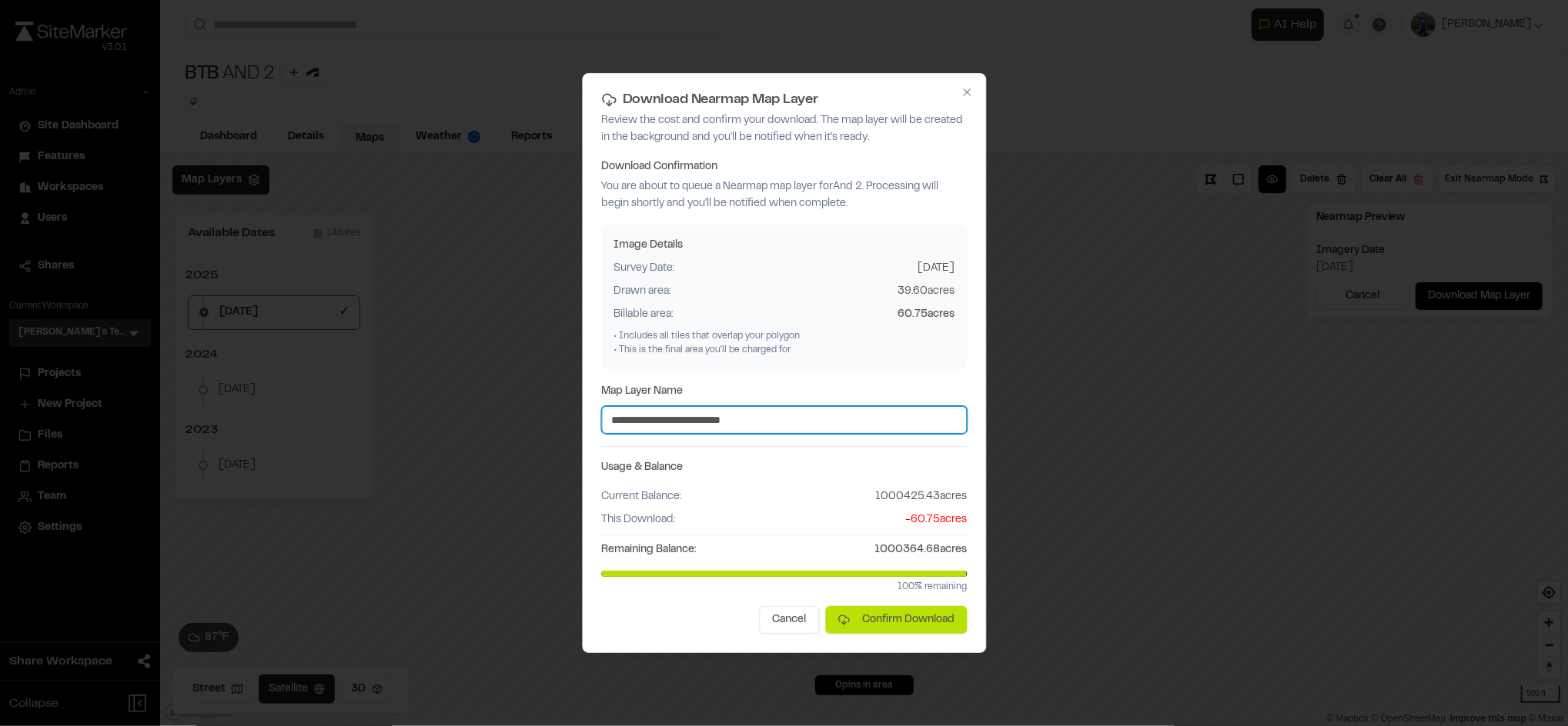
click at [852, 415] on input "**********" at bounding box center [784, 420] width 366 height 27
type input "**********"
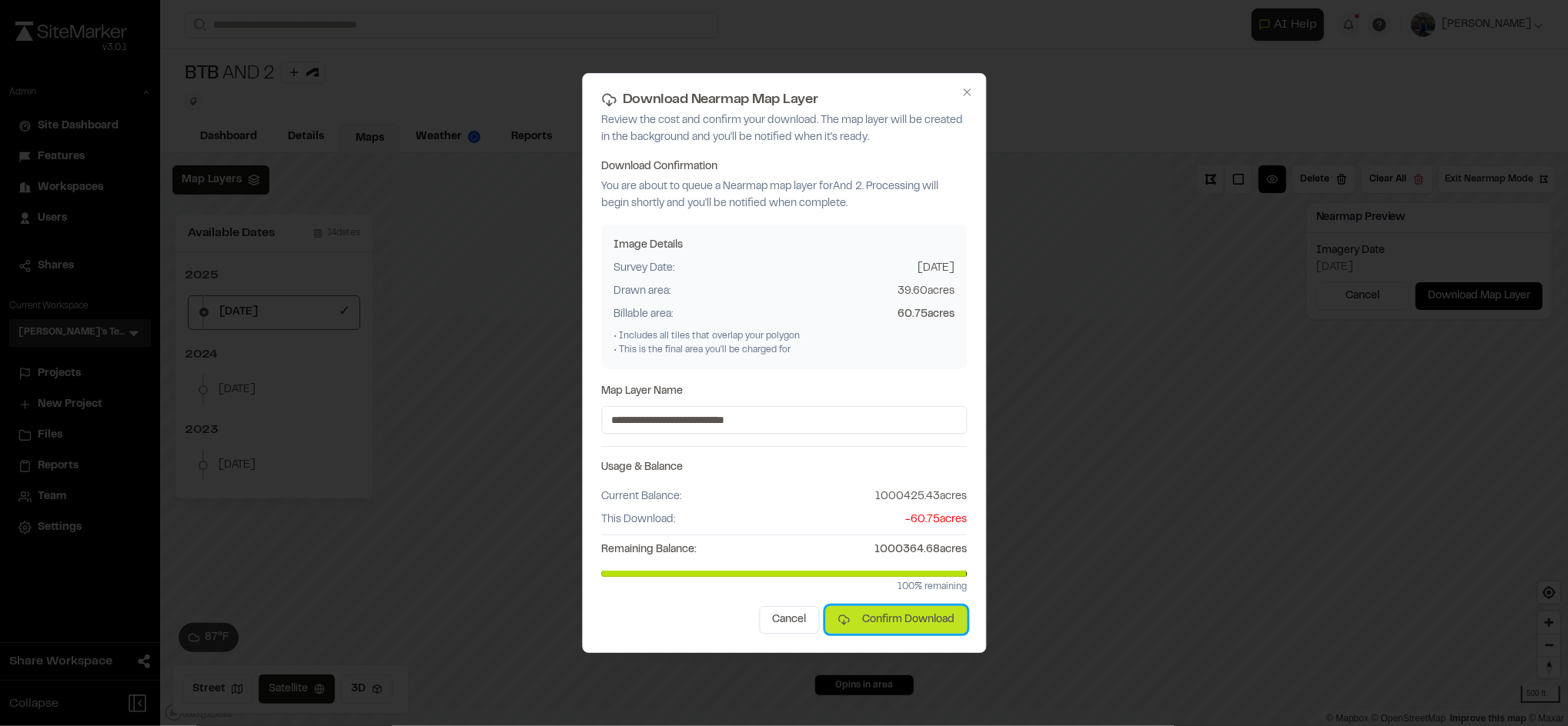
click at [870, 626] on button "Confirm Download" at bounding box center [896, 620] width 141 height 27
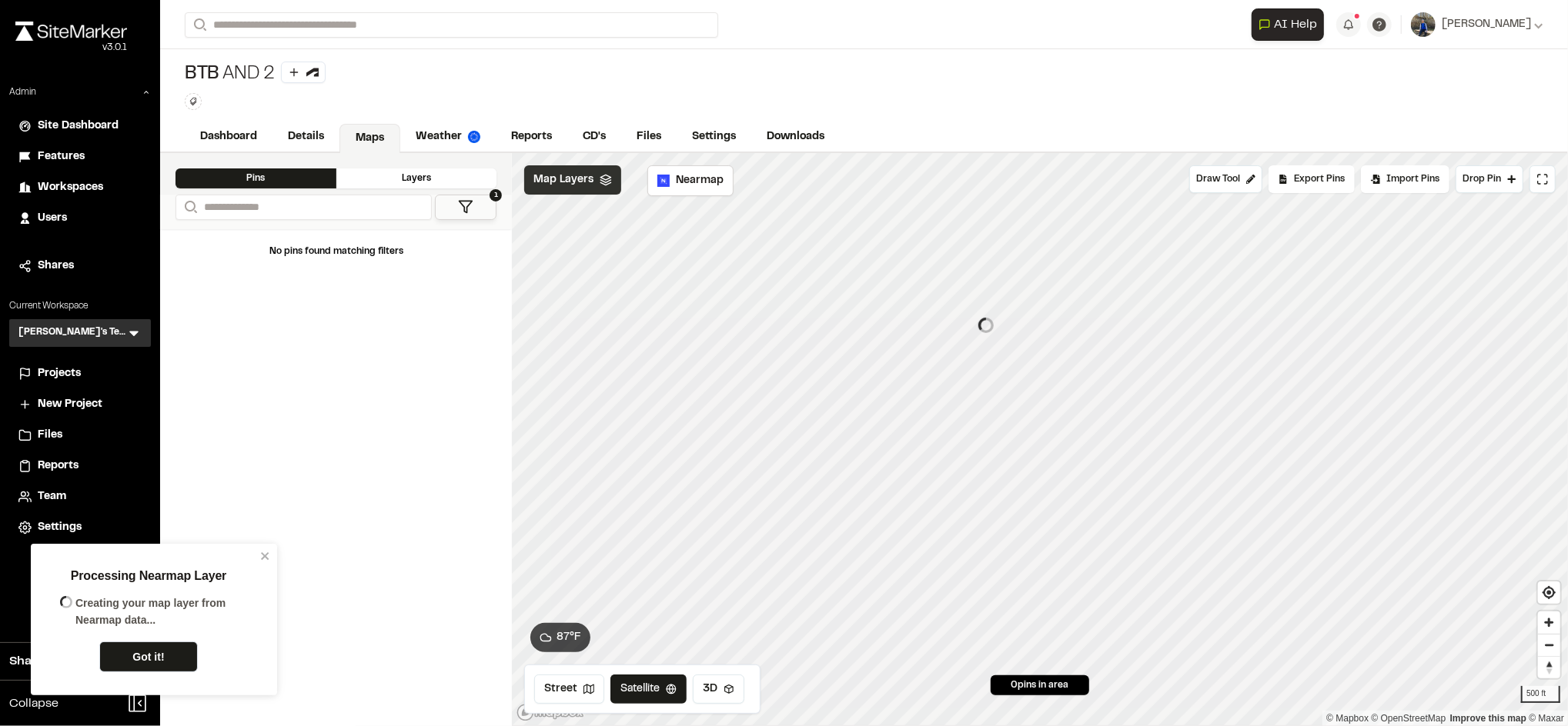
click at [592, 189] on div "Map Layers" at bounding box center [572, 179] width 97 height 29
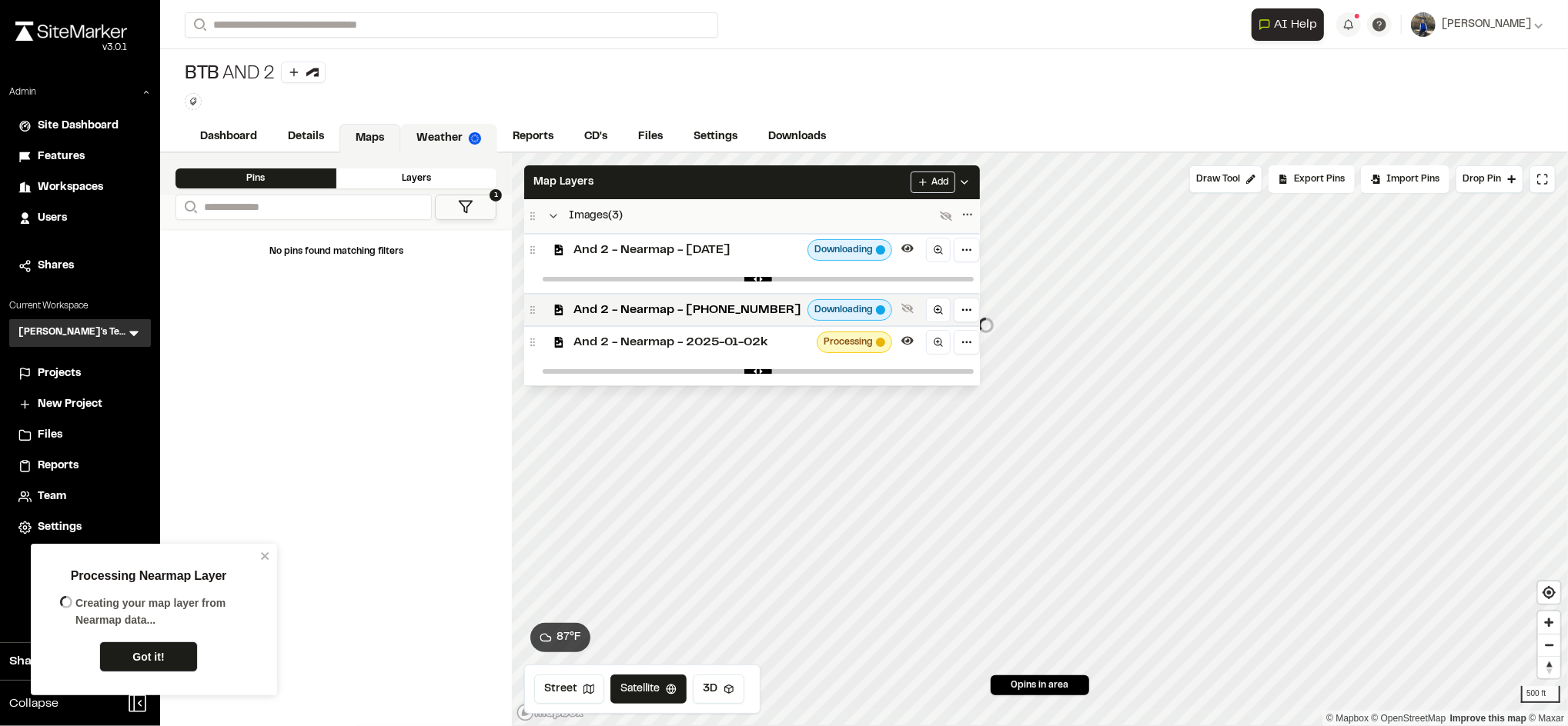
click at [458, 147] on link "Weather" at bounding box center [449, 138] width 97 height 29
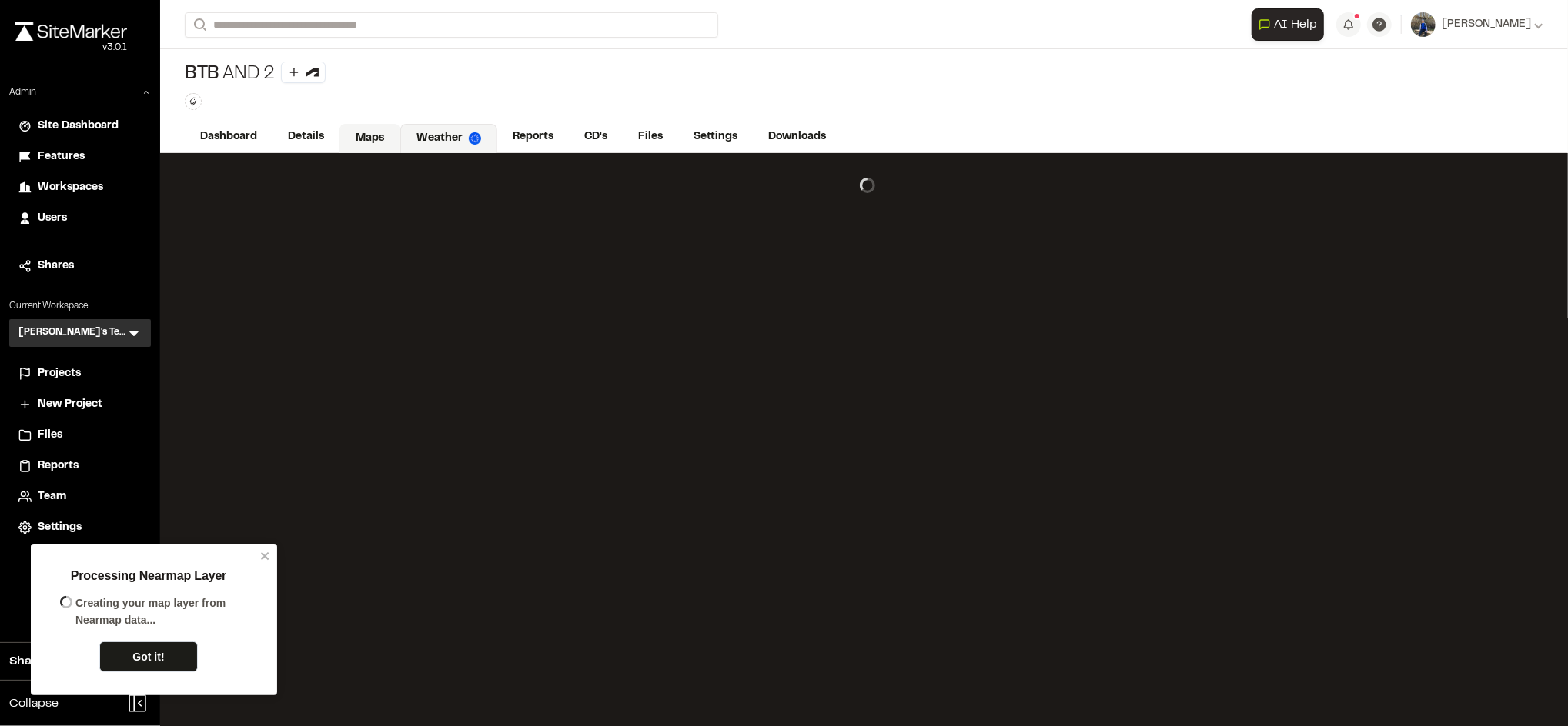
click at [386, 143] on link "Maps" at bounding box center [369, 138] width 61 height 29
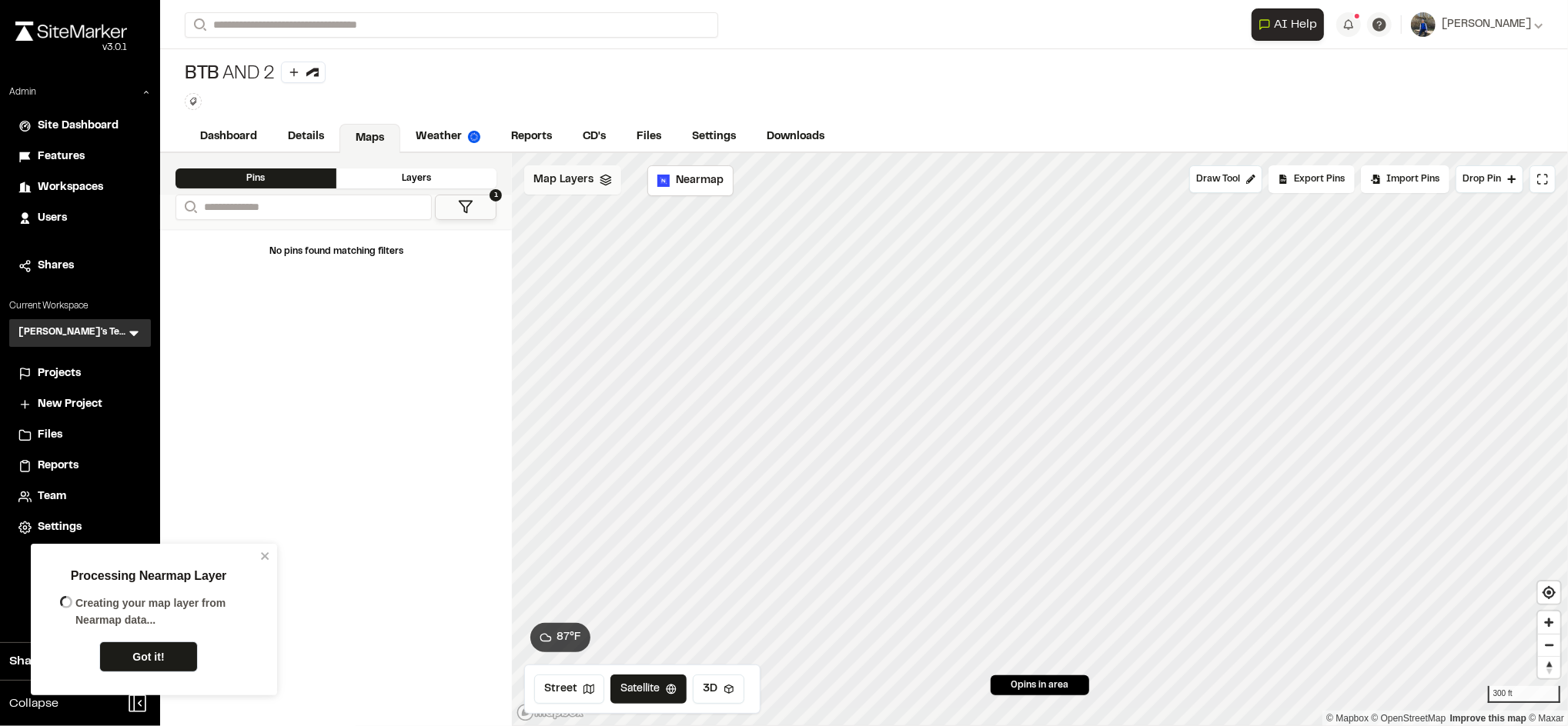
click at [593, 182] on div "Map Layers" at bounding box center [572, 179] width 97 height 29
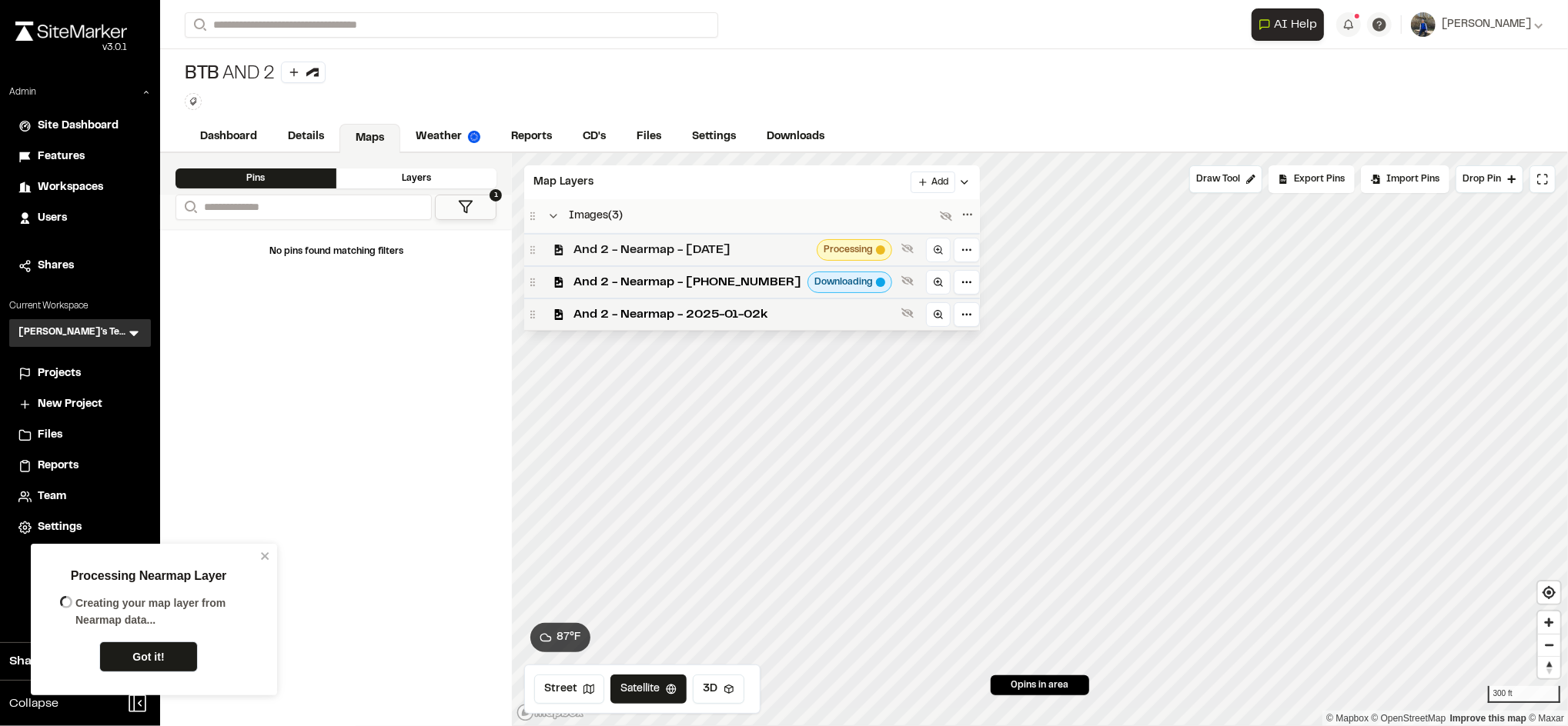
click at [693, 259] on span "And 2 - Nearmap - [DATE]" at bounding box center [692, 250] width 237 height 19
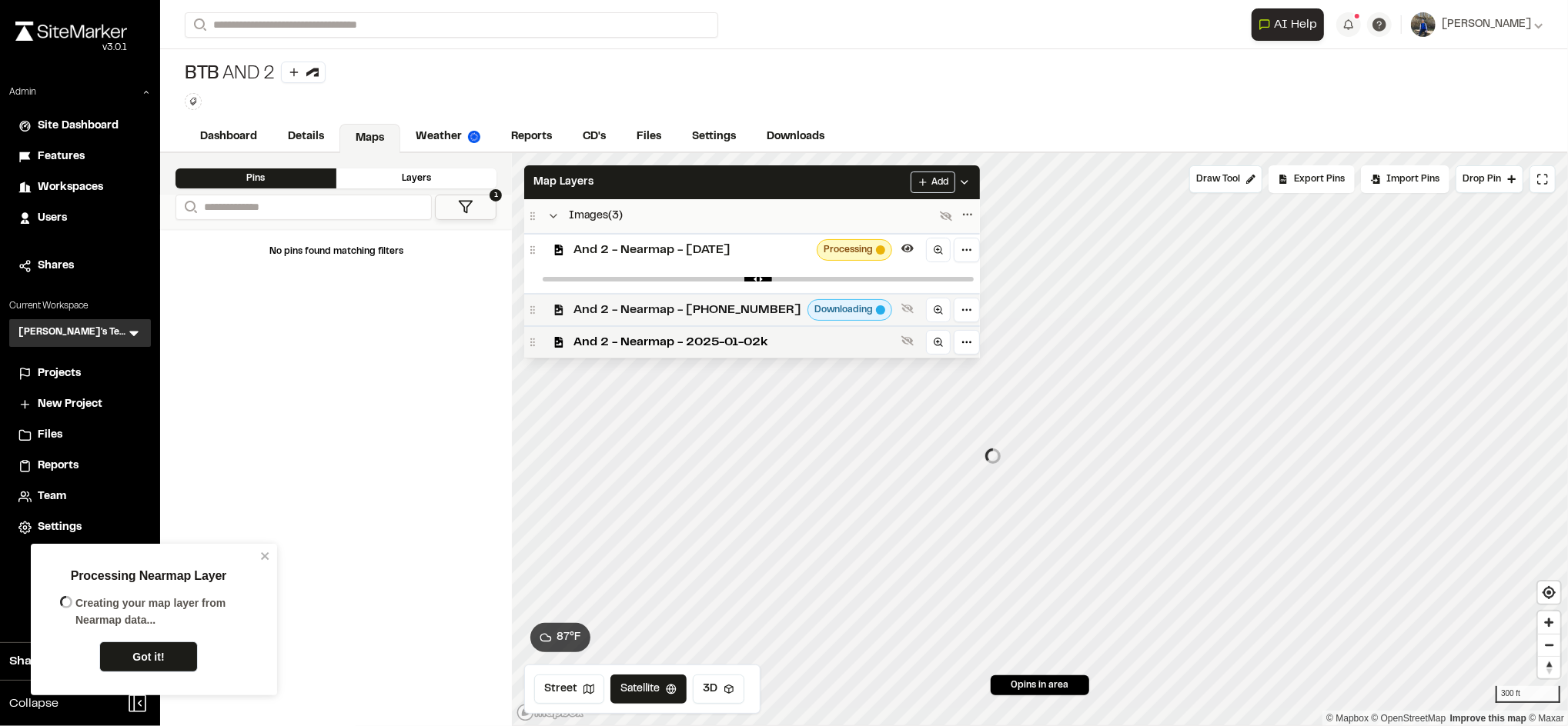
click at [719, 300] on div "And 2 - Nearmap - 2025-01-022 Downloading" at bounding box center [752, 309] width 456 height 33
click at [738, 244] on span "And 2 - Nearmap - [DATE]" at bounding box center [692, 250] width 237 height 19
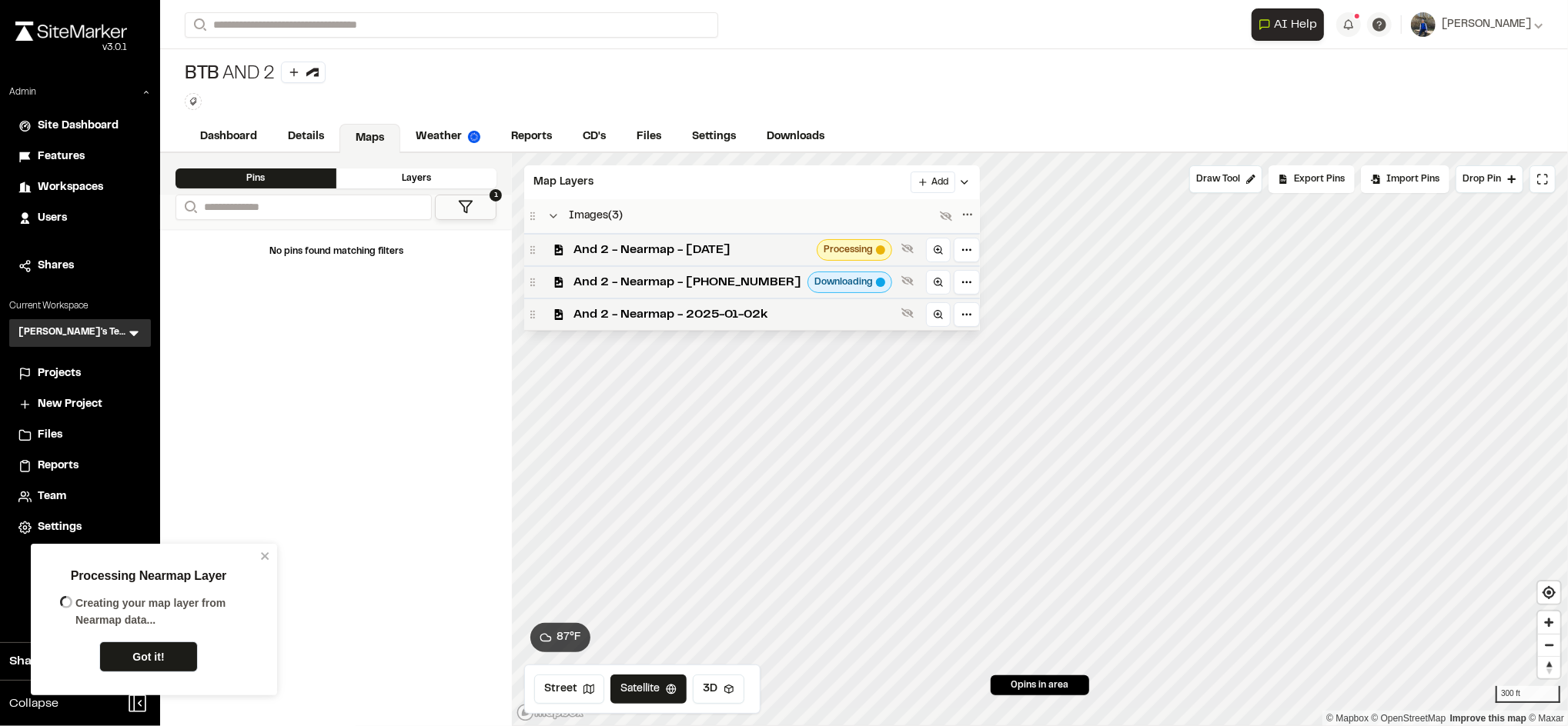
click at [738, 244] on span "And 2 - Nearmap - [DATE]" at bounding box center [692, 250] width 237 height 19
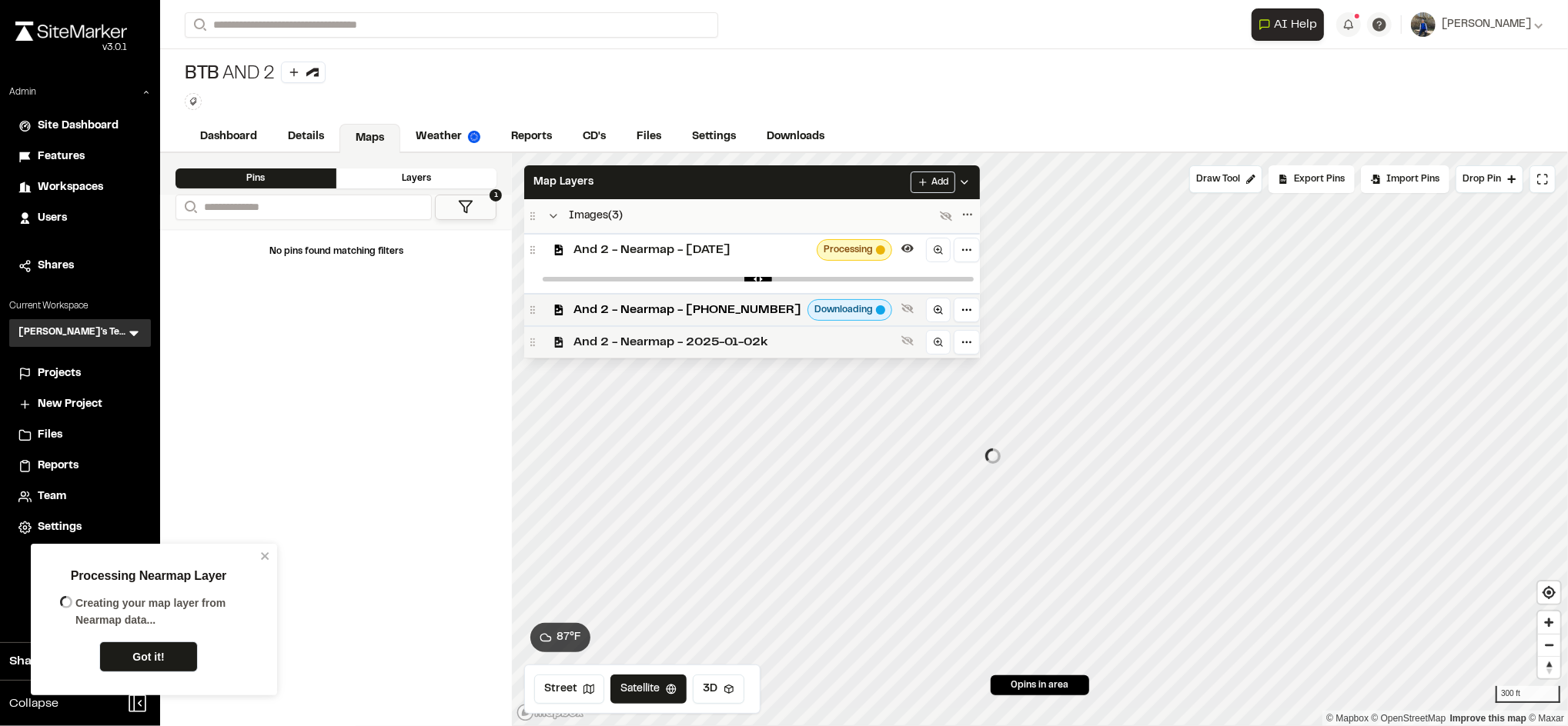
click at [722, 344] on span "And 2 - Nearmap - 2025-01-02k" at bounding box center [734, 342] width 322 height 19
click at [935, 342] on circle at bounding box center [938, 342] width 7 height 7
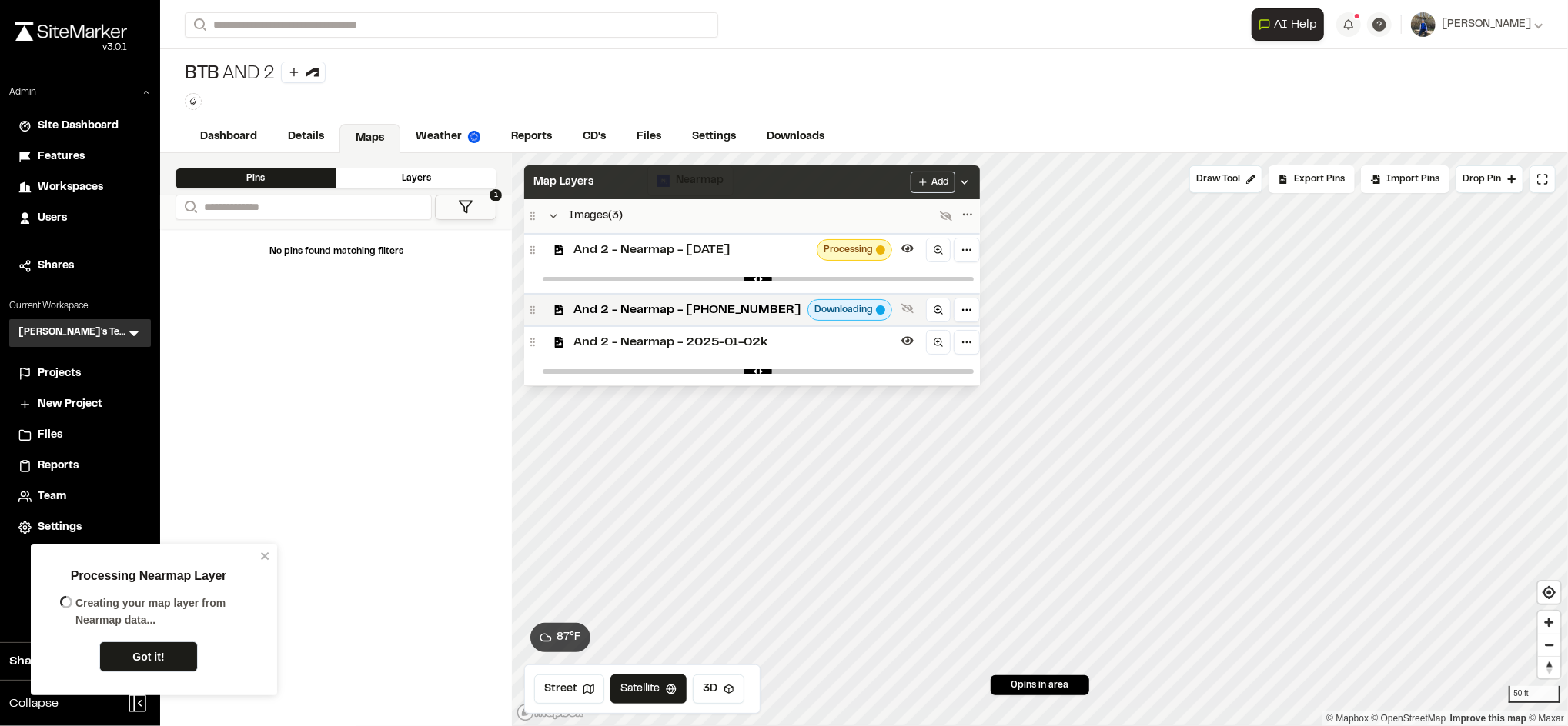
click at [823, 190] on div "Map Layers Add" at bounding box center [752, 182] width 456 height 34
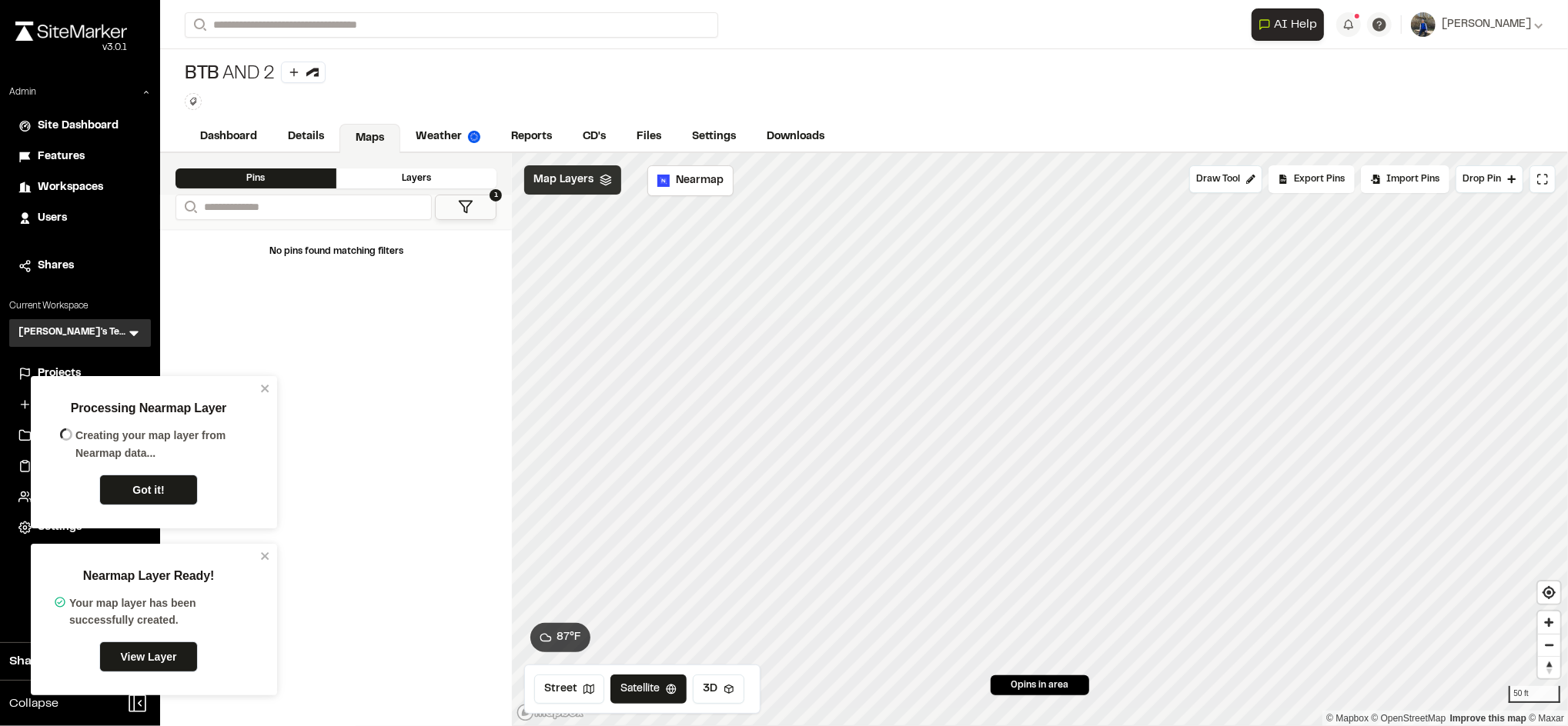
click at [596, 173] on div "Map Layers" at bounding box center [572, 179] width 97 height 29
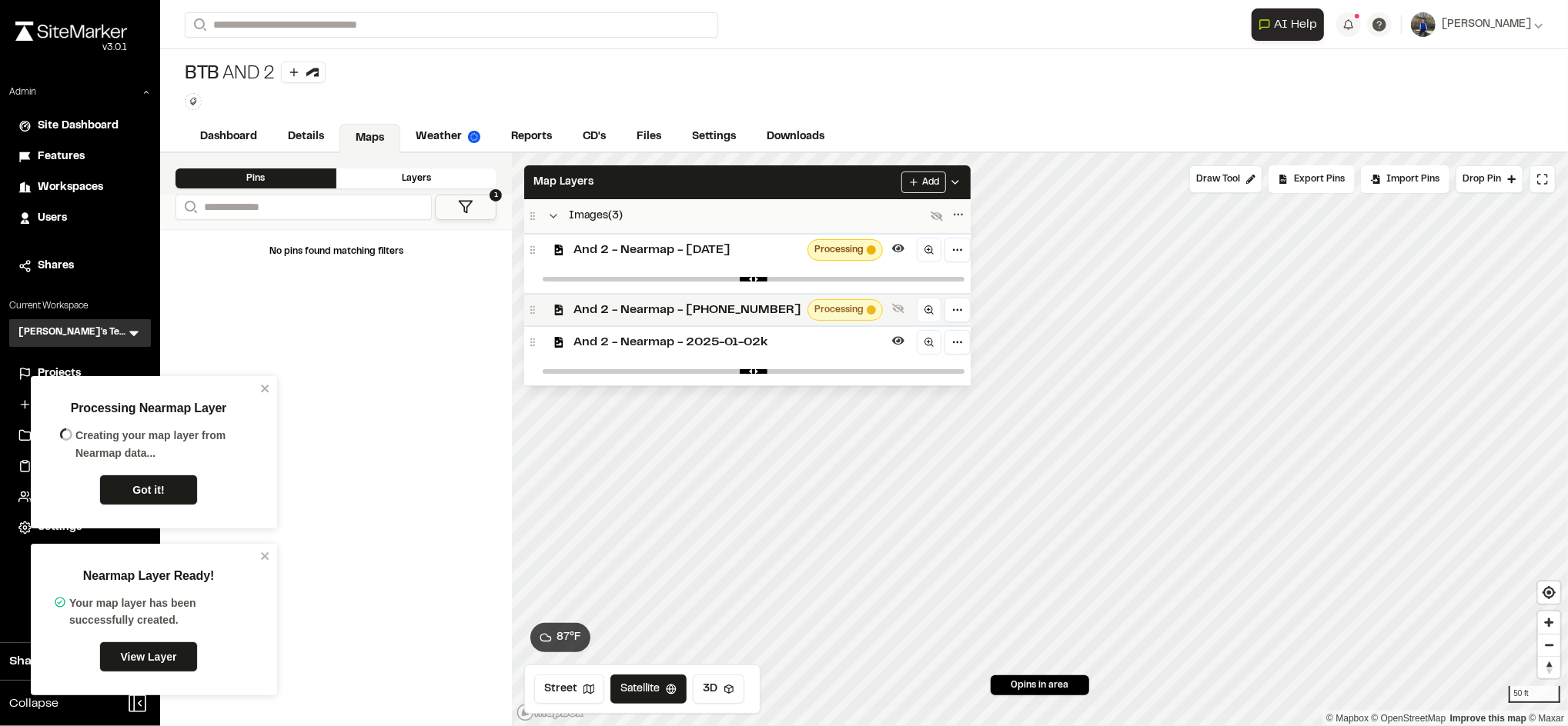
click at [686, 322] on div "And 2 - Nearmap - 2025-01-022 Processing" at bounding box center [746, 309] width 446 height 33
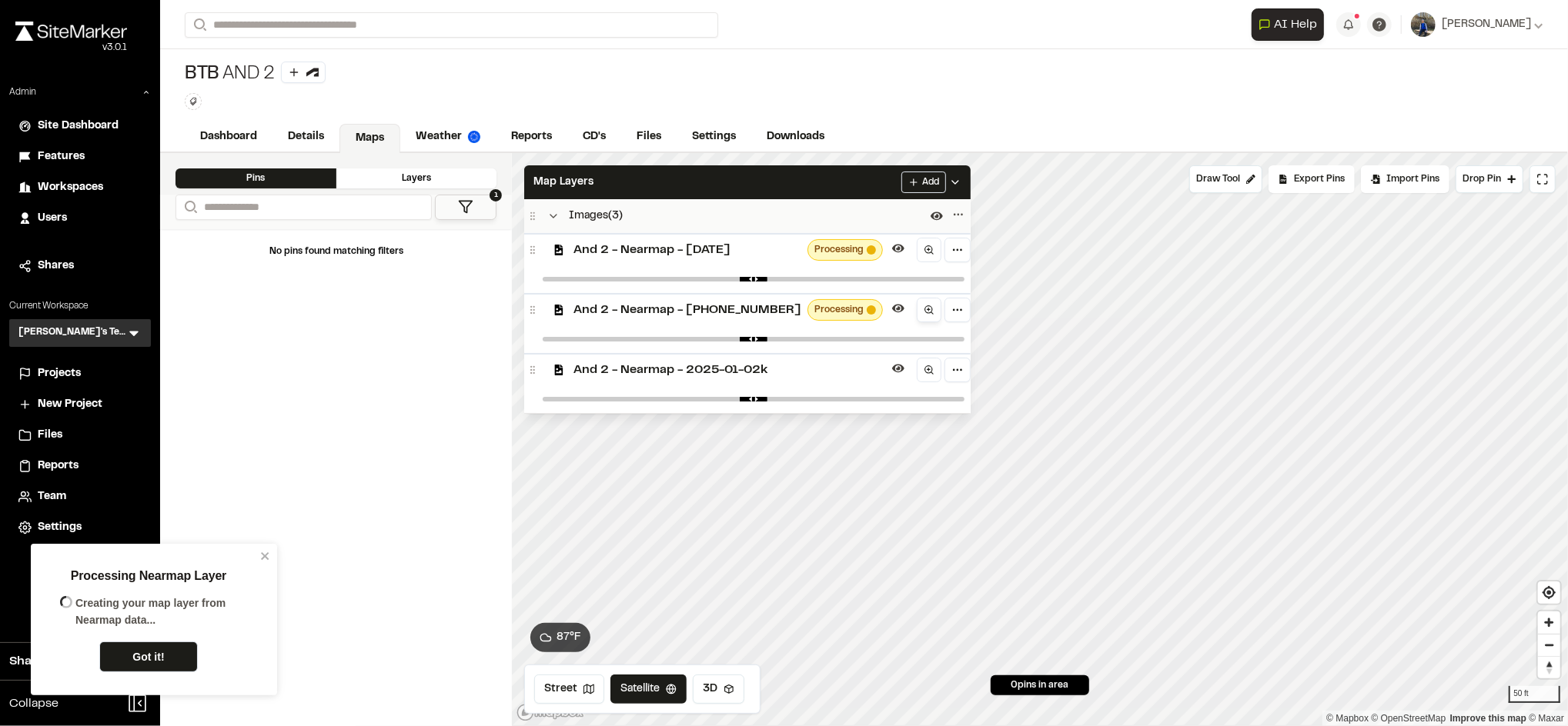
click at [917, 311] on link at bounding box center [929, 310] width 25 height 25
click at [924, 248] on icon at bounding box center [929, 250] width 11 height 11
click at [269, 553] on icon "close" at bounding box center [265, 556] width 11 height 12
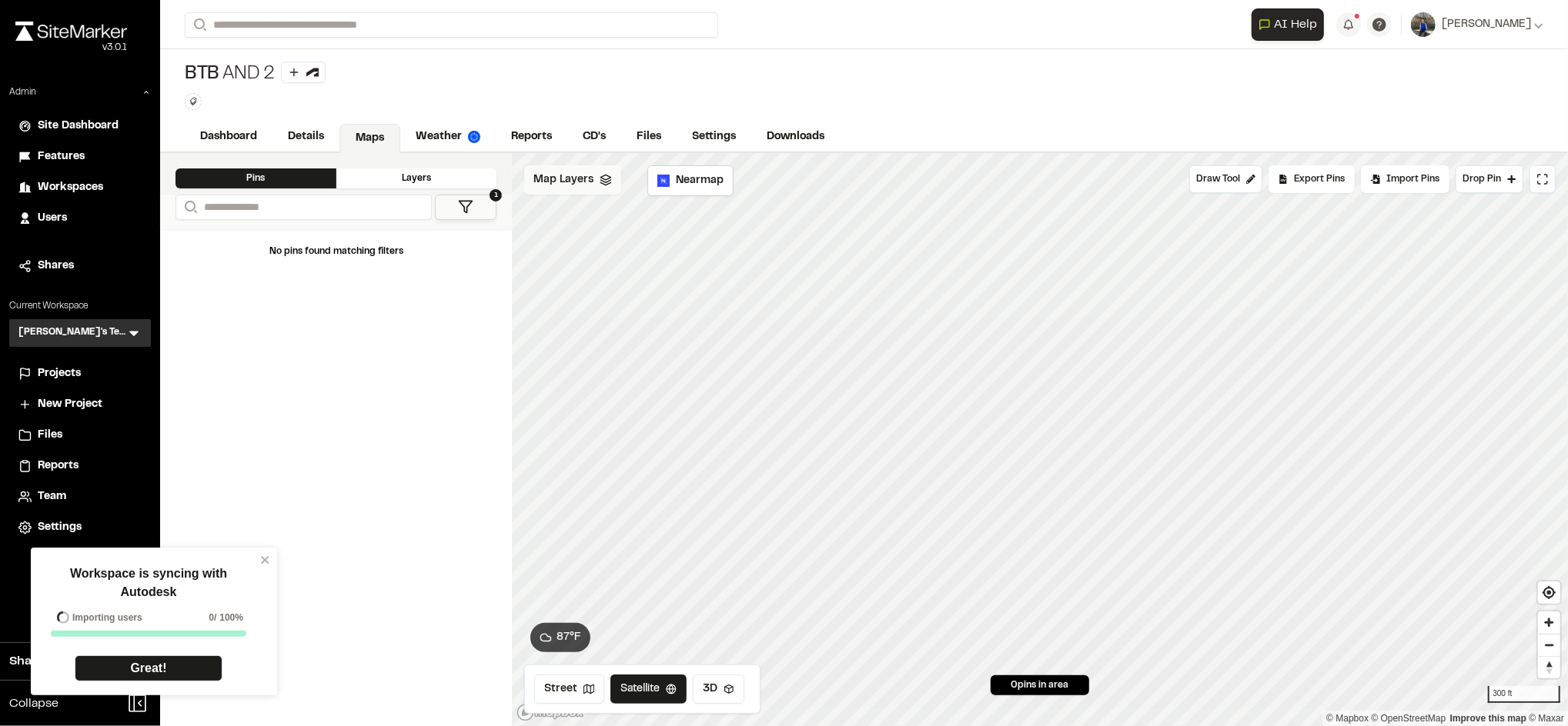
click at [609, 174] on icon at bounding box center [606, 180] width 12 height 12
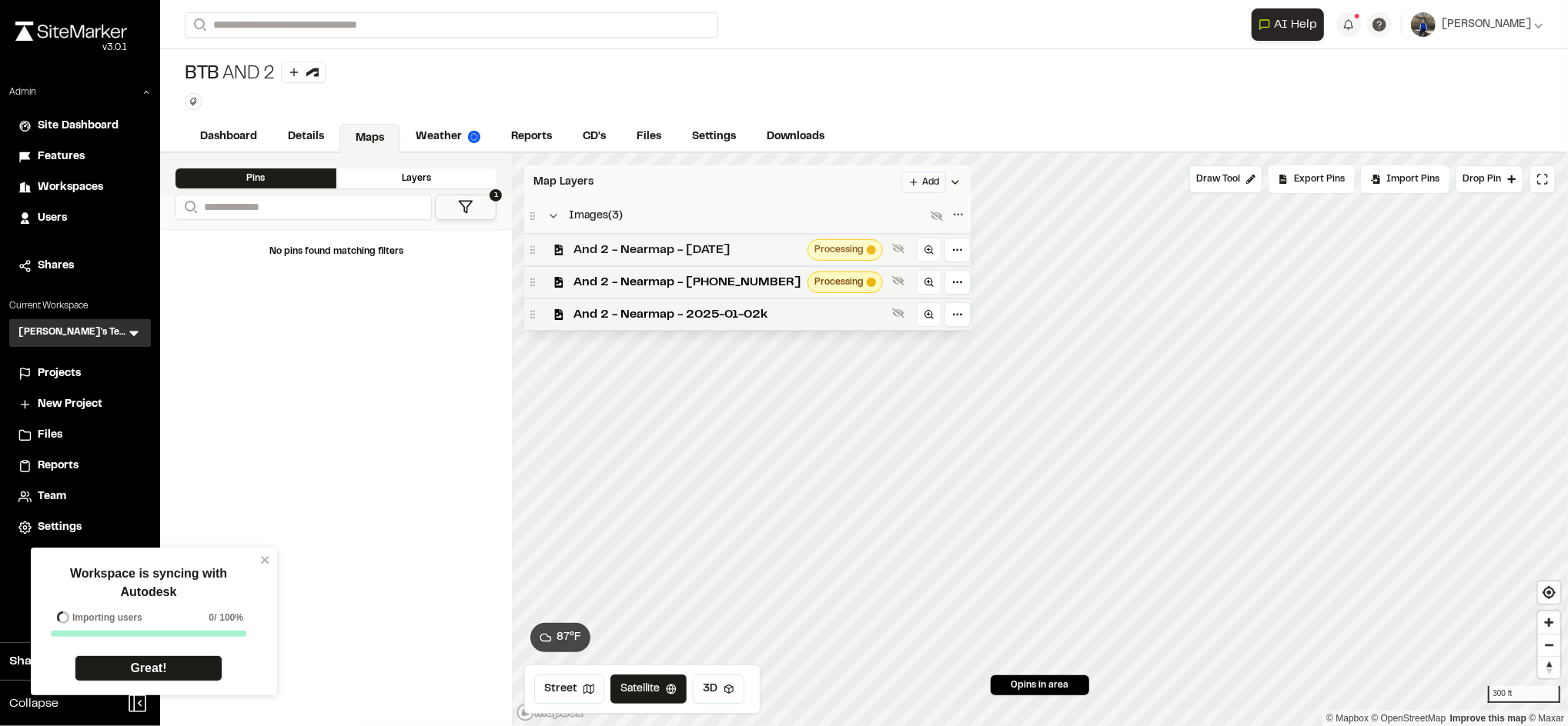
click at [643, 245] on span "And 2 - Nearmap - [DATE]" at bounding box center [687, 250] width 228 height 19
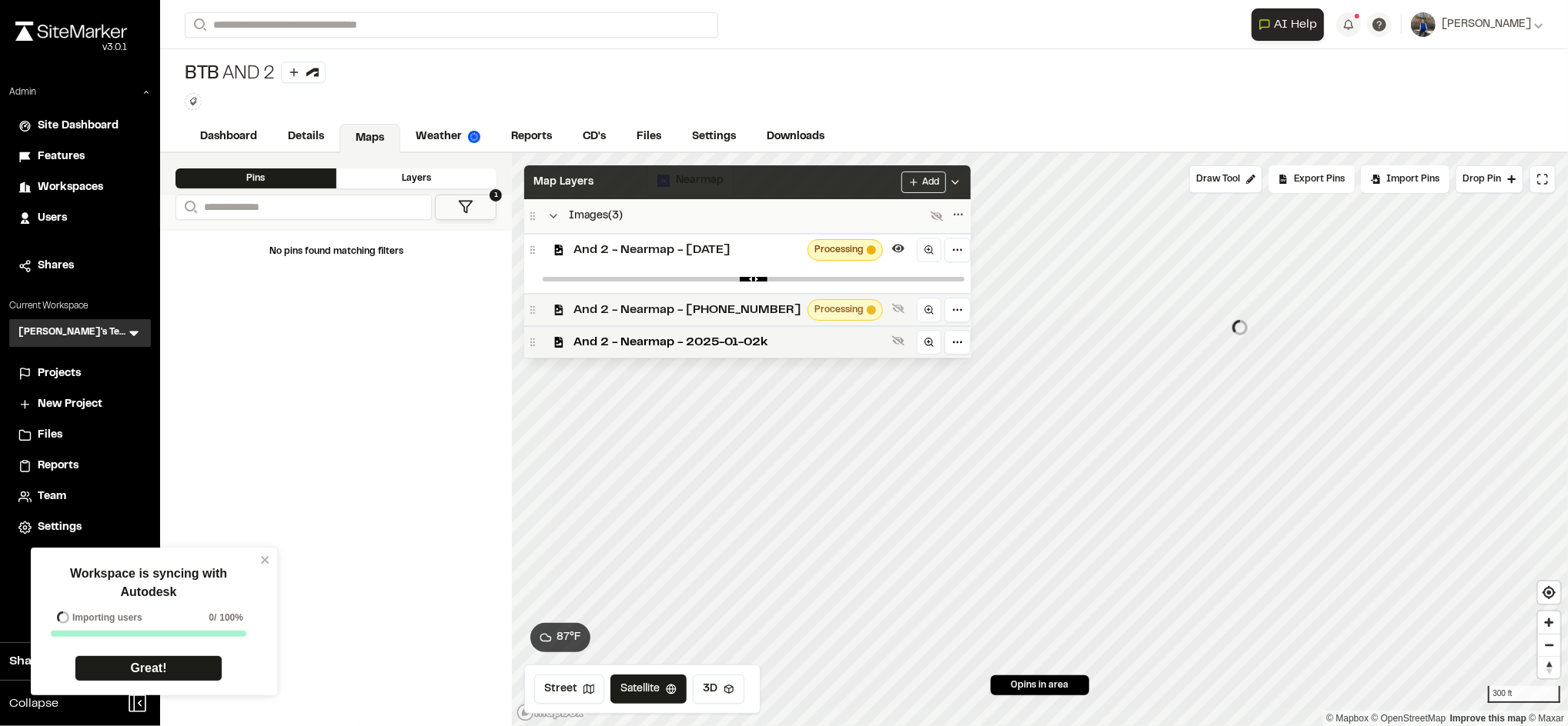
click at [678, 298] on div "And 2 - Nearmap - 2025-01-022 Processing" at bounding box center [746, 309] width 446 height 33
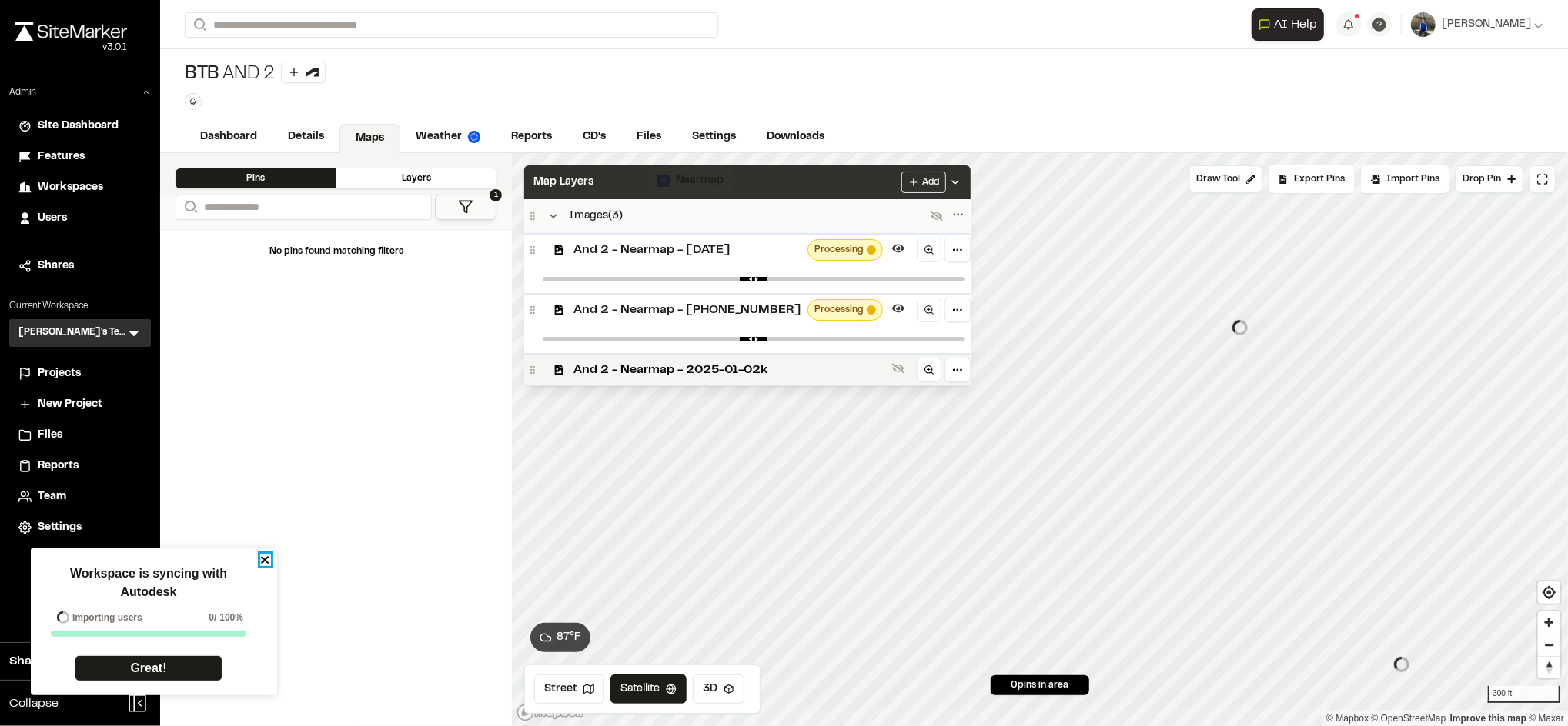
click at [269, 562] on icon "close" at bounding box center [265, 560] width 11 height 12
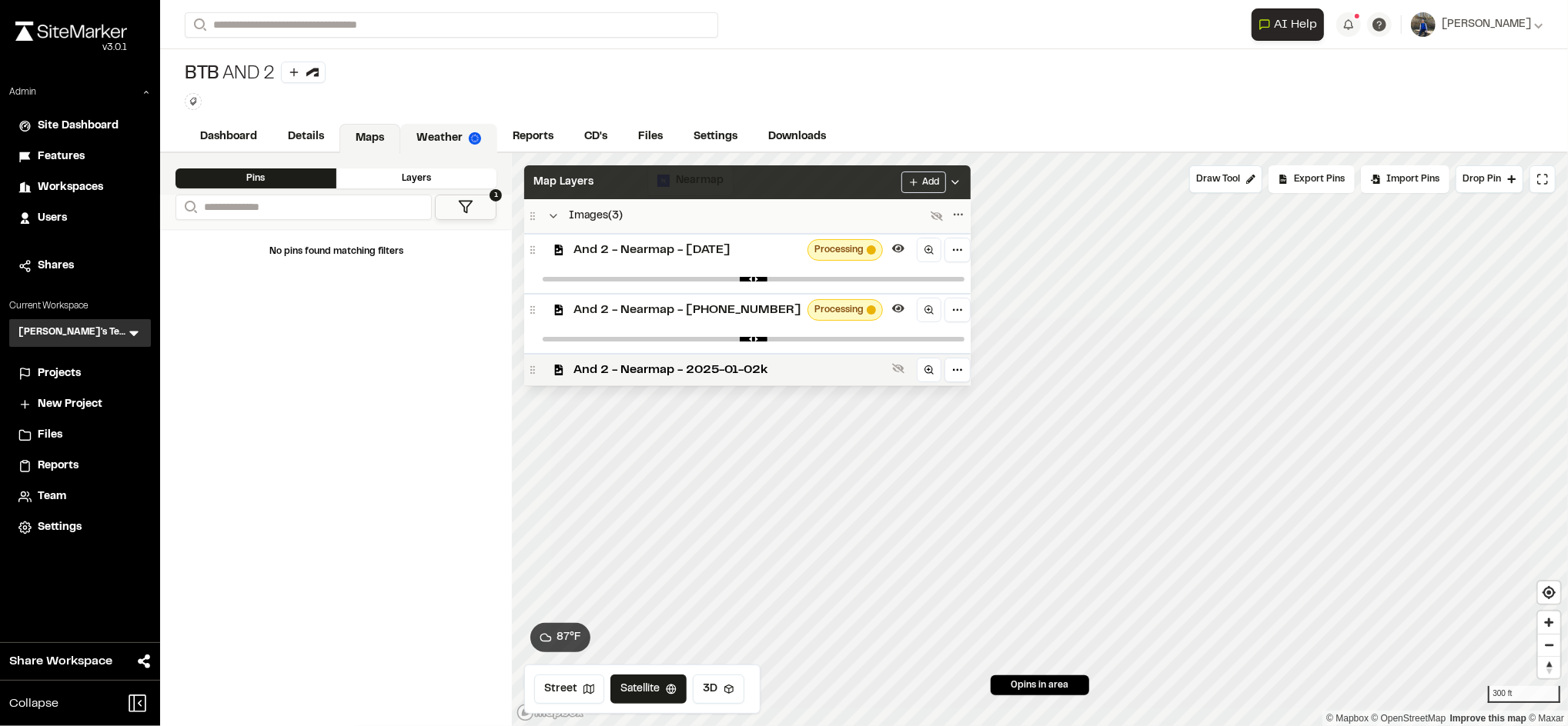
click at [451, 137] on link "Weather" at bounding box center [449, 138] width 97 height 29
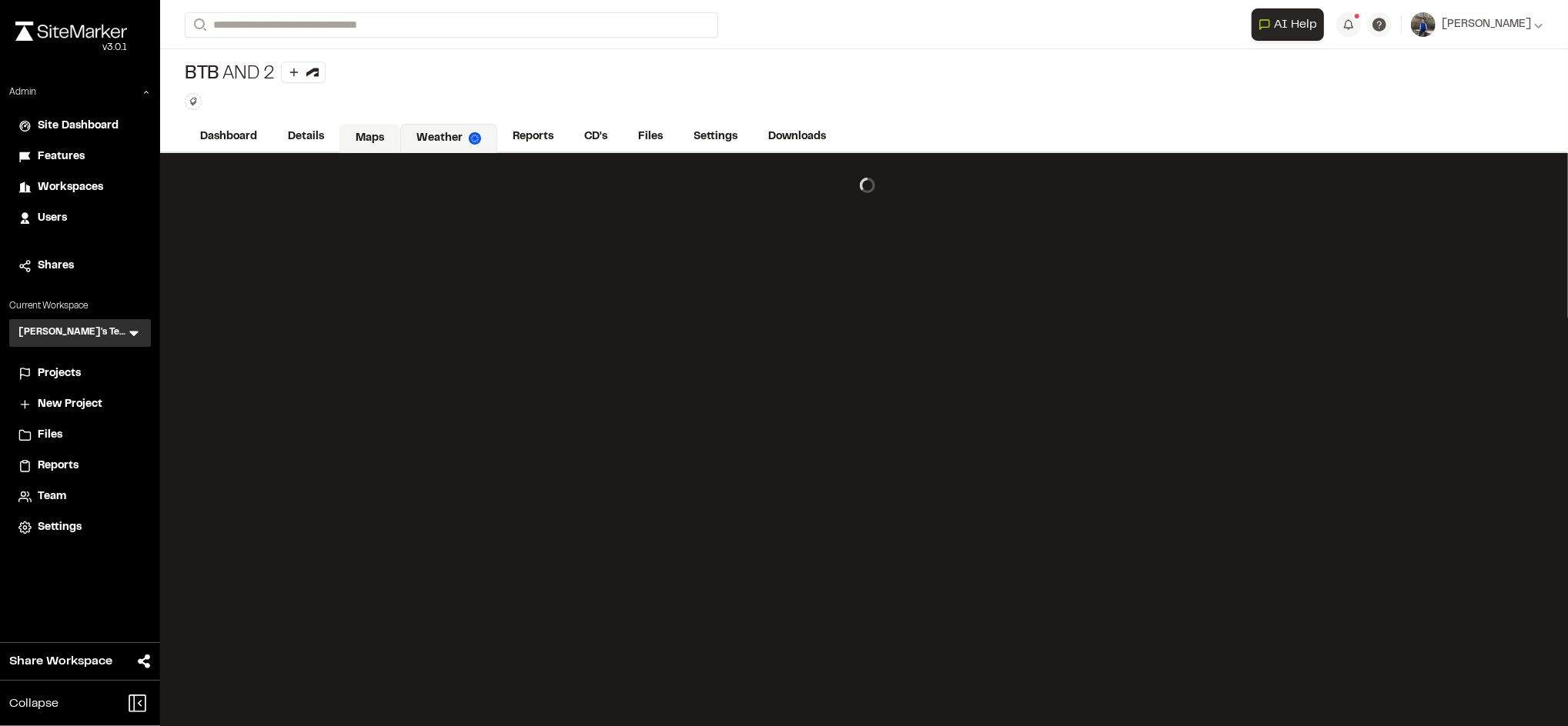
click at [352, 141] on link "Maps" at bounding box center [369, 138] width 61 height 29
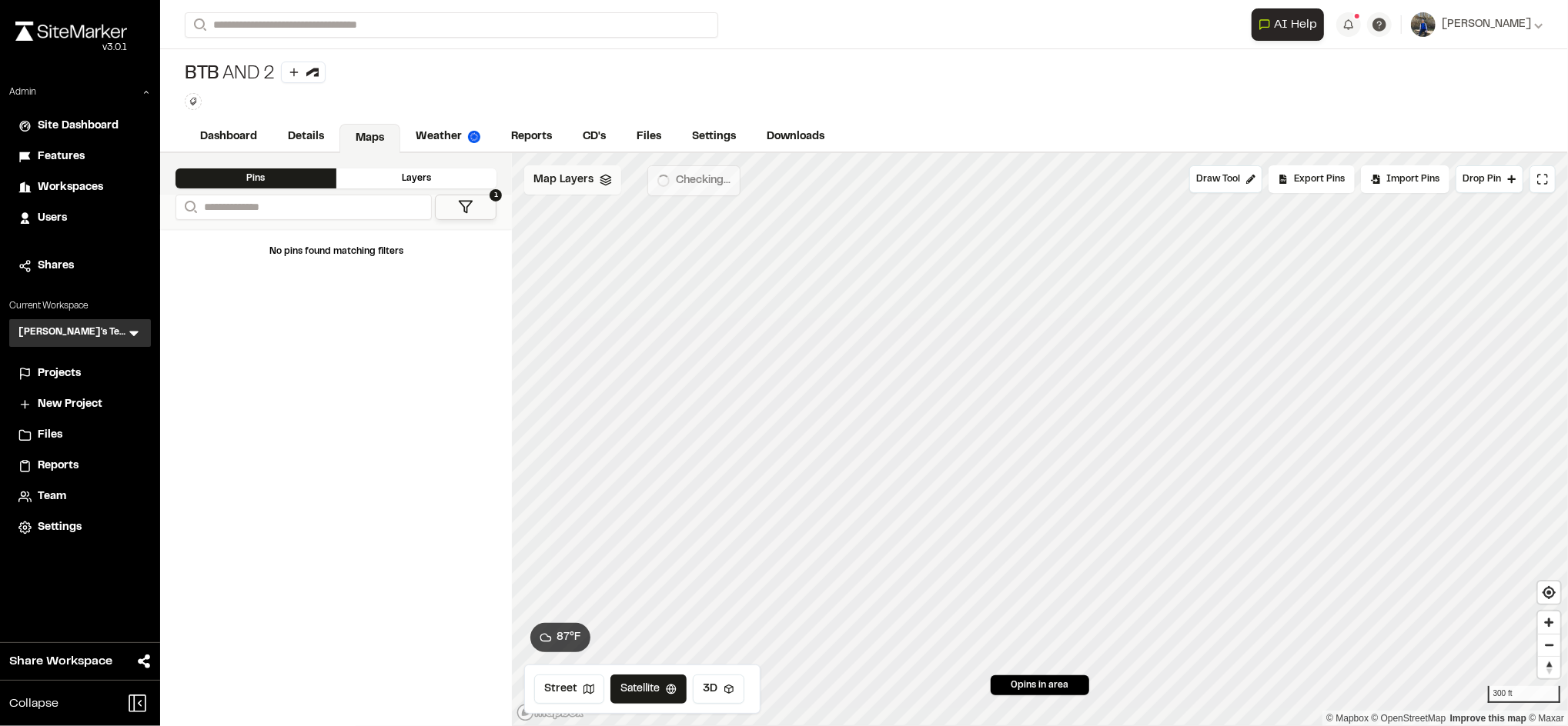
click at [595, 175] on div "Map Layers" at bounding box center [572, 179] width 97 height 29
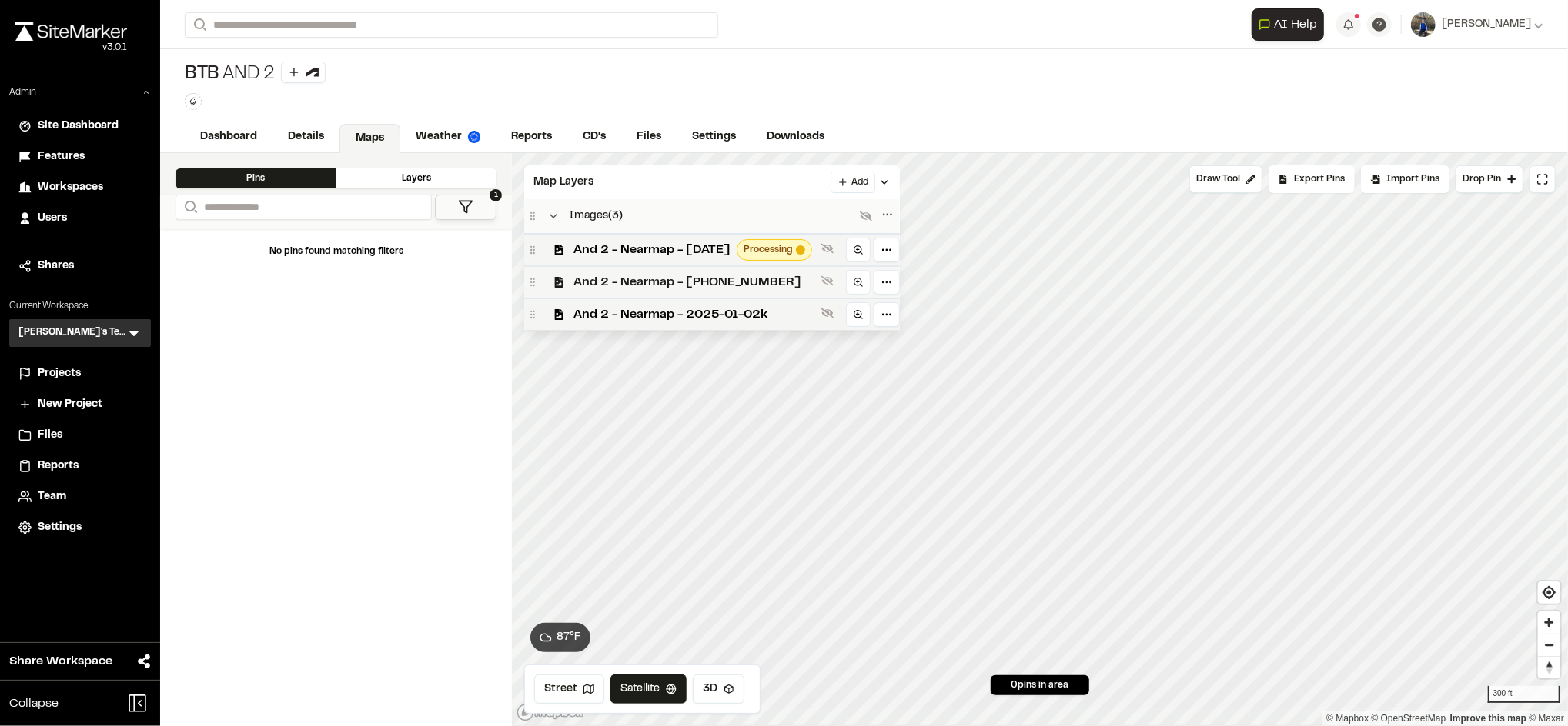
click at [668, 277] on span "And 2 - Nearmap - 2025-01-022" at bounding box center [694, 282] width 242 height 19
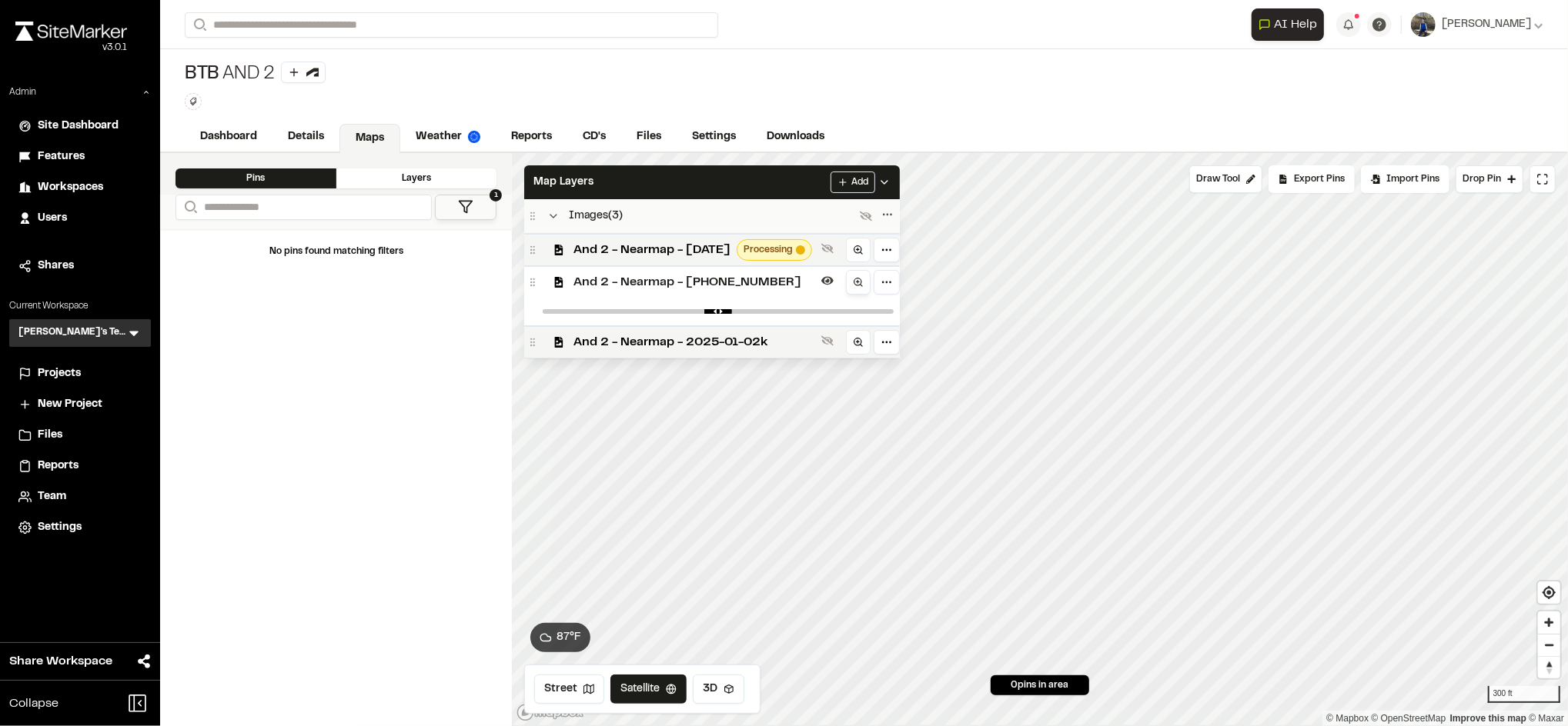
click at [864, 284] on icon at bounding box center [858, 283] width 11 height 11
click at [731, 281] on span "And 2 - Nearmap - 2025-01-022" at bounding box center [694, 282] width 242 height 19
